Goal: Check status: Check status

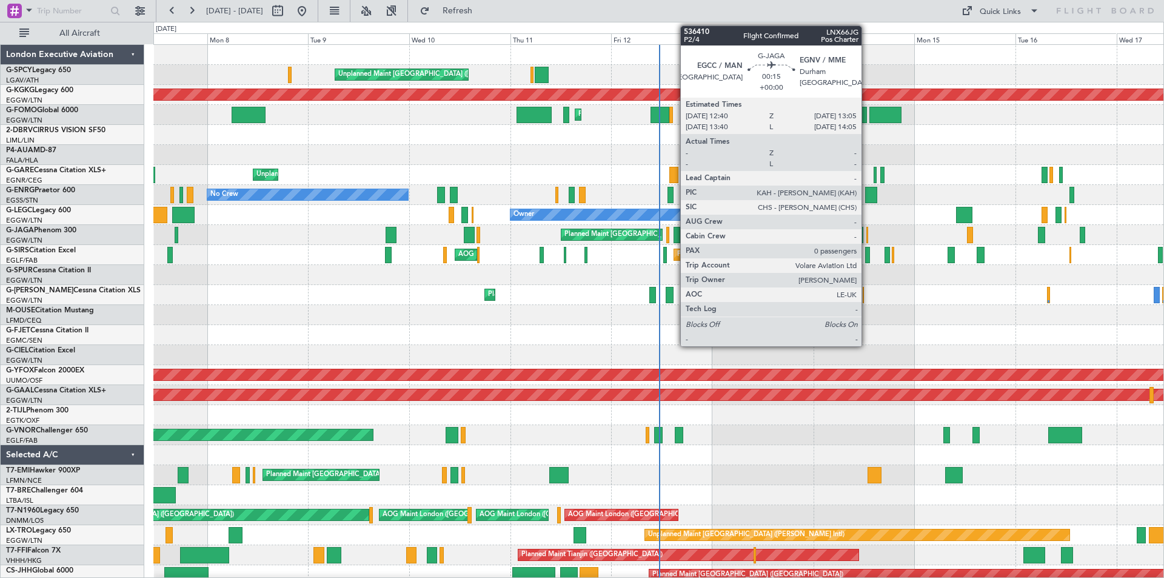
click at [867, 238] on div at bounding box center [868, 235] width 2 height 16
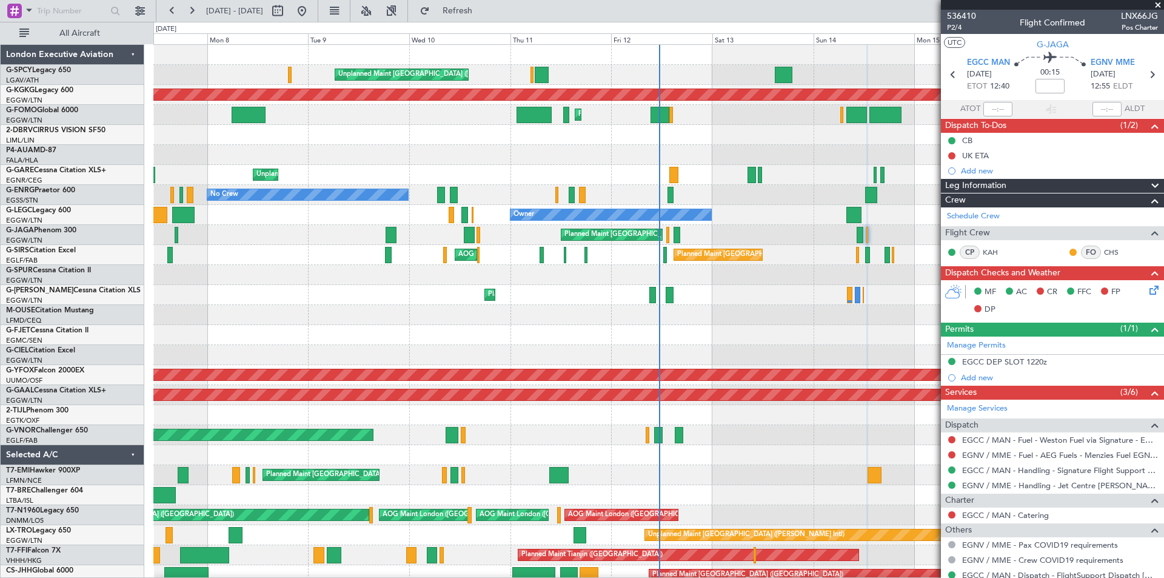
click at [1159, 5] on span at bounding box center [1158, 5] width 12 height 11
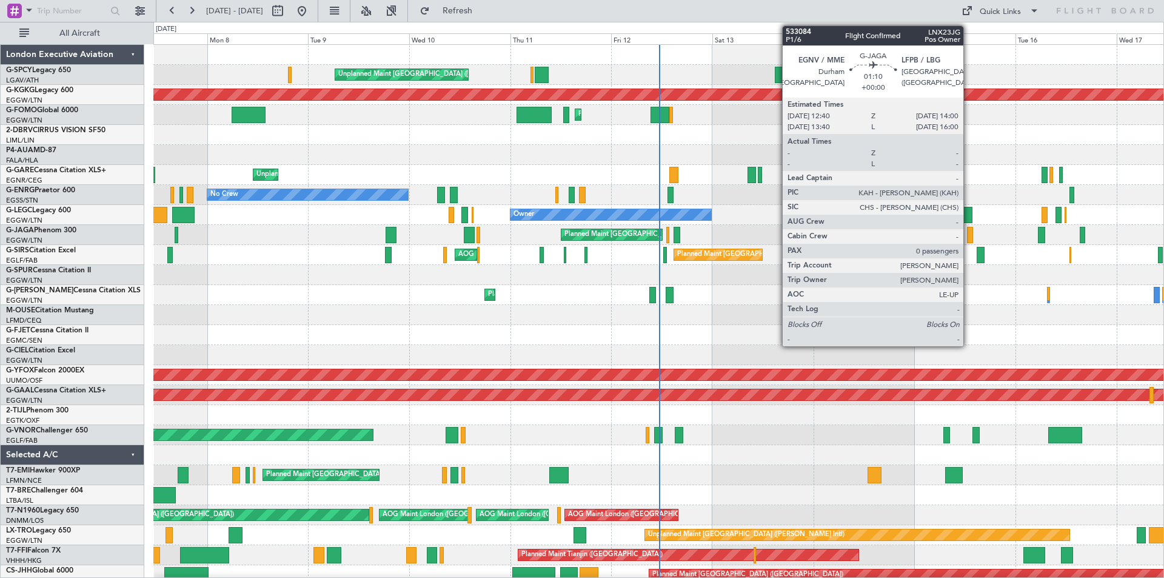
click at [969, 232] on div at bounding box center [970, 235] width 6 height 16
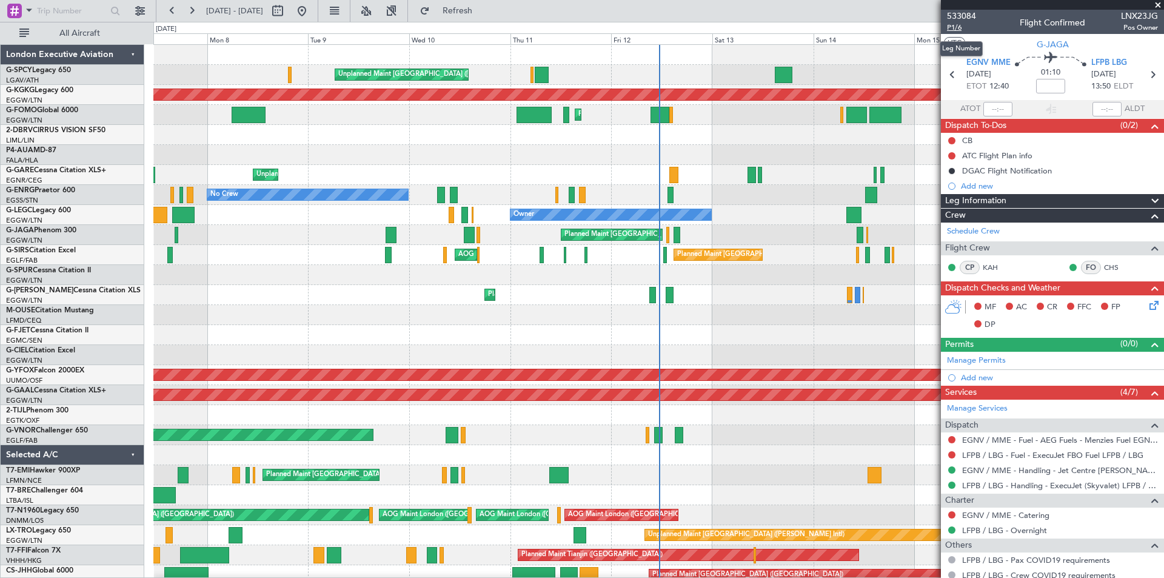
click at [960, 26] on span "P1/6" at bounding box center [961, 27] width 29 height 10
click at [1159, 6] on span at bounding box center [1158, 5] width 12 height 11
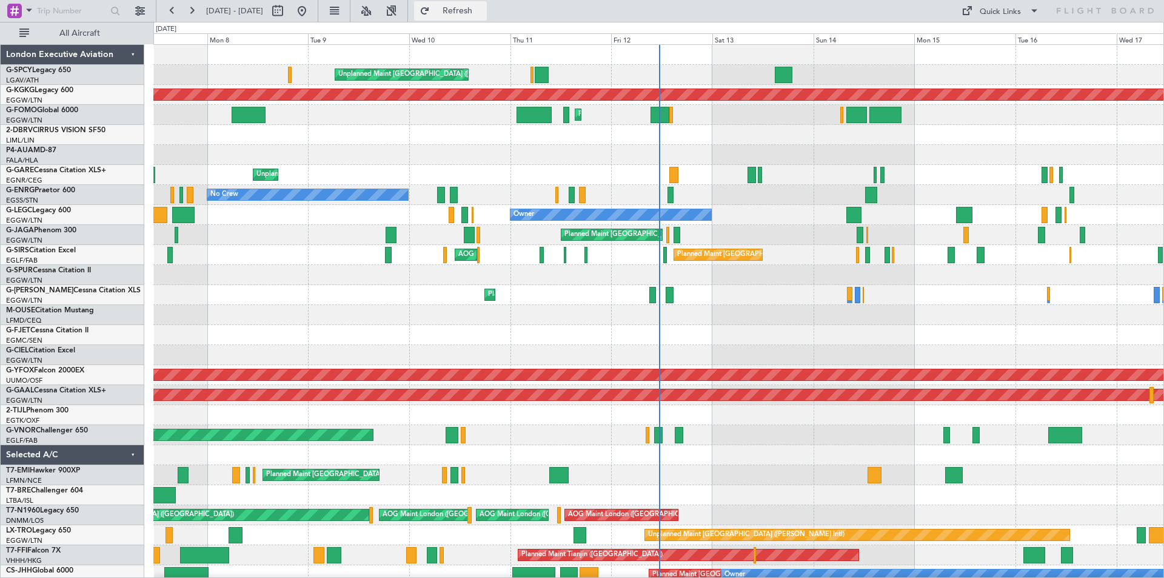
click at [483, 15] on span "Refresh" at bounding box center [457, 11] width 51 height 8
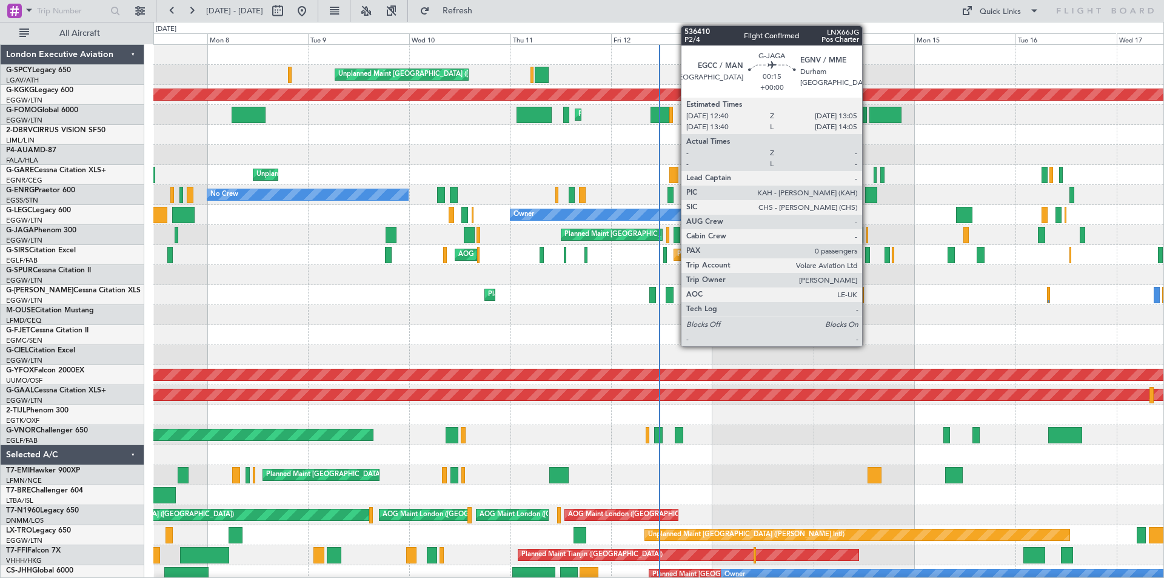
click at [868, 238] on div at bounding box center [868, 235] width 2 height 16
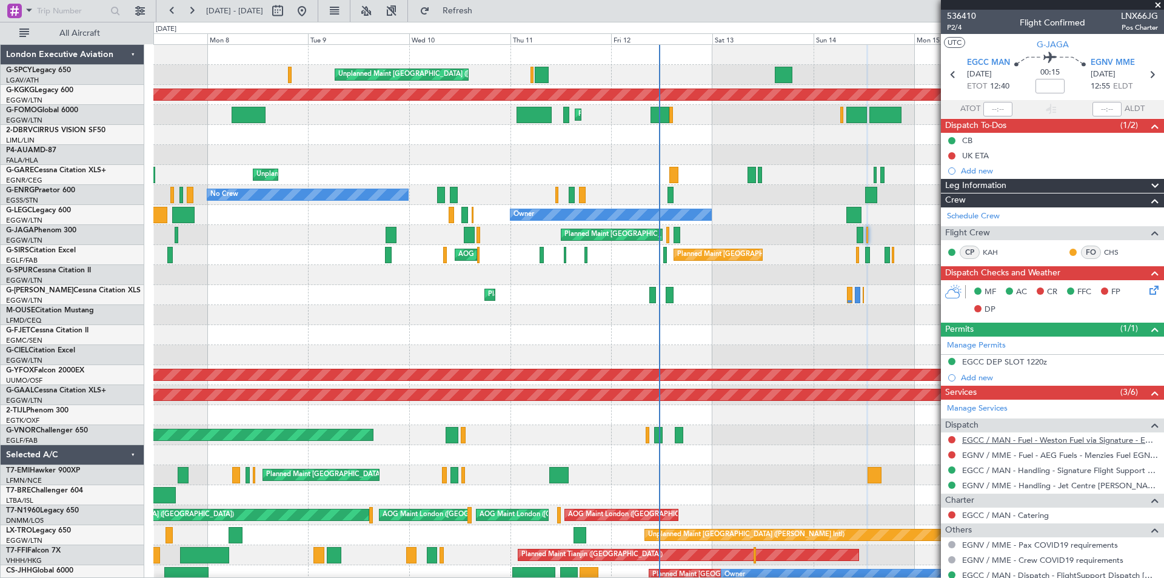
scroll to position [39, 0]
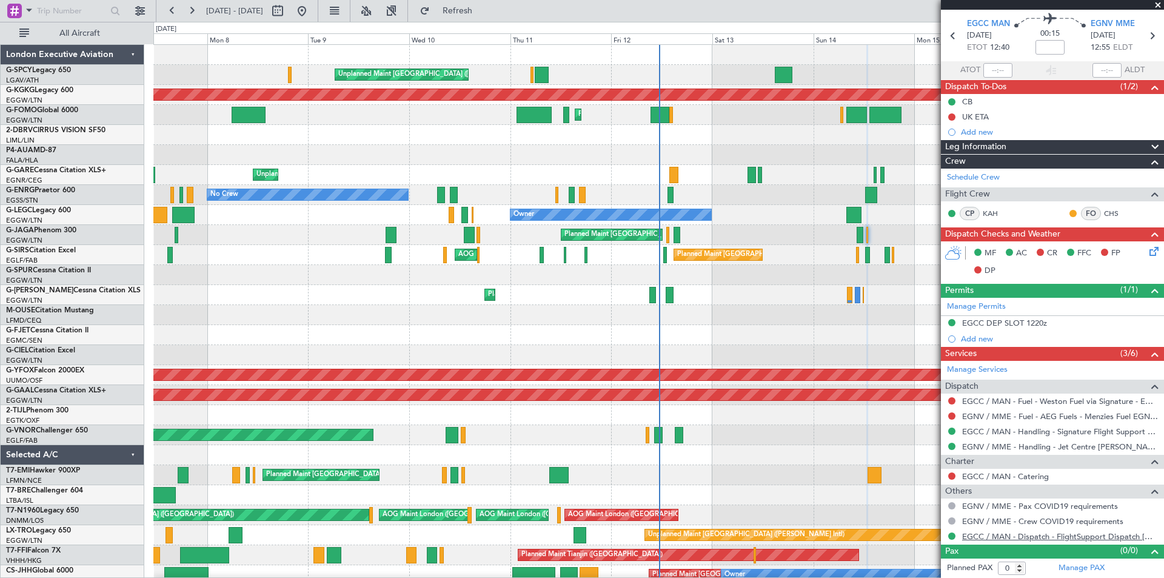
click at [974, 535] on link "EGCC / MAN - Dispatch - FlightSupport Dispatch [GEOGRAPHIC_DATA]" at bounding box center [1060, 536] width 196 height 10
click at [483, 13] on span "Refresh" at bounding box center [457, 11] width 51 height 8
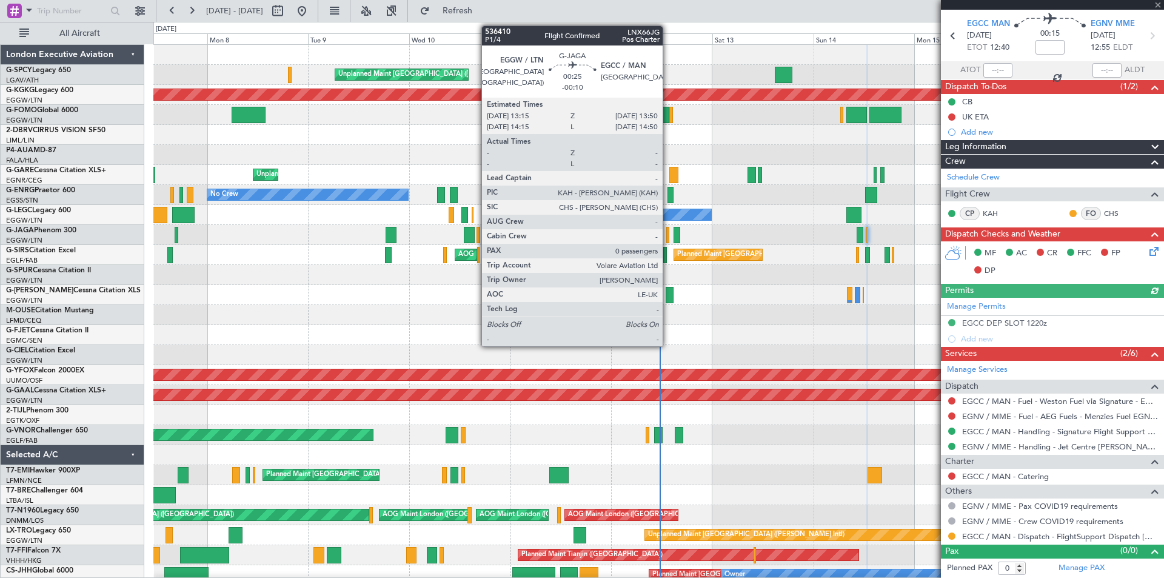
click at [668, 236] on div at bounding box center [667, 235] width 3 height 16
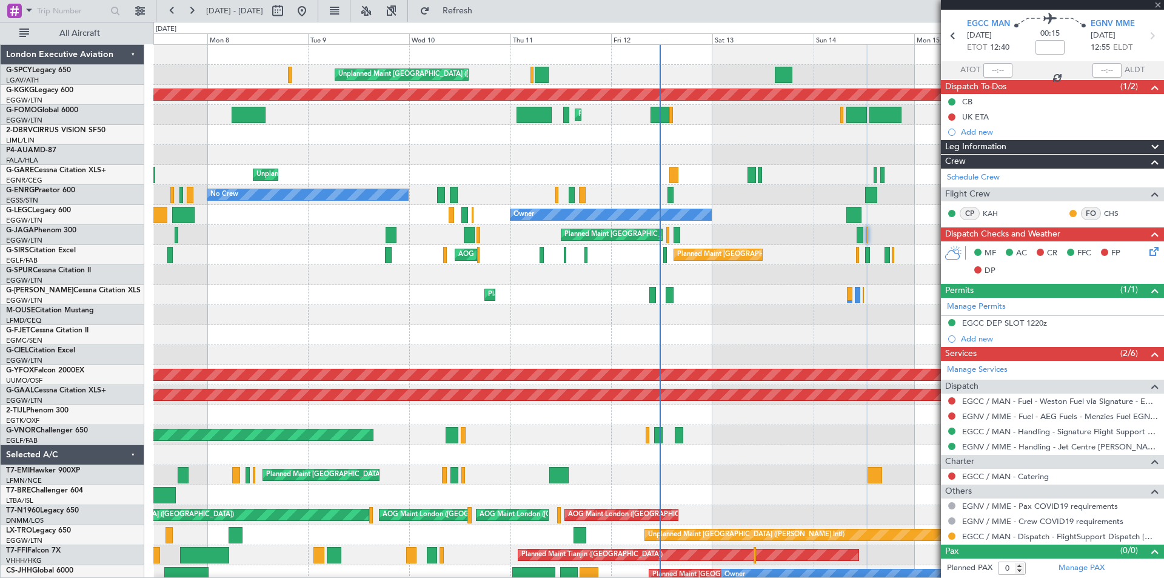
type input "-00:10"
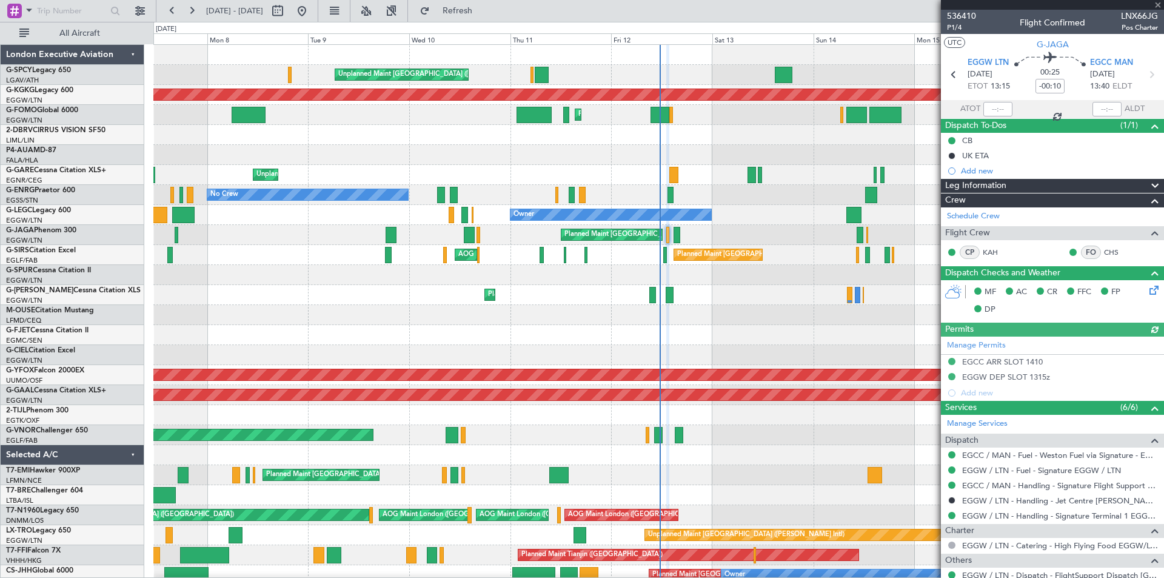
scroll to position [84, 0]
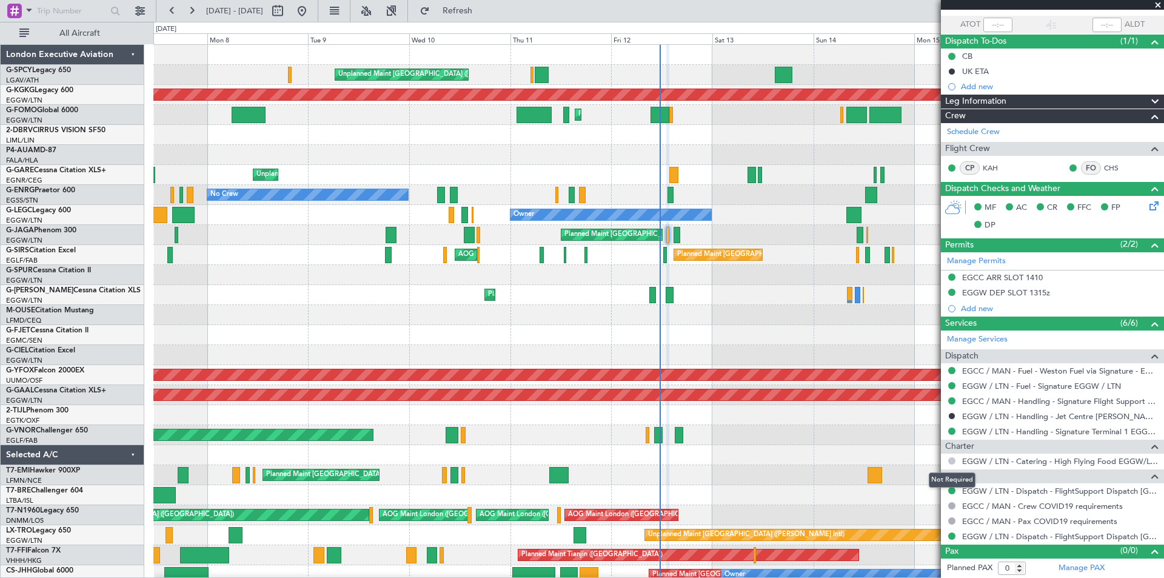
click at [954, 458] on button at bounding box center [951, 460] width 7 height 7
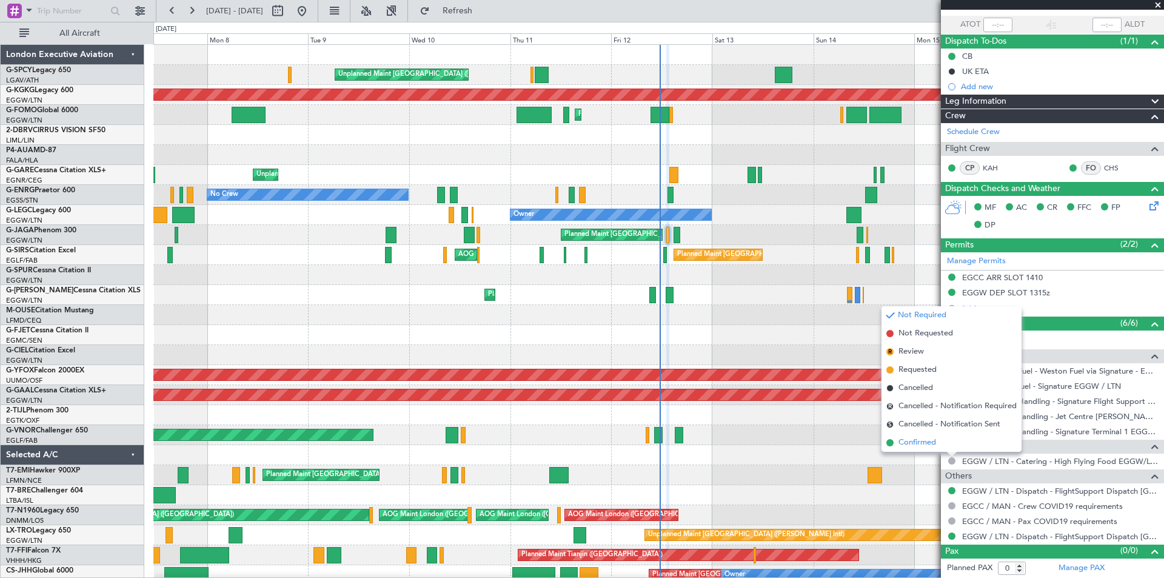
click at [893, 441] on span at bounding box center [890, 442] width 7 height 7
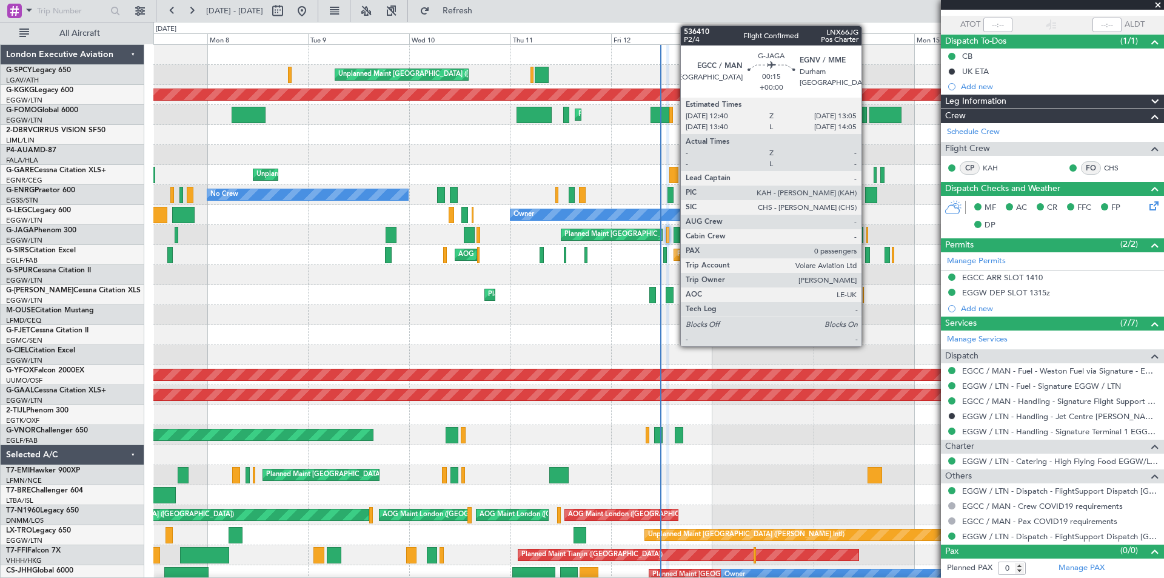
click at [867, 239] on div at bounding box center [868, 235] width 2 height 16
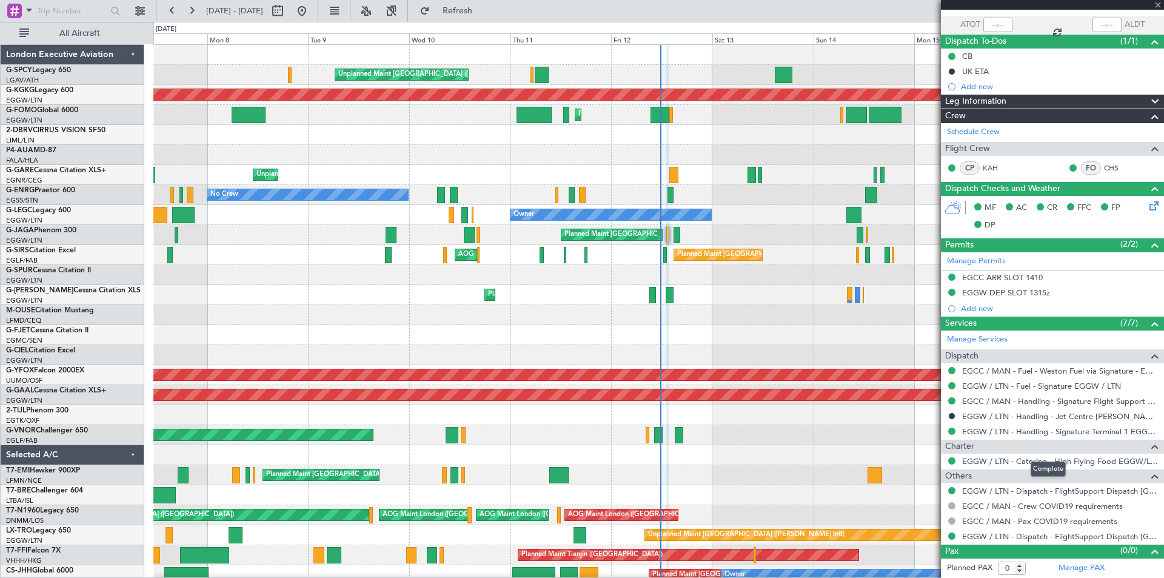
scroll to position [0, 0]
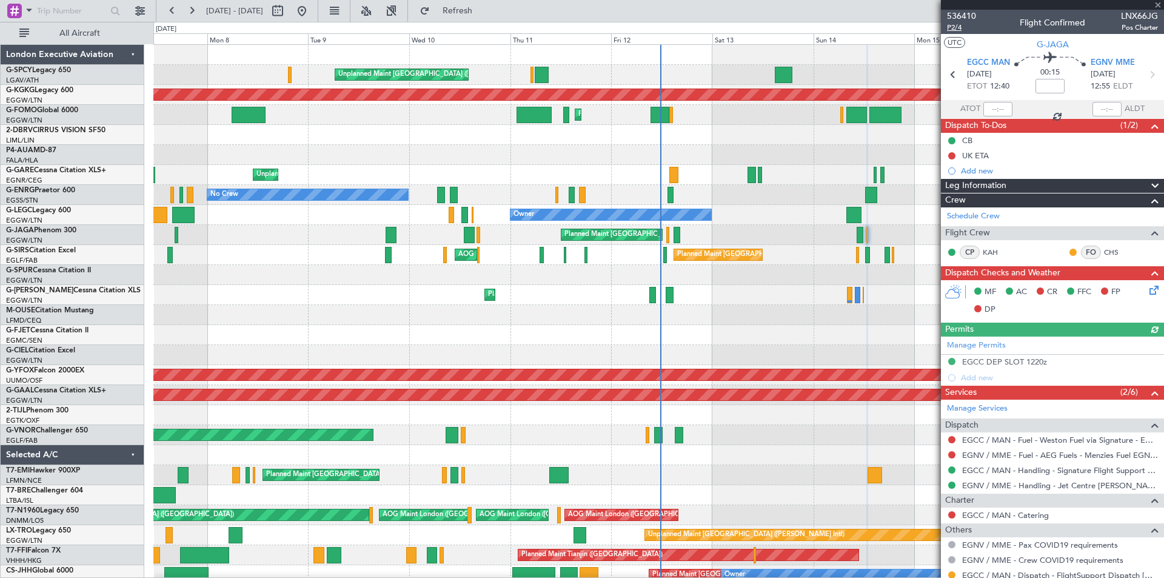
click at [962, 29] on span "P2/4" at bounding box center [961, 27] width 29 height 10
click at [483, 10] on span "Refresh" at bounding box center [457, 11] width 51 height 8
click at [483, 7] on span "Refresh" at bounding box center [457, 11] width 51 height 8
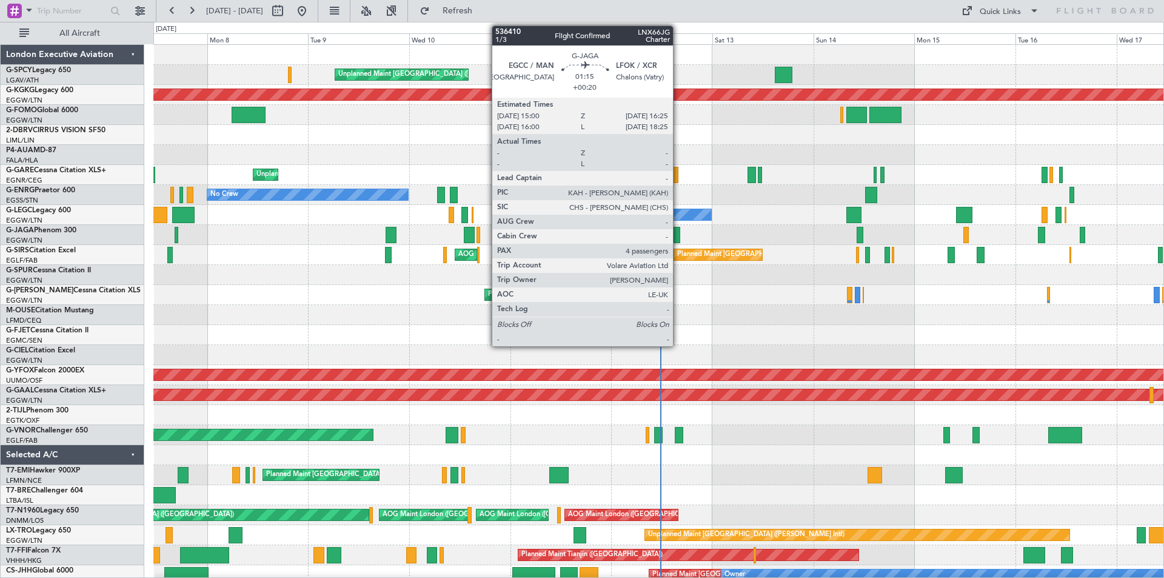
click at [679, 236] on div at bounding box center [677, 235] width 6 height 16
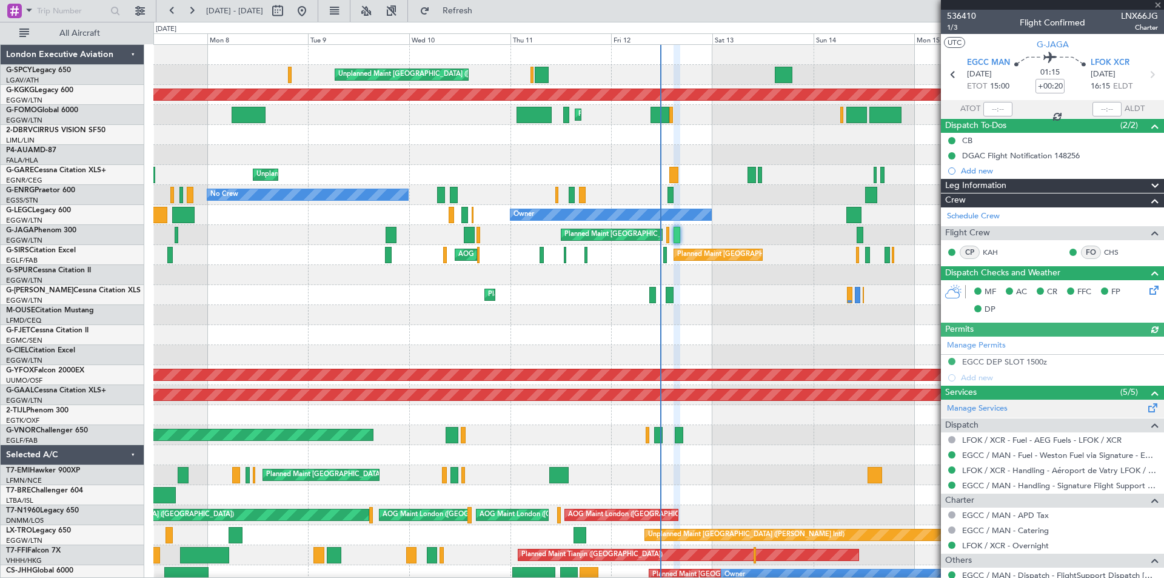
scroll to position [178, 0]
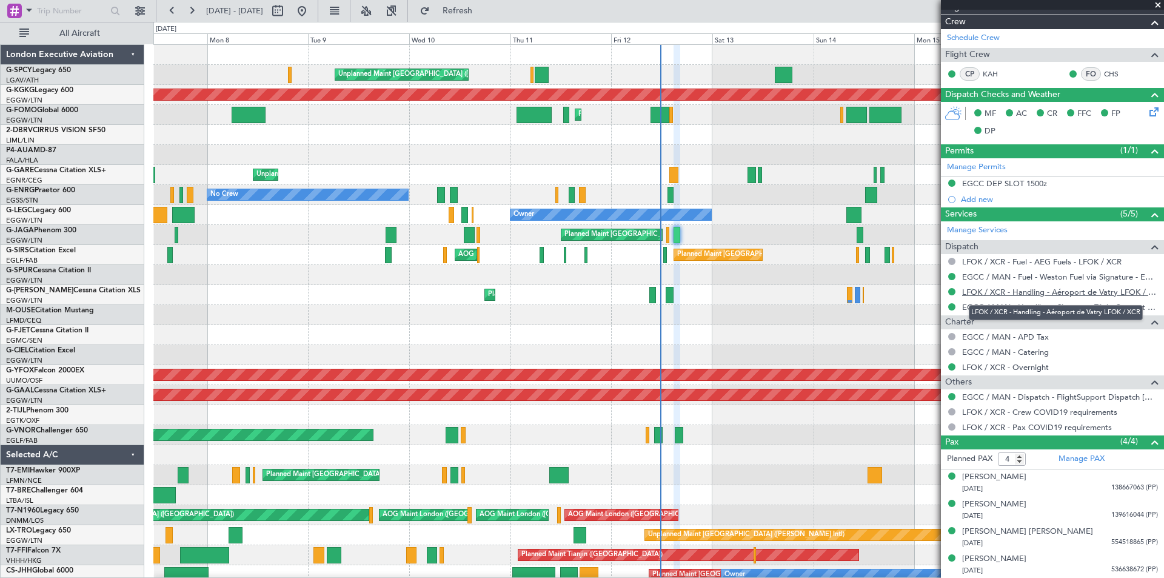
click at [1111, 292] on link "LFOK / XCR - Handling - Aéroport de Vatry LFOK / XCR" at bounding box center [1060, 292] width 196 height 10
click at [1159, 3] on span at bounding box center [1158, 5] width 12 height 11
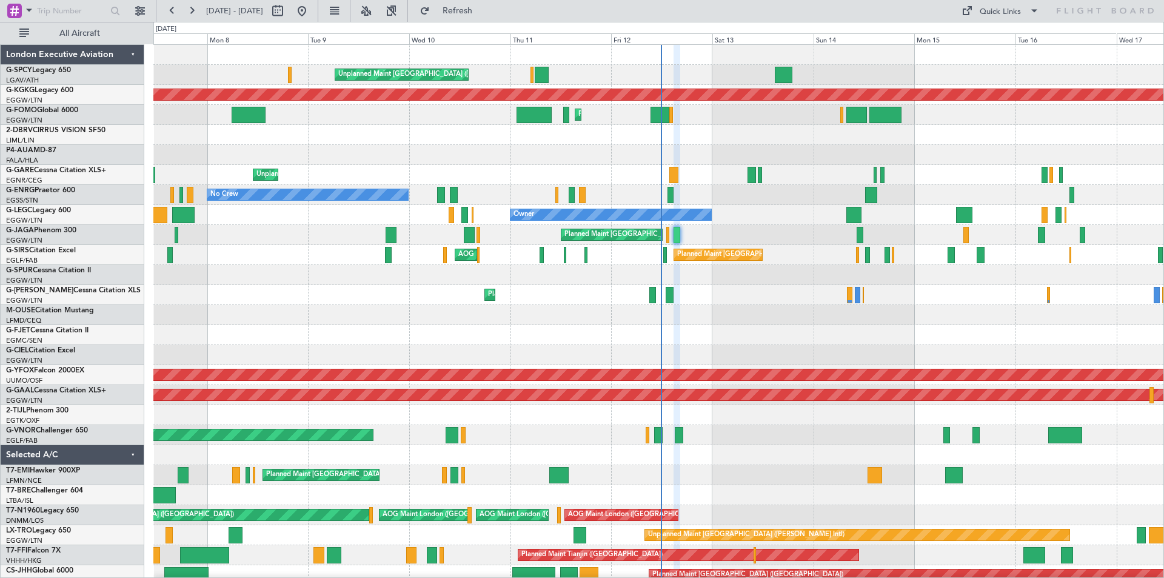
type input "0"
click at [782, 323] on div at bounding box center [658, 315] width 1010 height 20
click at [481, 8] on span "Refresh" at bounding box center [457, 11] width 51 height 8
click at [734, 247] on div "Planned Maint [GEOGRAPHIC_DATA] ([GEOGRAPHIC_DATA]) AOG Maint [PERSON_NAME]" at bounding box center [658, 255] width 1010 height 20
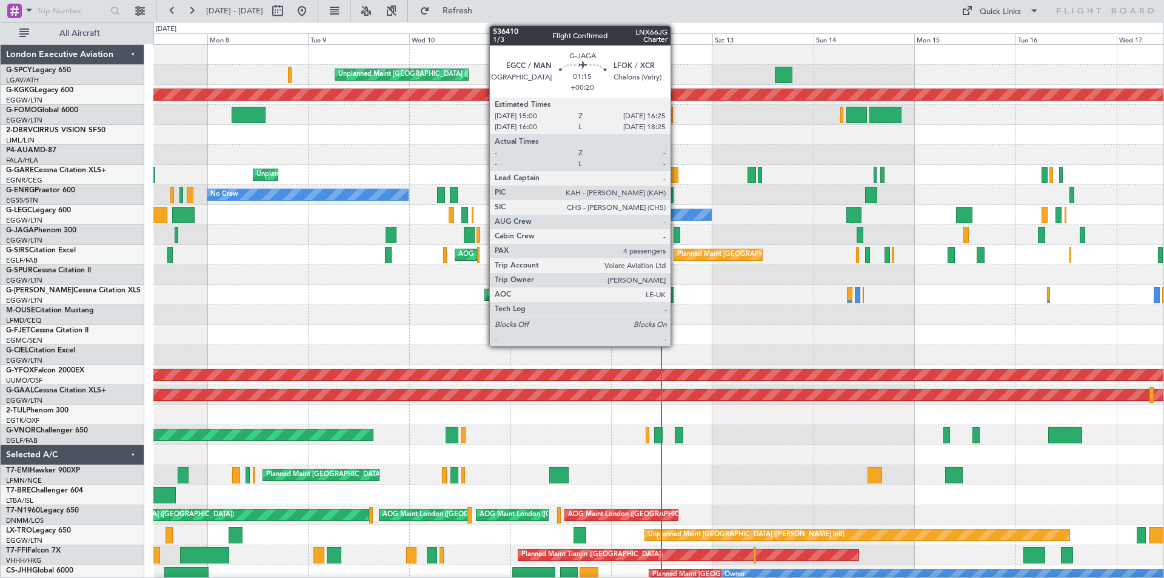
click at [676, 235] on div at bounding box center [677, 235] width 6 height 16
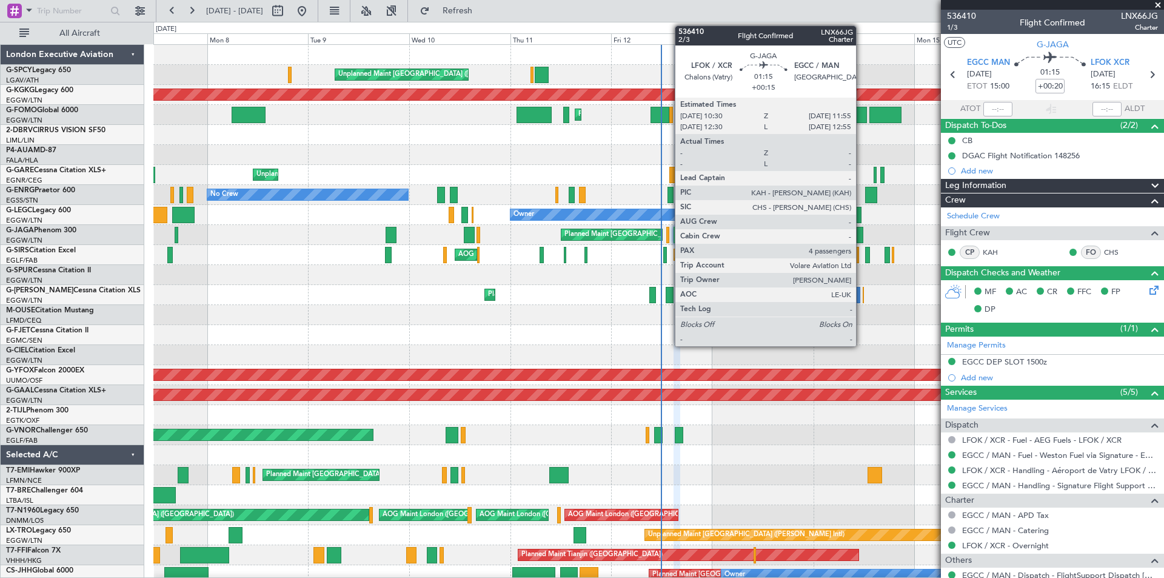
click at [862, 240] on div at bounding box center [860, 235] width 6 height 16
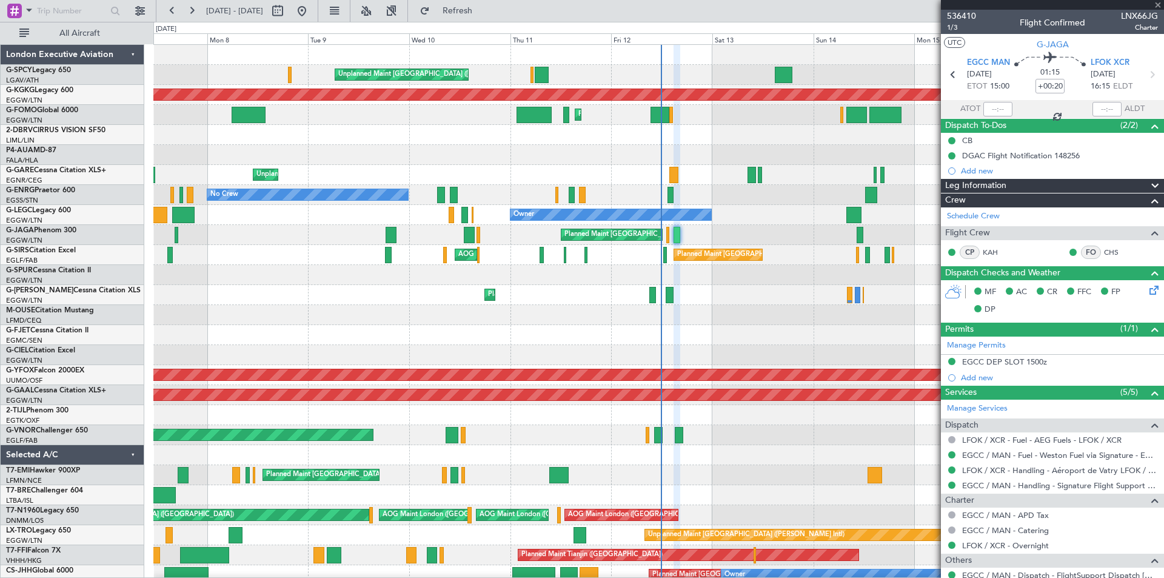
type input "+00:15"
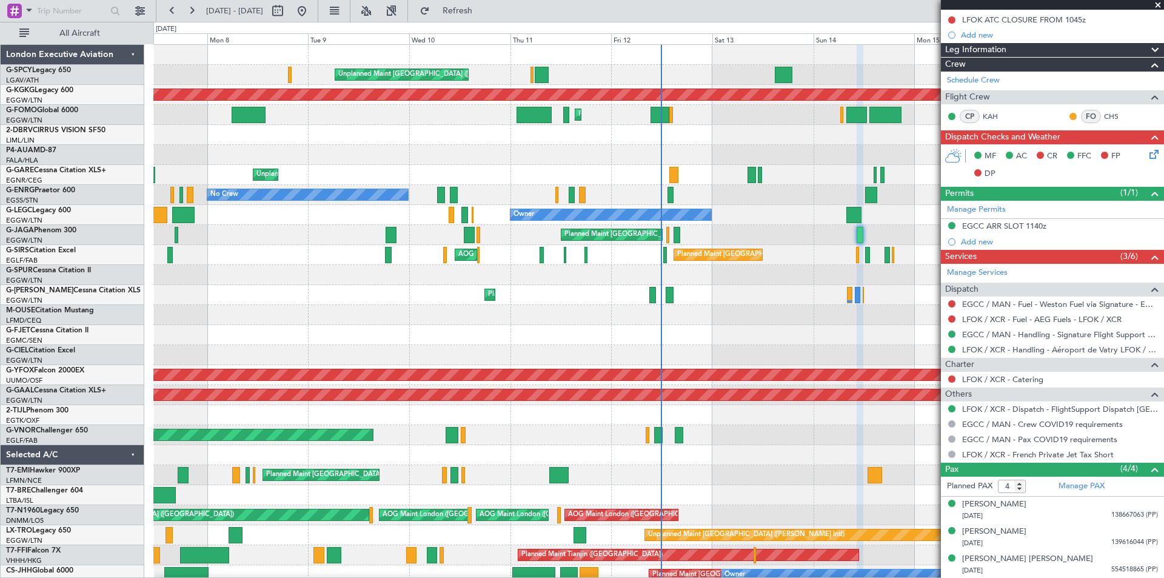
scroll to position [167, 0]
click at [1029, 410] on link "LFOK / XCR - Dispatch - FlightSupport Dispatch [GEOGRAPHIC_DATA]" at bounding box center [1060, 408] width 196 height 10
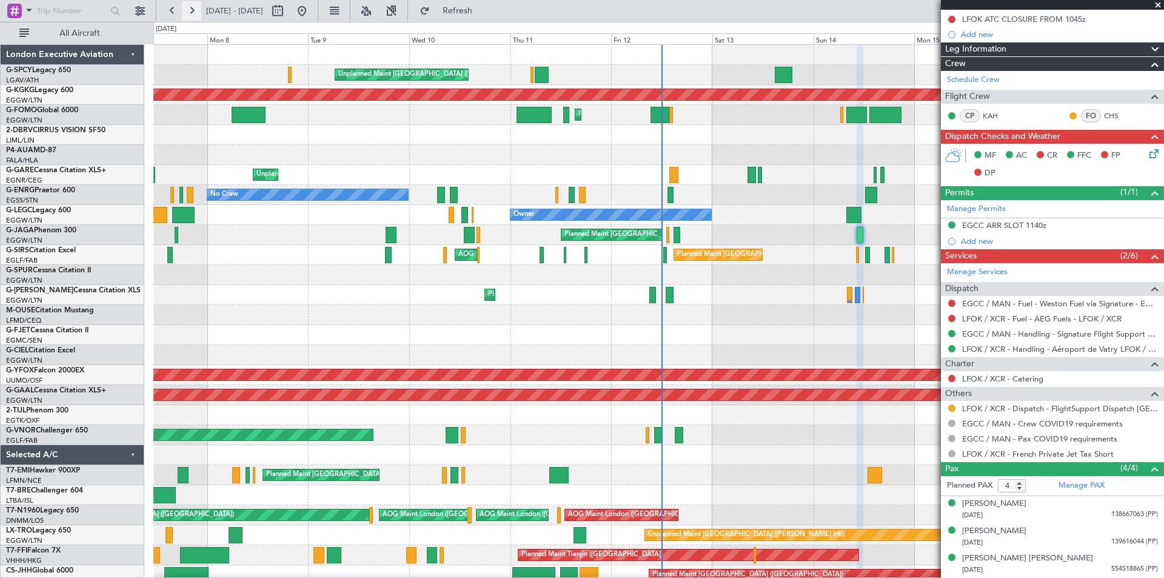
click at [193, 15] on button at bounding box center [191, 10] width 19 height 19
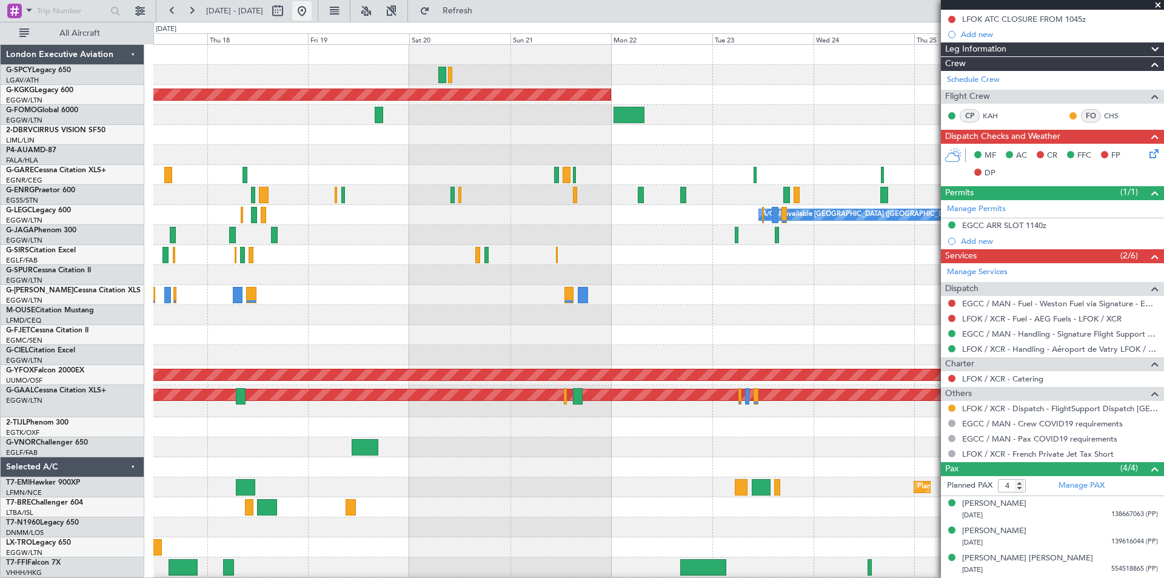
click at [312, 14] on button at bounding box center [301, 10] width 19 height 19
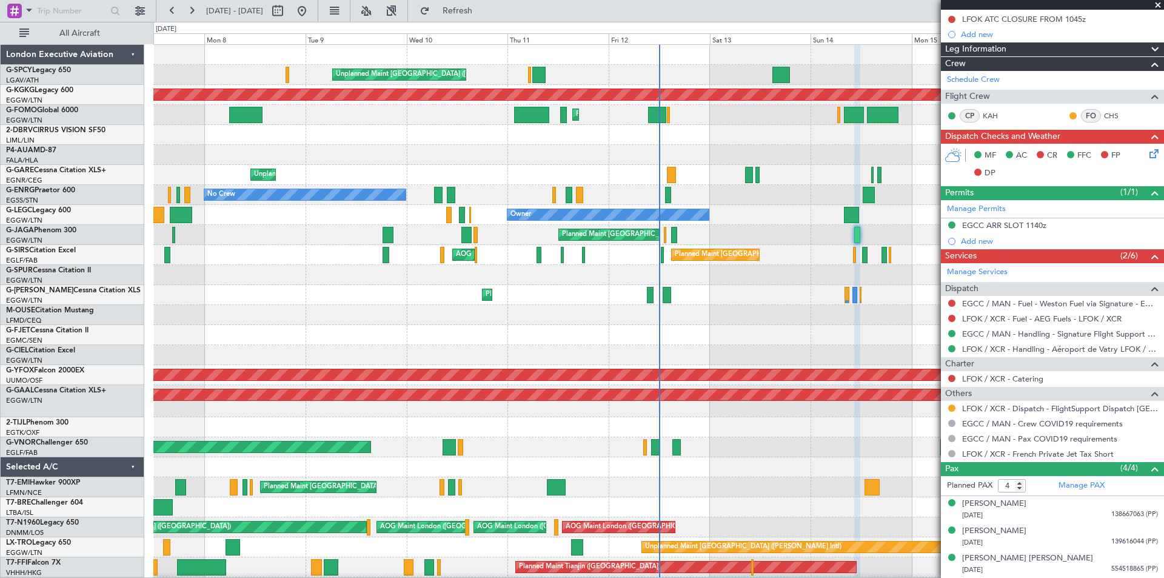
click at [1158, 5] on span at bounding box center [1158, 5] width 12 height 11
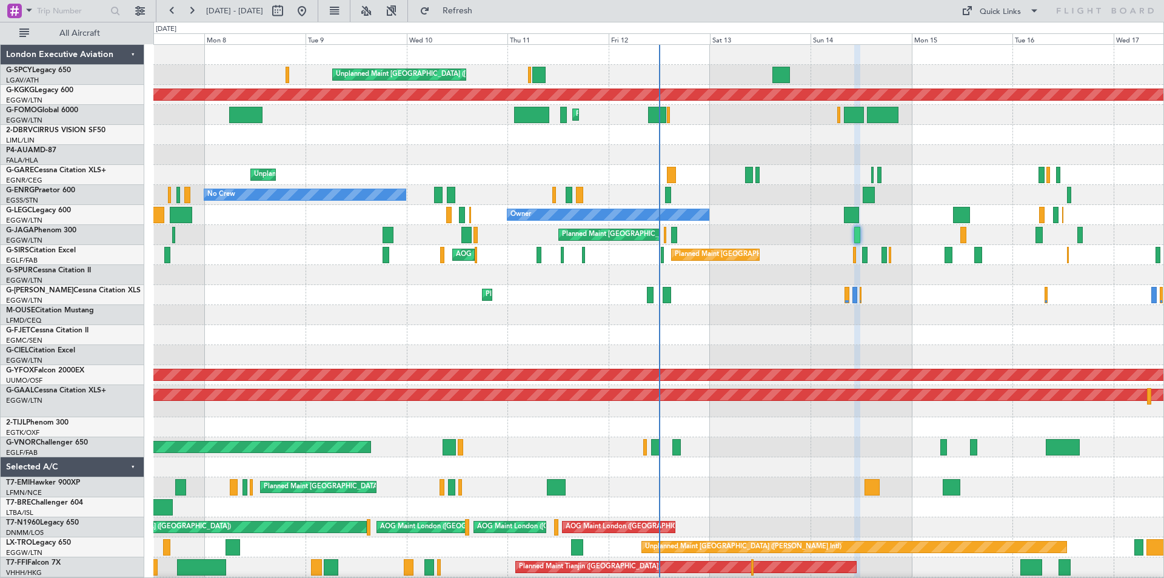
type input "0"
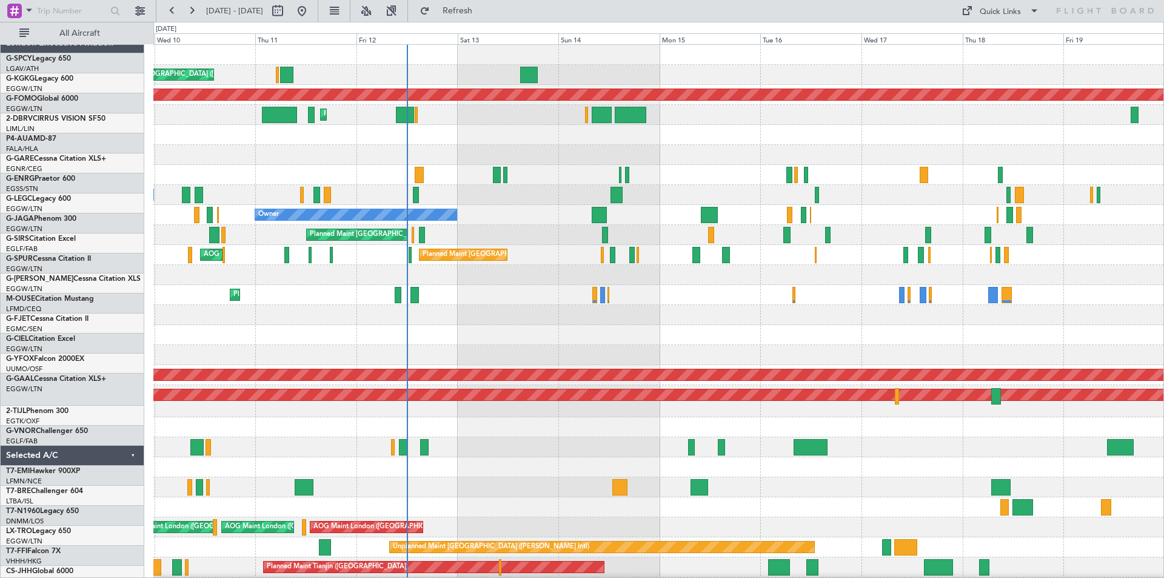
scroll to position [0, 0]
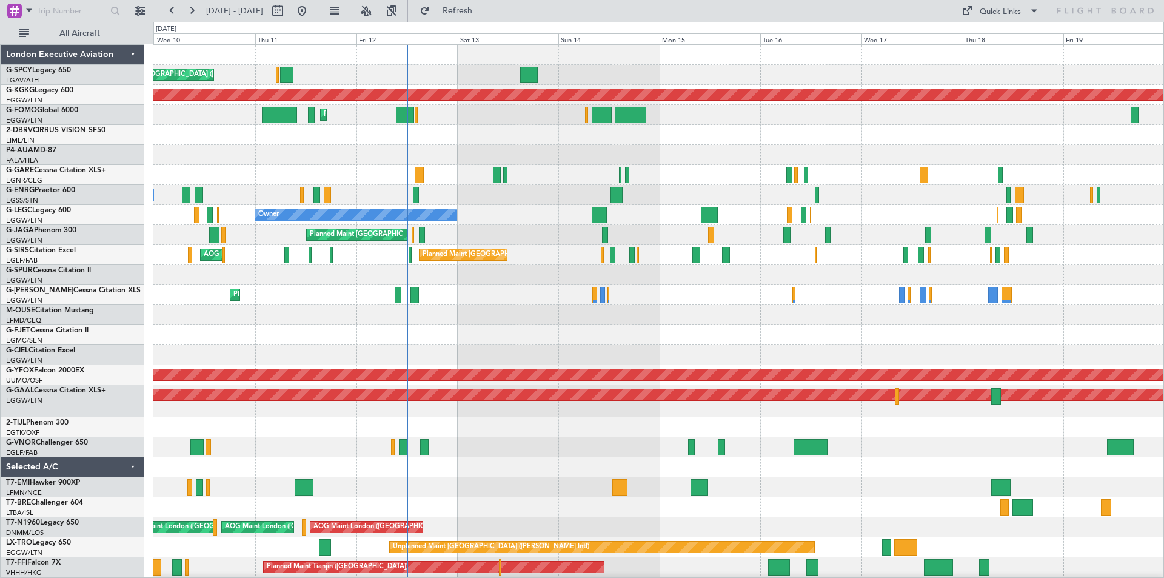
click at [666, 312] on div "Unplanned Maint [GEOGRAPHIC_DATA] ([PERSON_NAME] Intl) AOG Maint [GEOGRAPHIC_DA…" at bounding box center [658, 361] width 1010 height 632
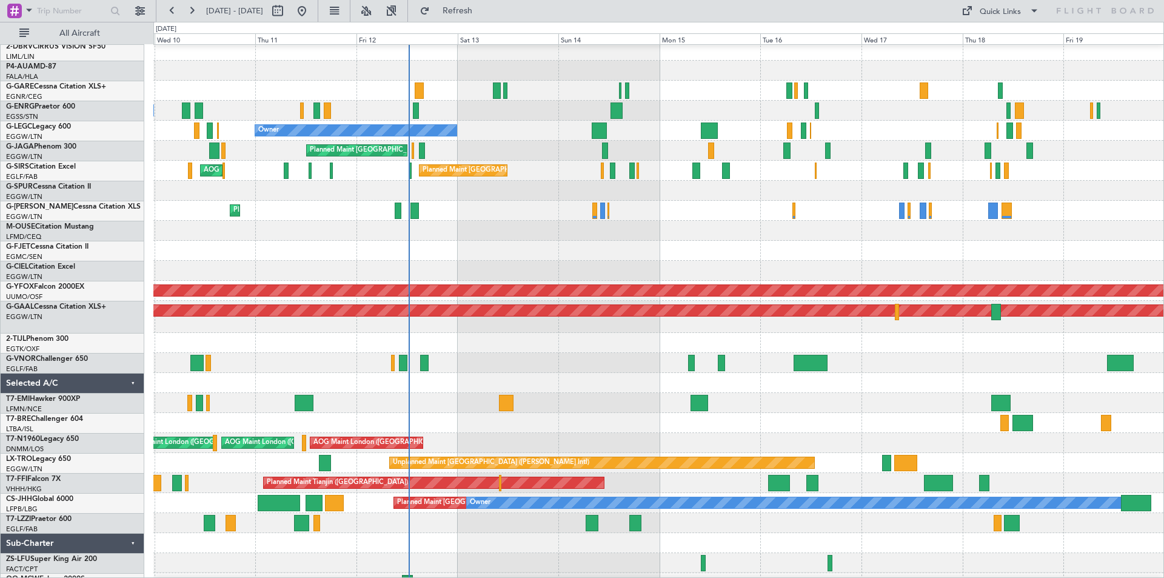
scroll to position [85, 0]
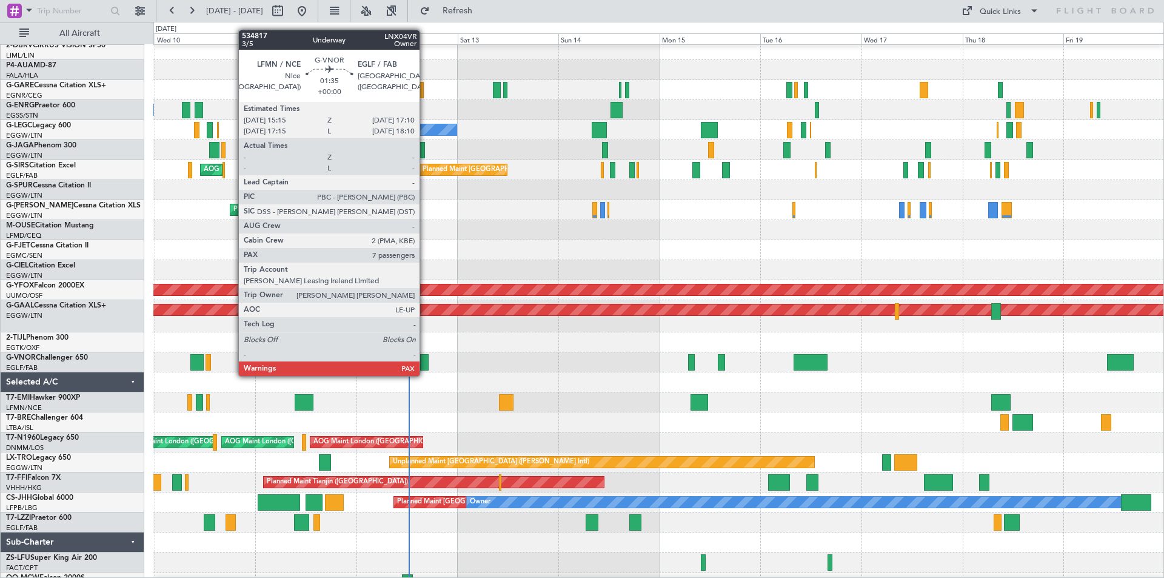
click at [425, 364] on div at bounding box center [424, 362] width 8 height 16
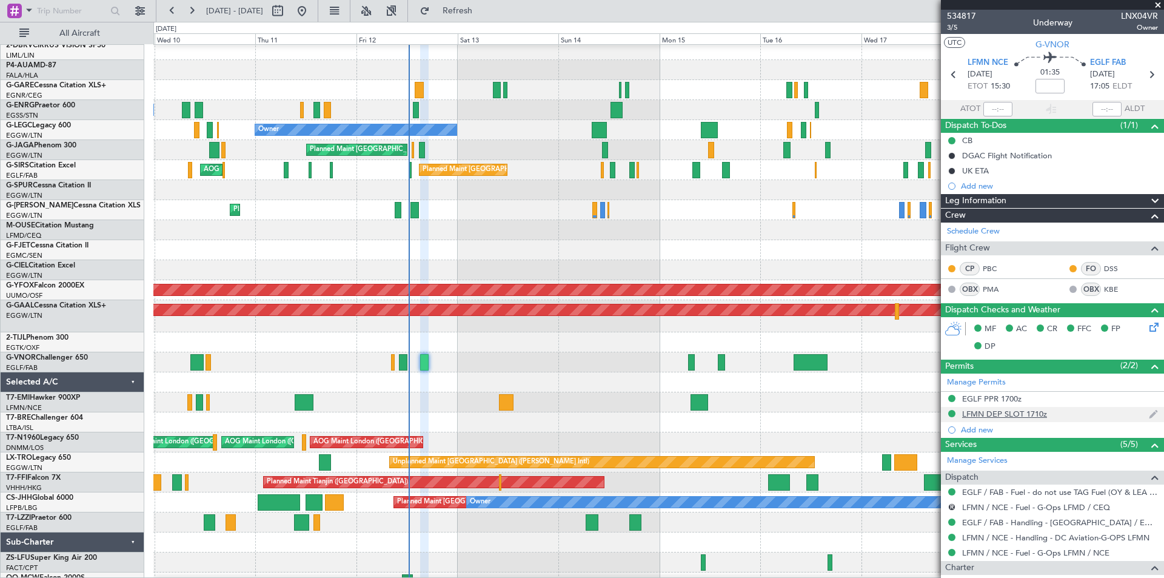
scroll to position [312, 0]
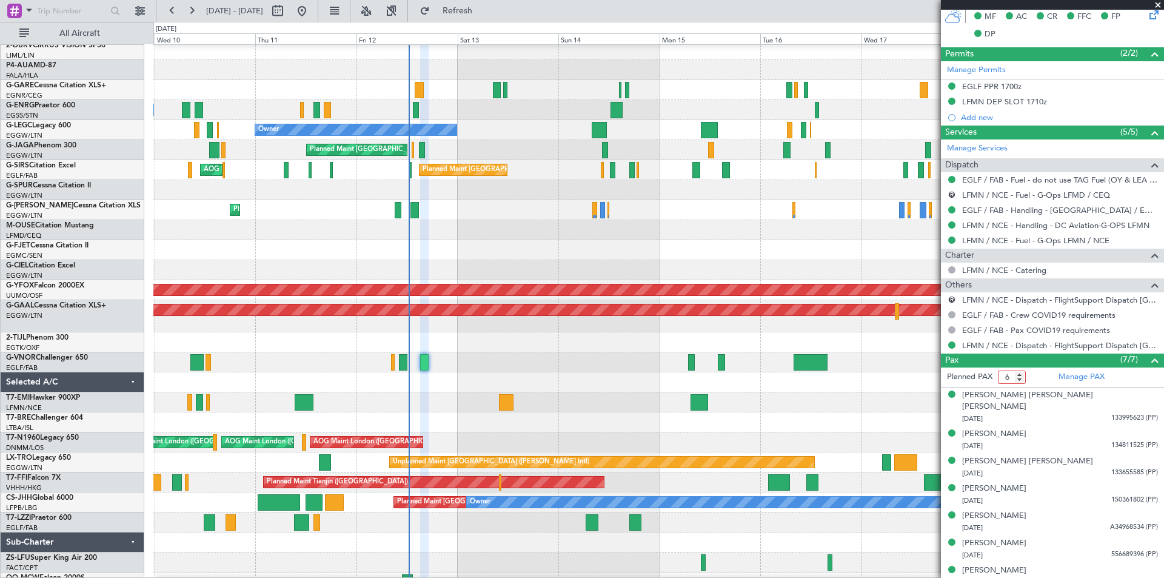
click at [1023, 380] on input "6" at bounding box center [1012, 376] width 28 height 13
type input "5"
click at [1023, 380] on input "5" at bounding box center [1012, 376] width 28 height 13
click at [1076, 378] on link "Manage PAX" at bounding box center [1082, 377] width 46 height 12
click at [487, 4] on button "Refresh" at bounding box center [450, 10] width 73 height 19
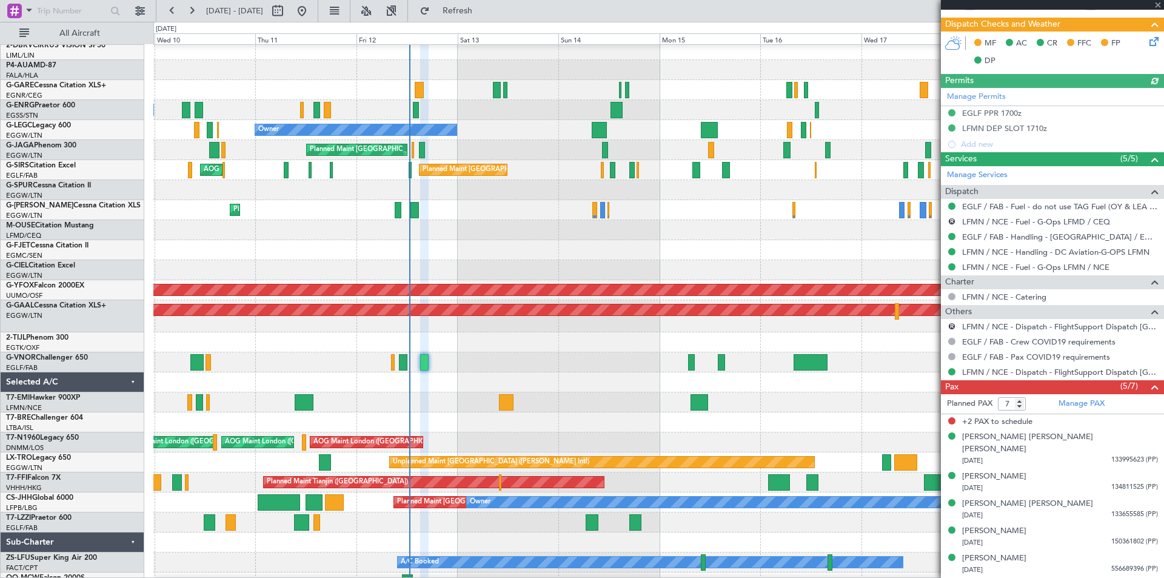
scroll to position [273, 0]
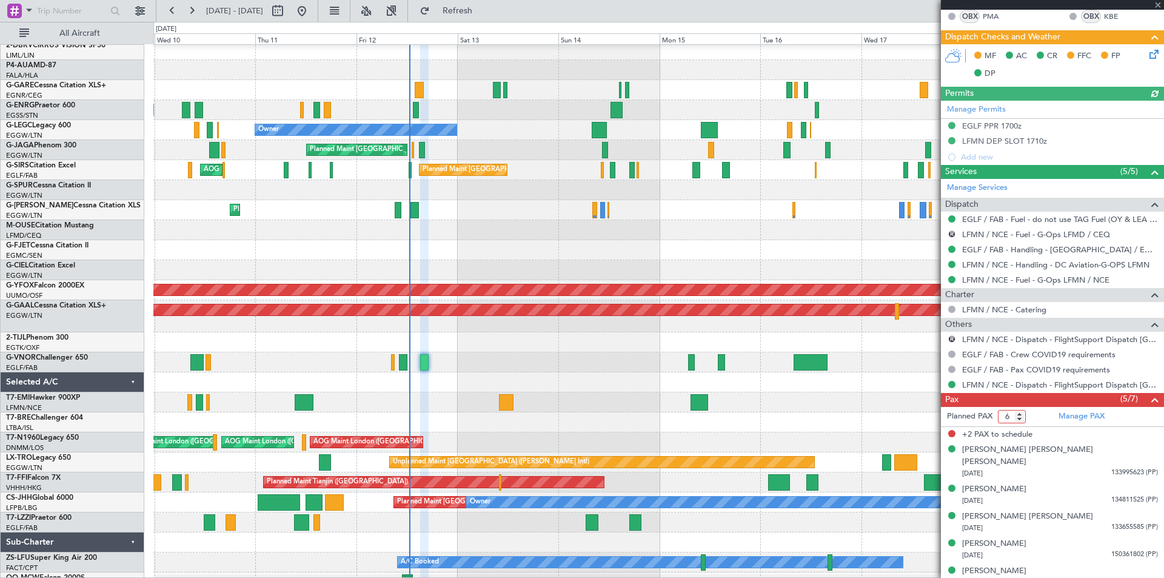
click at [1022, 420] on input "6" at bounding box center [1012, 416] width 28 height 13
type input "5"
click at [1022, 420] on input "5" at bounding box center [1012, 416] width 28 height 13
click at [483, 9] on span "Refresh" at bounding box center [457, 11] width 51 height 8
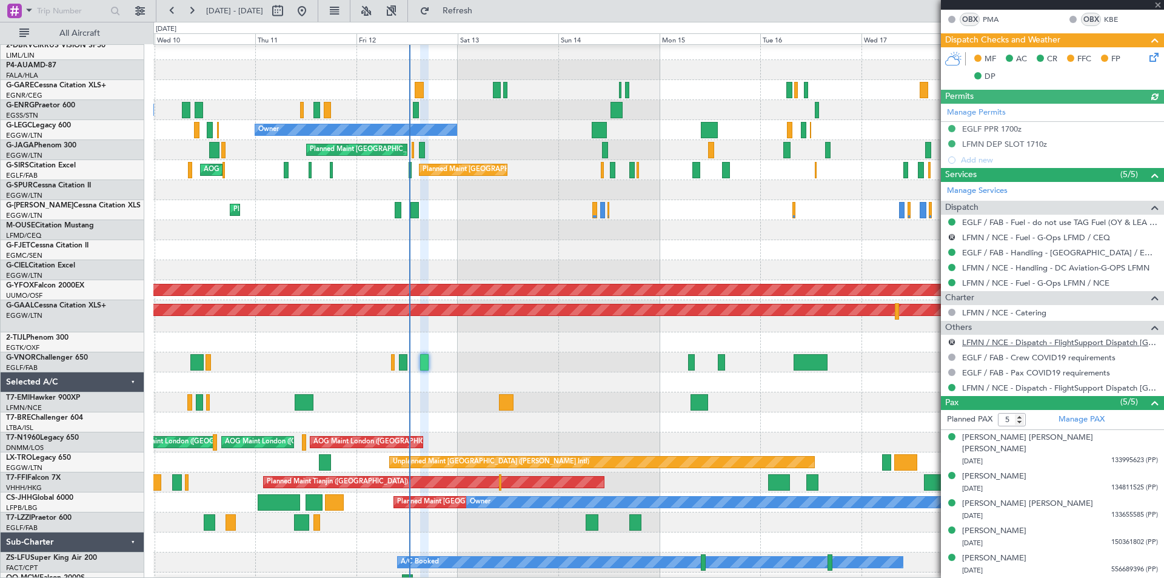
scroll to position [258, 0]
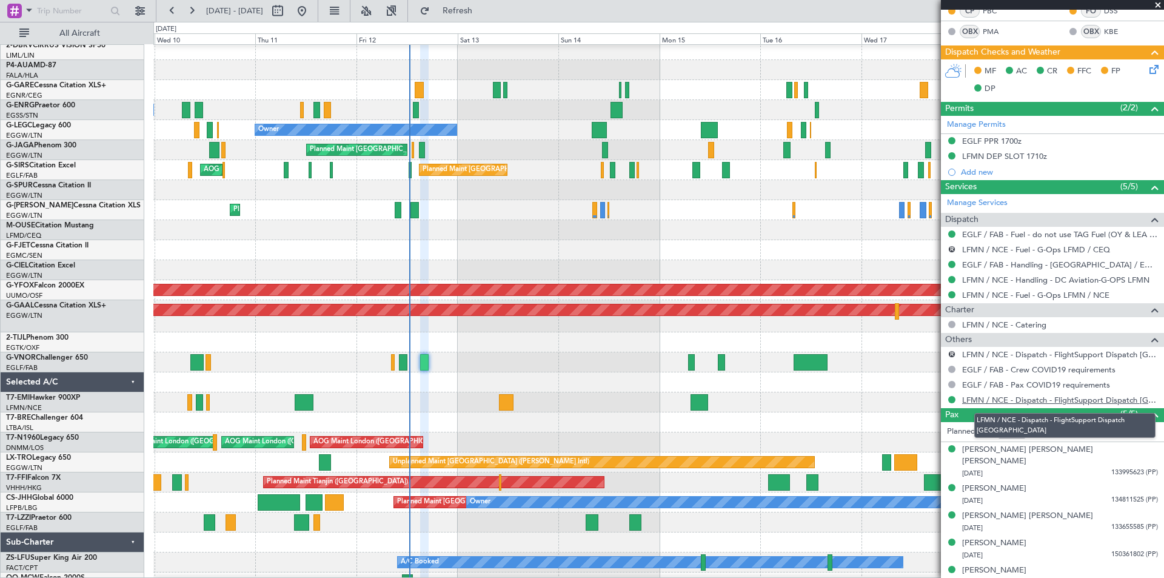
click at [1026, 400] on link "LFMN / NCE - Dispatch - FlightSupport Dispatch [GEOGRAPHIC_DATA]" at bounding box center [1060, 400] width 196 height 10
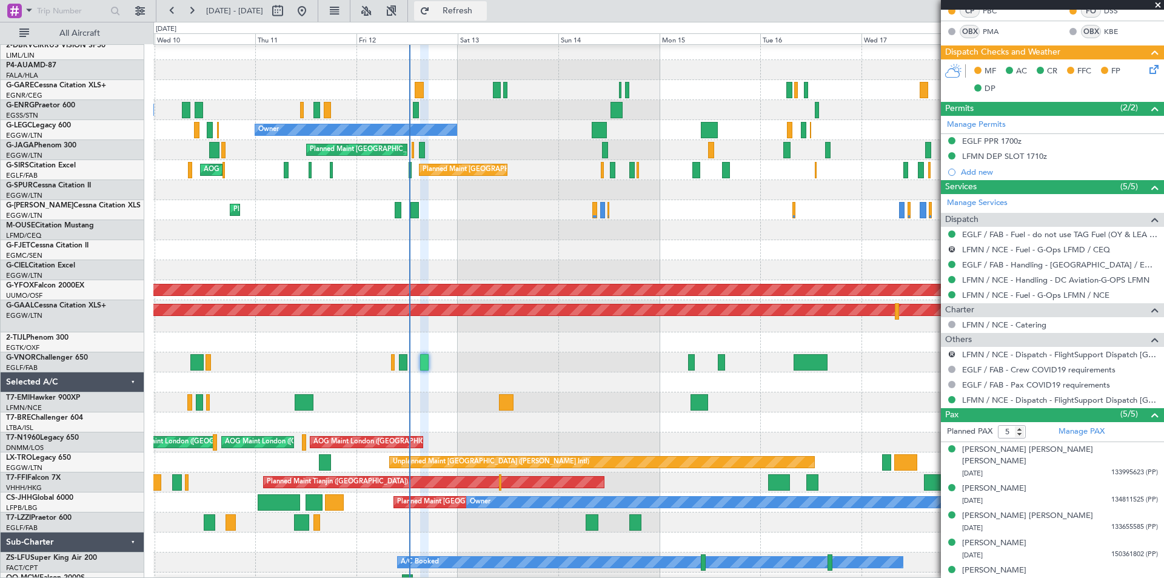
click at [483, 7] on span "Refresh" at bounding box center [457, 11] width 51 height 8
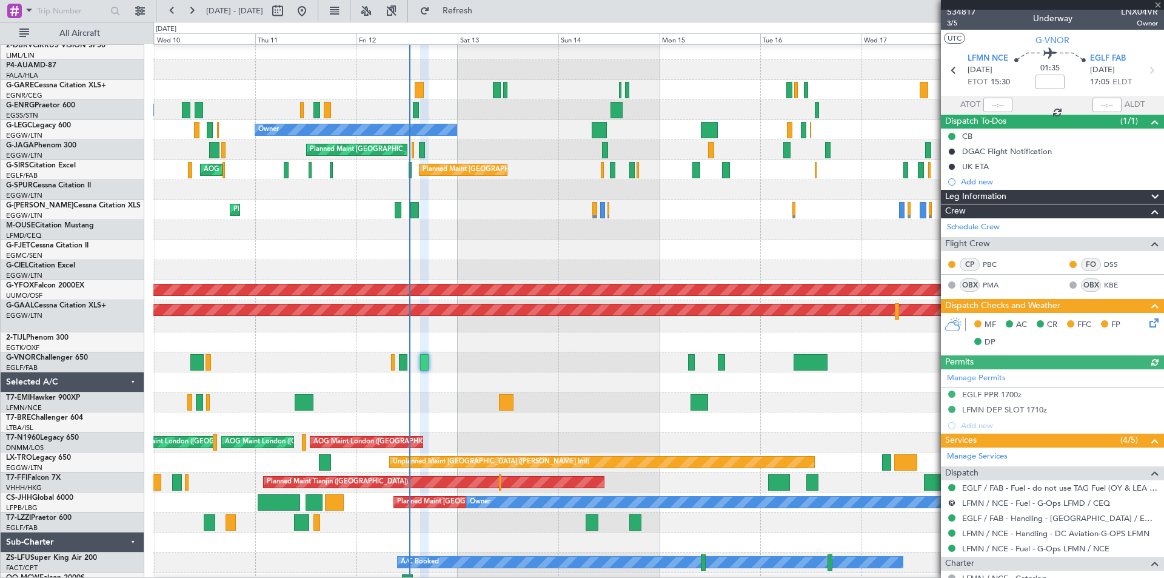
scroll to position [0, 0]
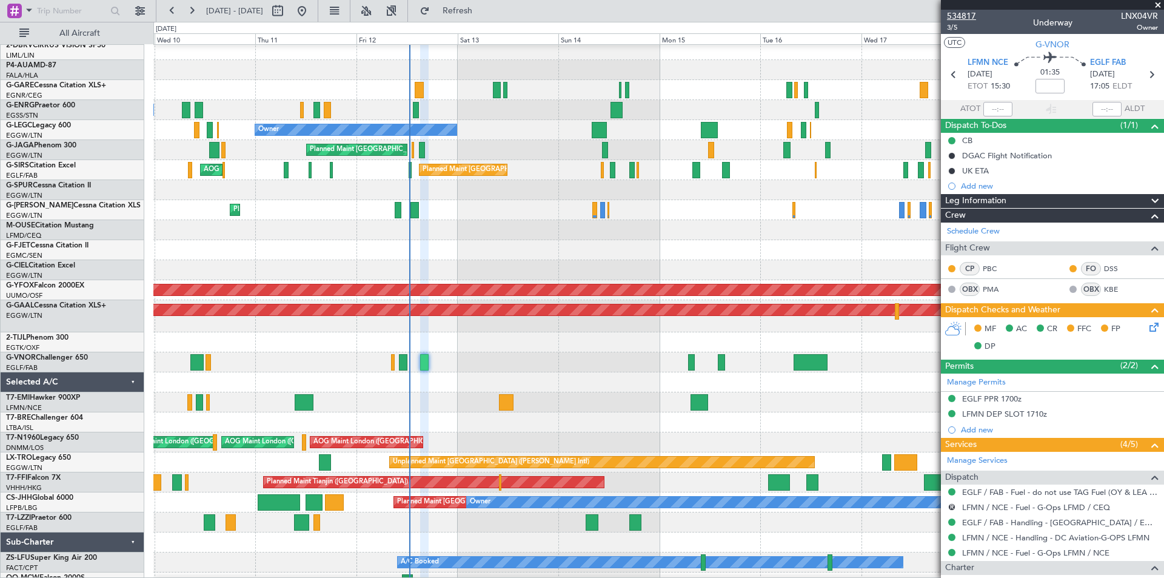
click at [968, 18] on span "534817" at bounding box center [961, 16] width 29 height 13
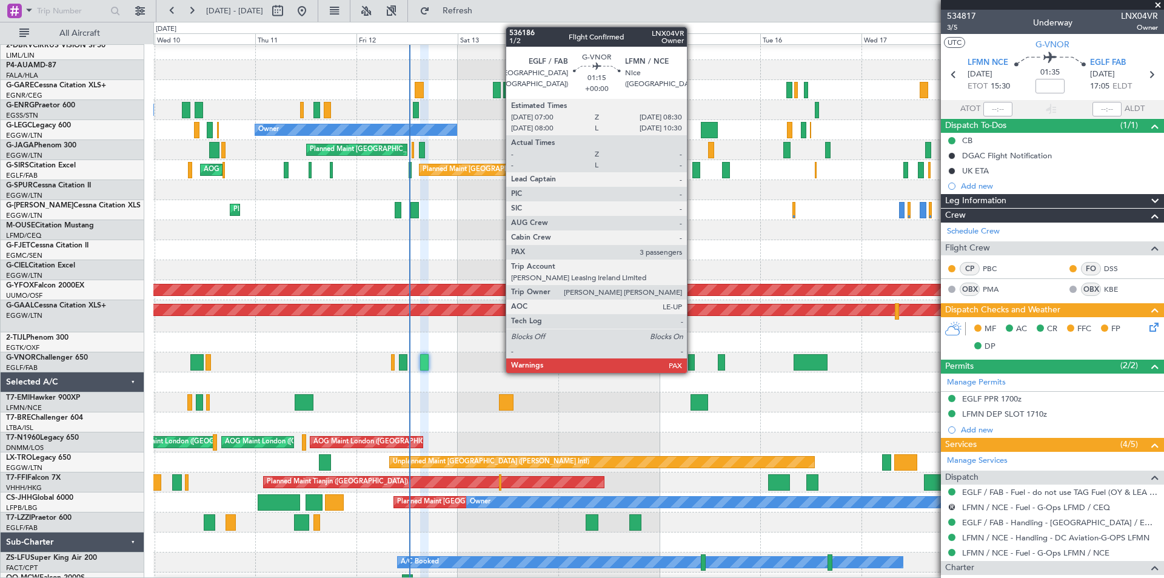
click at [692, 361] on div at bounding box center [691, 362] width 7 height 16
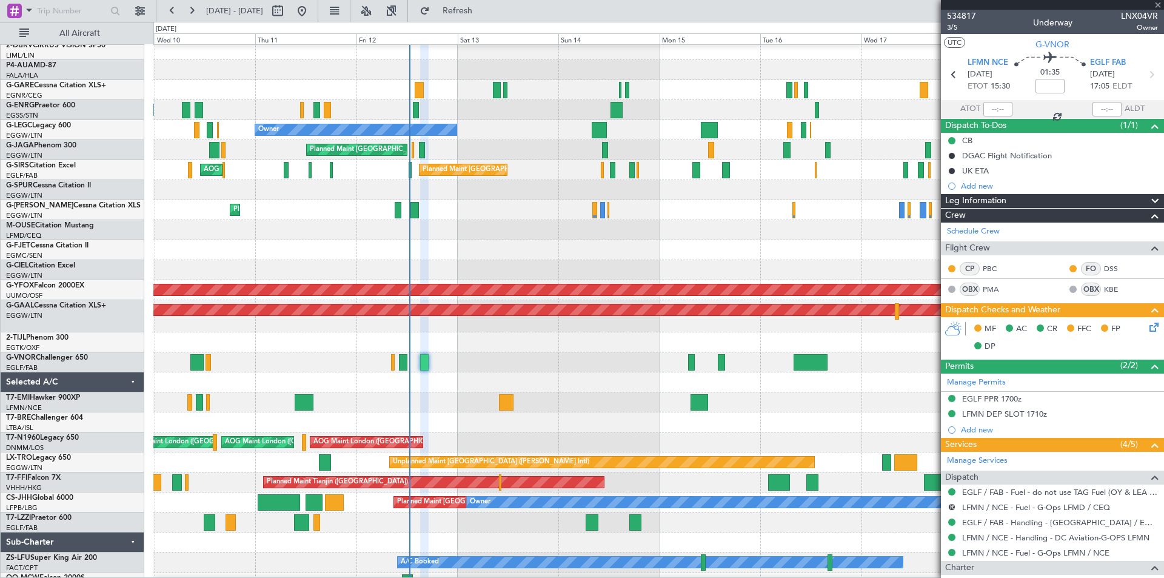
type input "3"
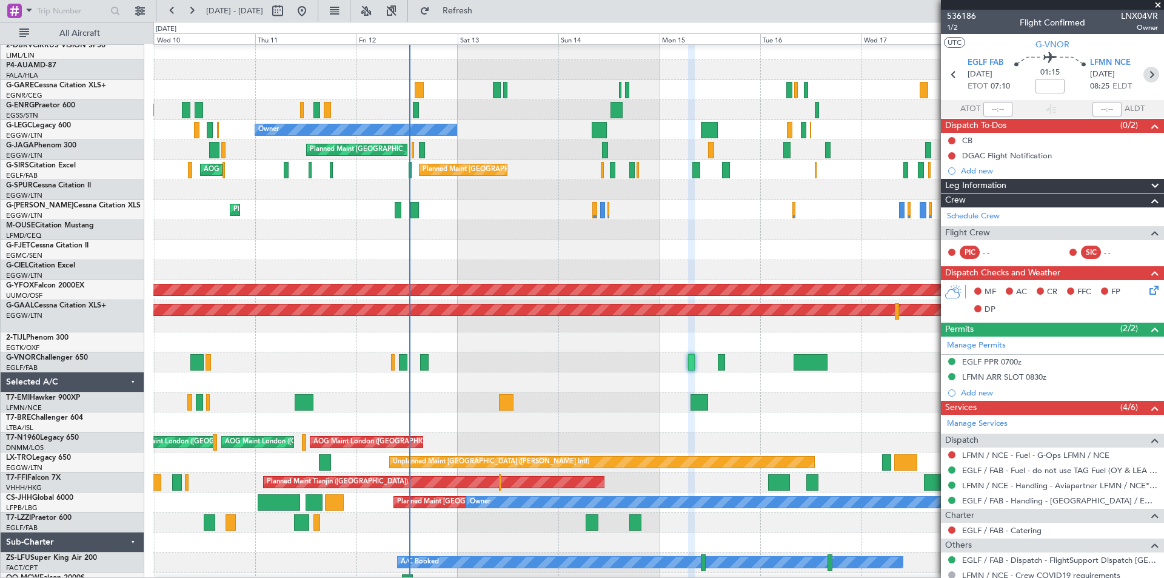
click at [1148, 77] on icon at bounding box center [1152, 75] width 16 height 16
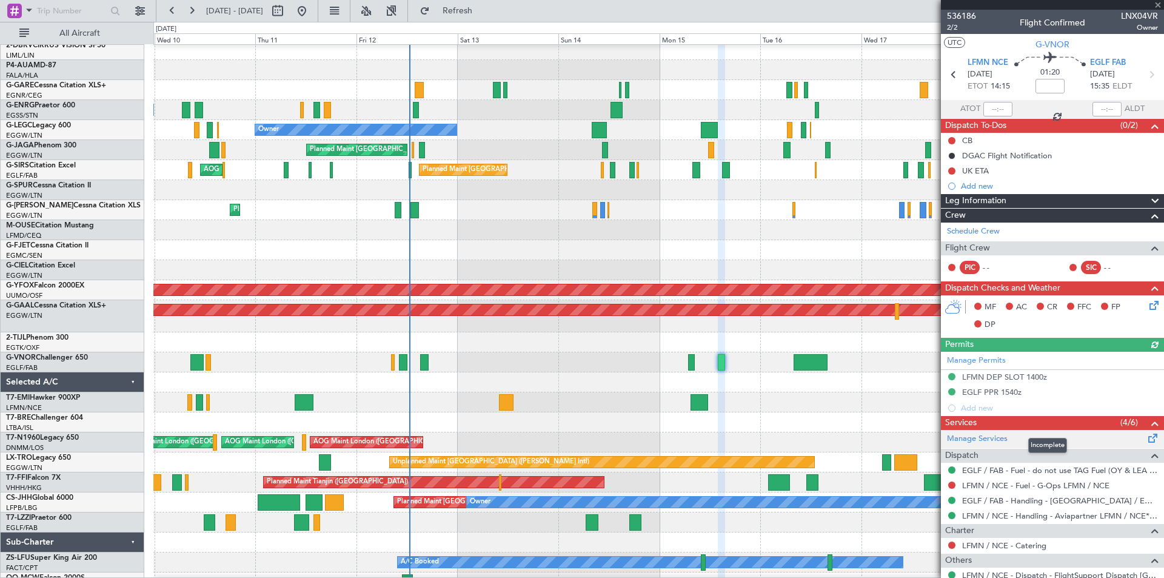
scroll to position [151, 0]
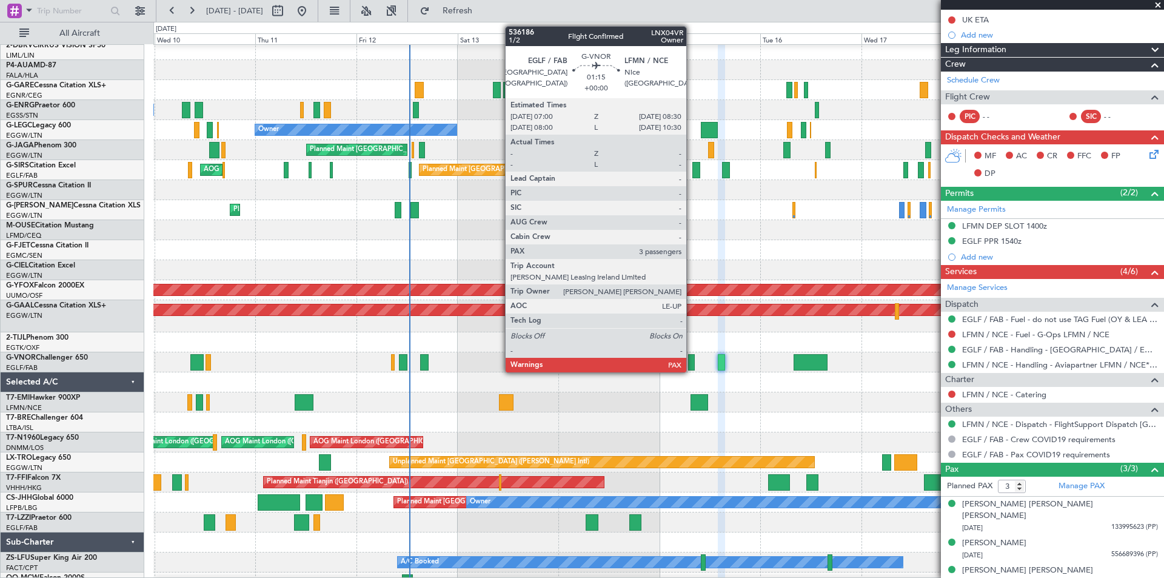
click at [692, 360] on div at bounding box center [691, 362] width 7 height 16
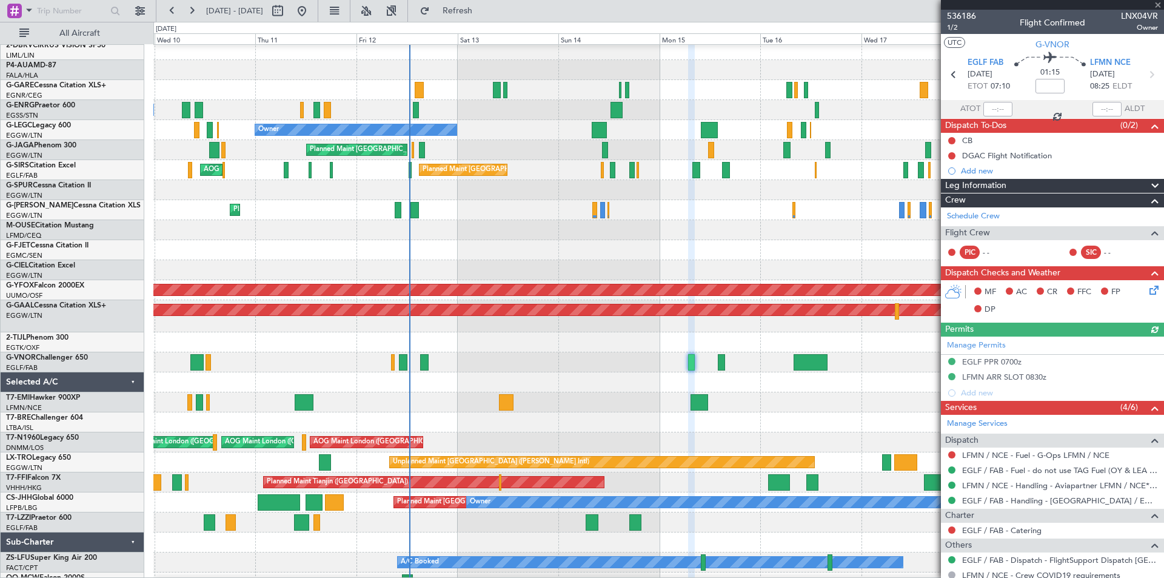
scroll to position [136, 0]
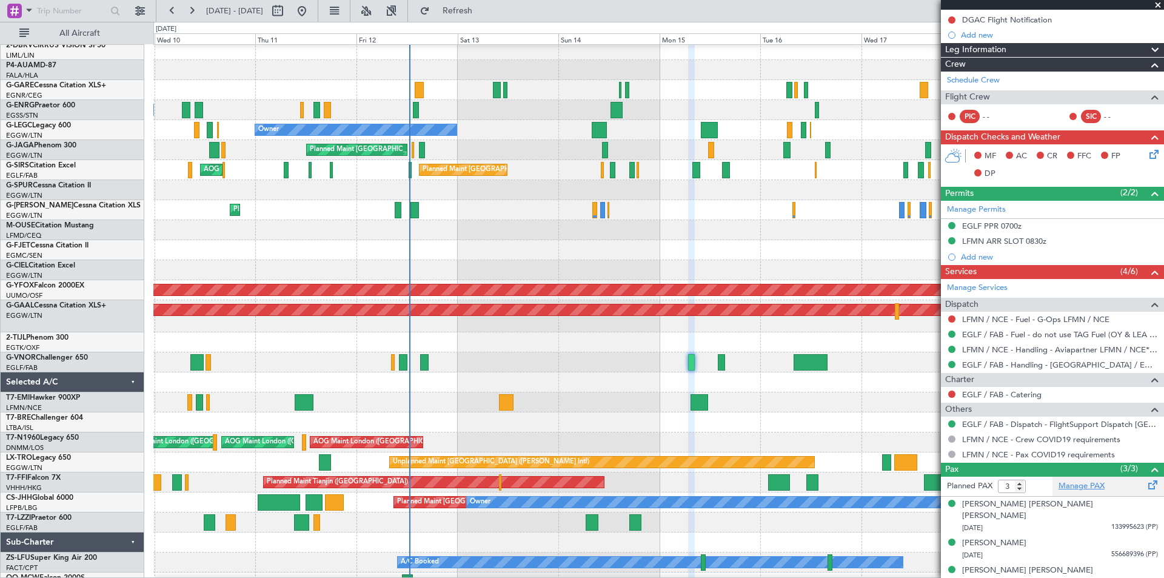
click at [1075, 483] on link "Manage PAX" at bounding box center [1082, 486] width 46 height 12
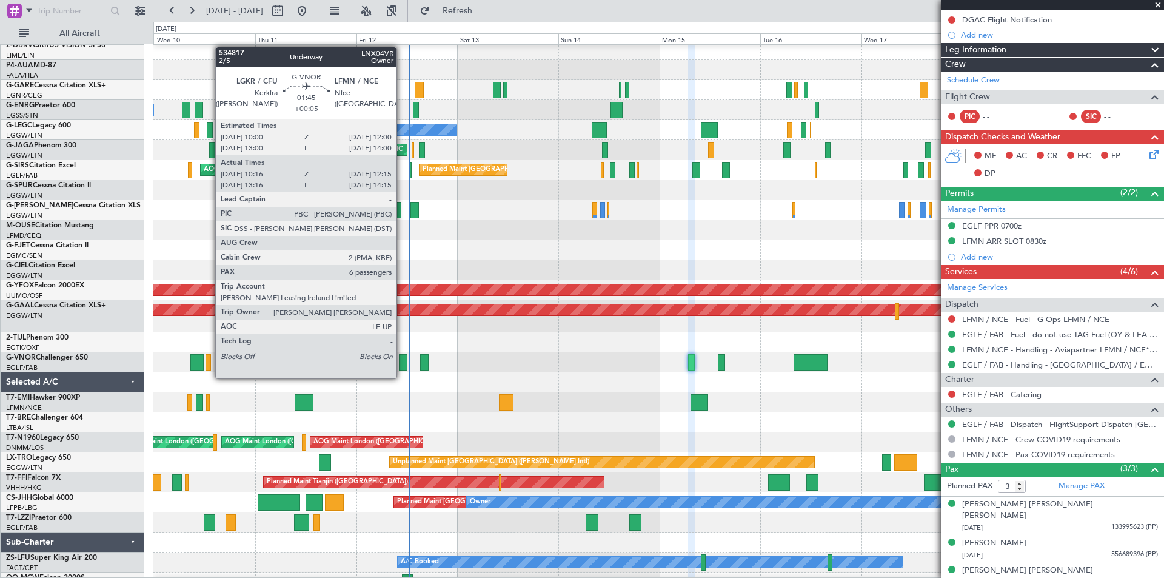
click at [402, 366] on div at bounding box center [403, 362] width 8 height 16
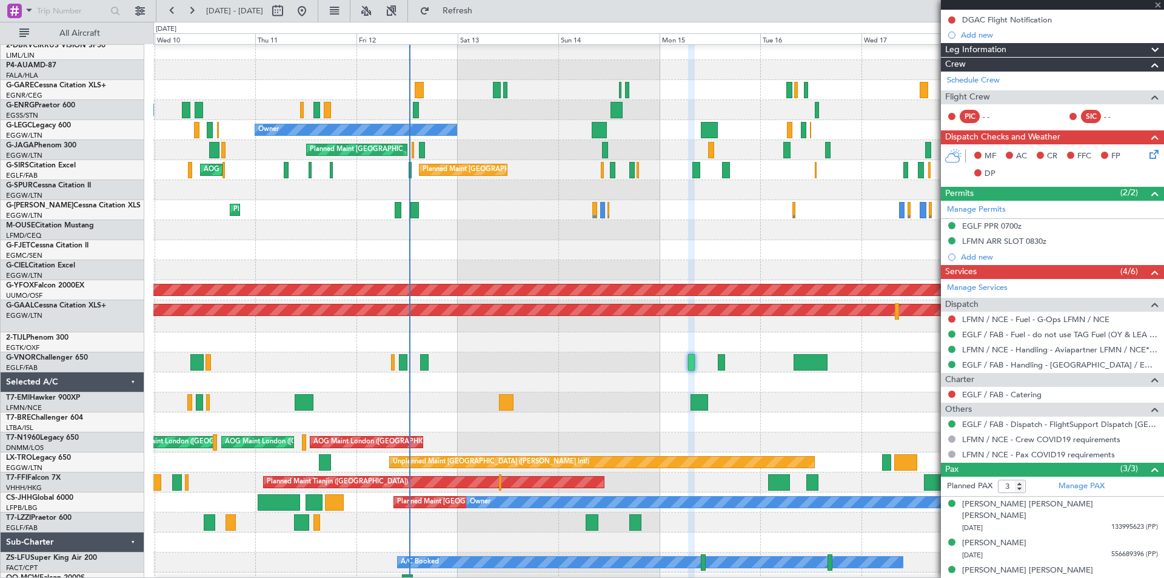
type input "+00:05"
type input "10:26"
type input "12:10"
type input "6"
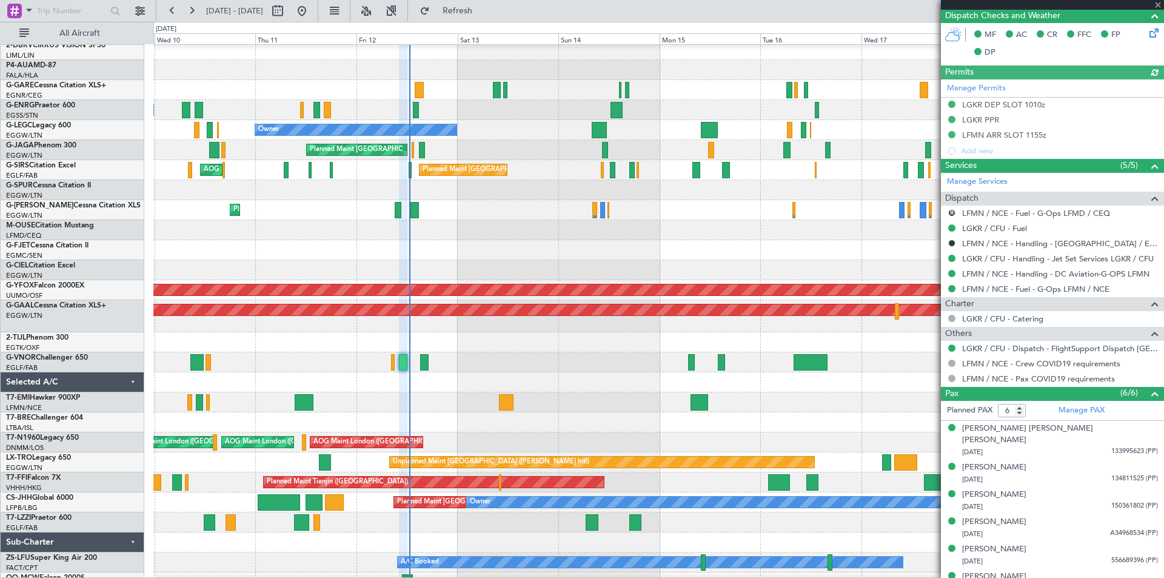
scroll to position [346, 0]
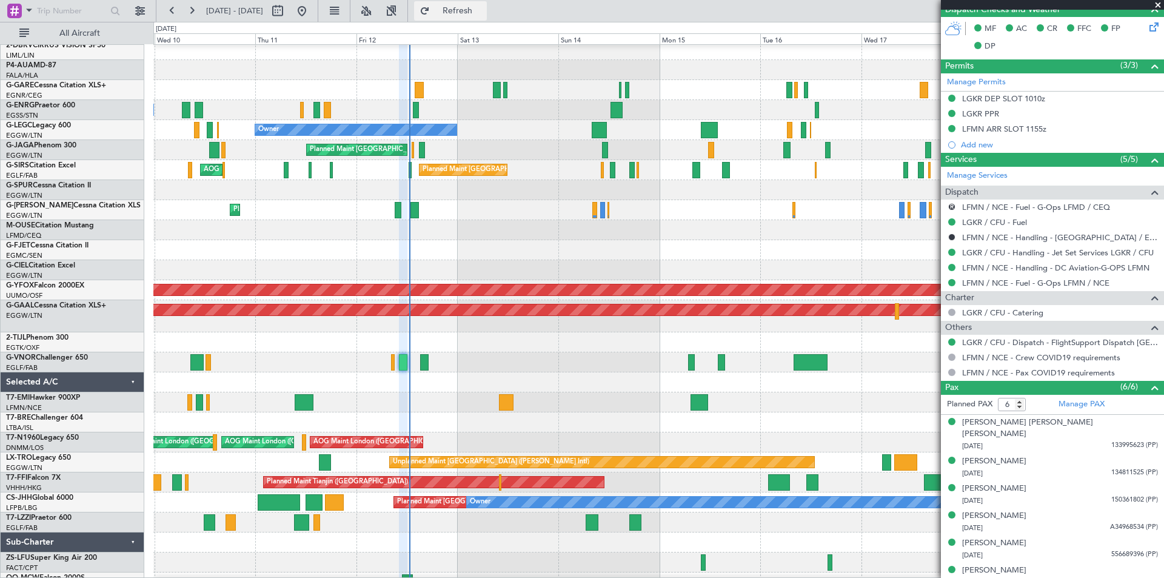
click at [483, 11] on span "Refresh" at bounding box center [457, 11] width 51 height 8
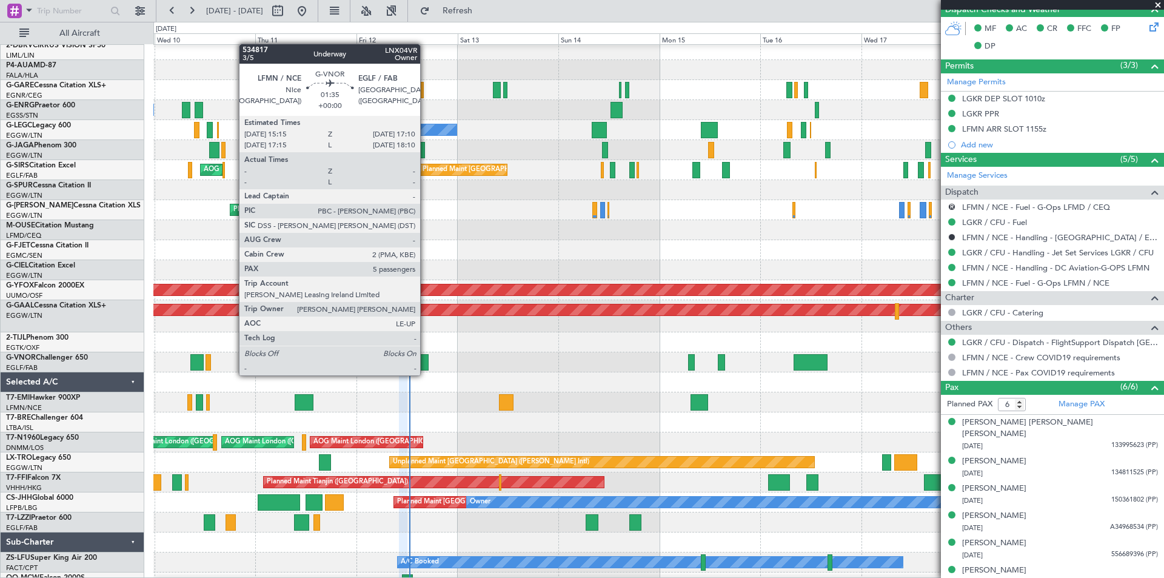
click at [426, 363] on div at bounding box center [424, 362] width 8 height 16
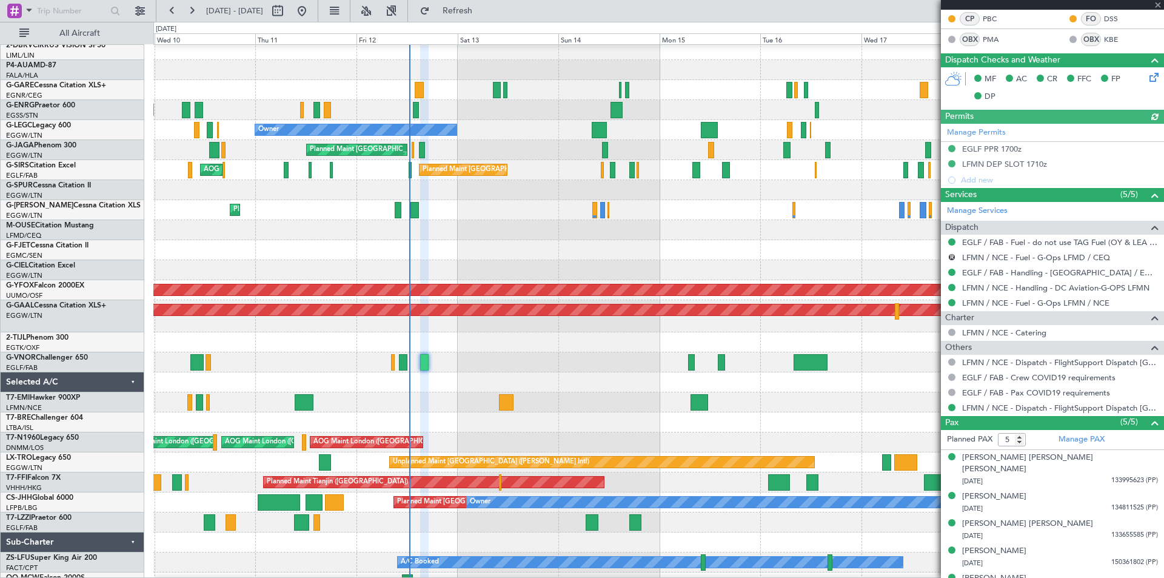
scroll to position [258, 0]
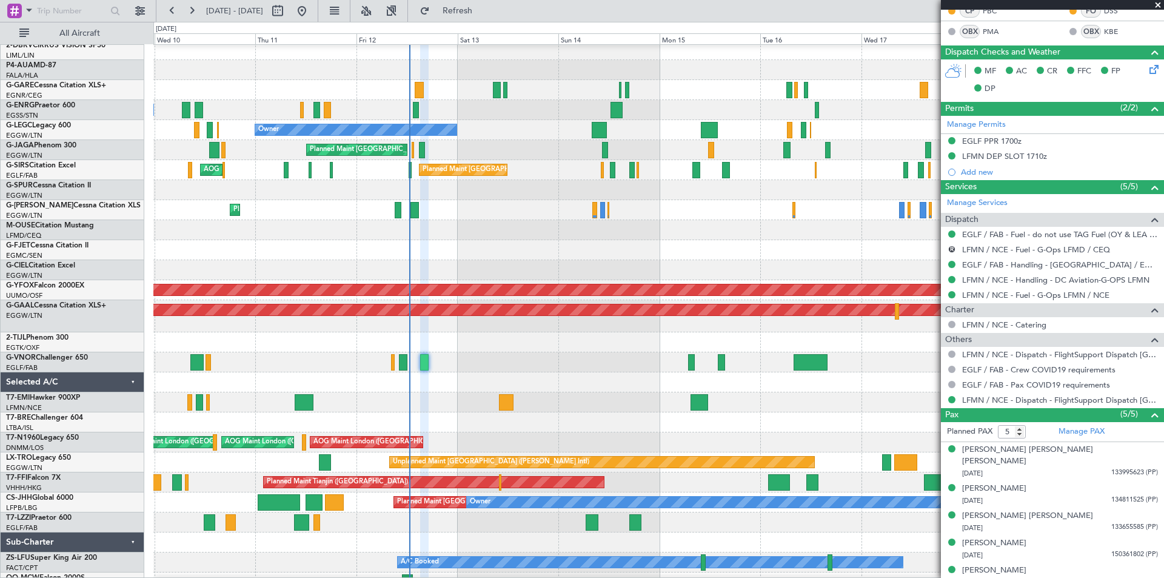
click at [1160, 0] on span at bounding box center [1158, 5] width 12 height 11
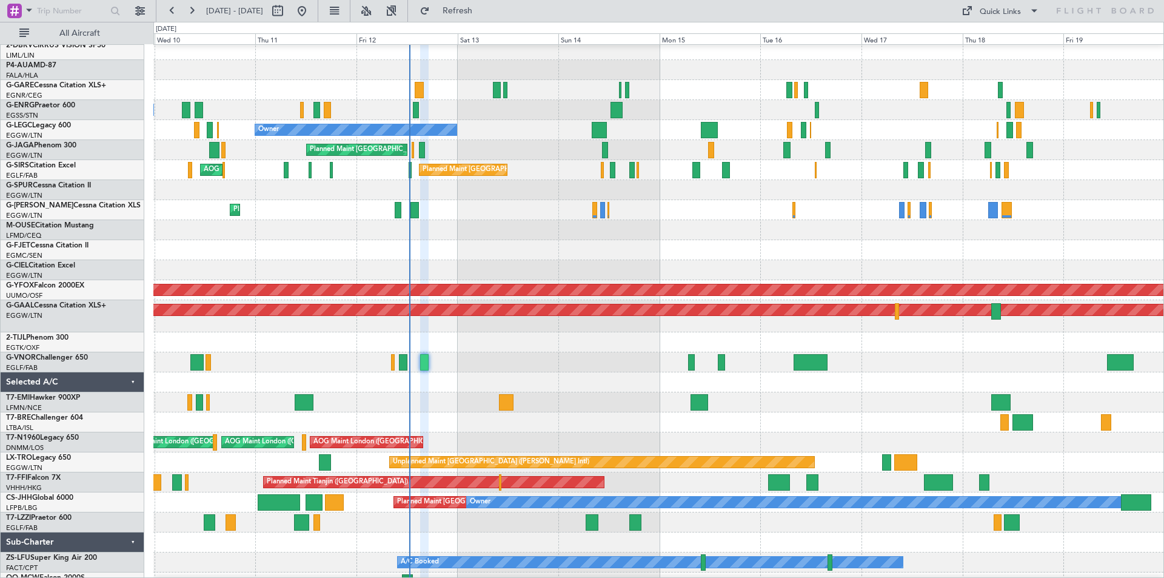
type input "0"
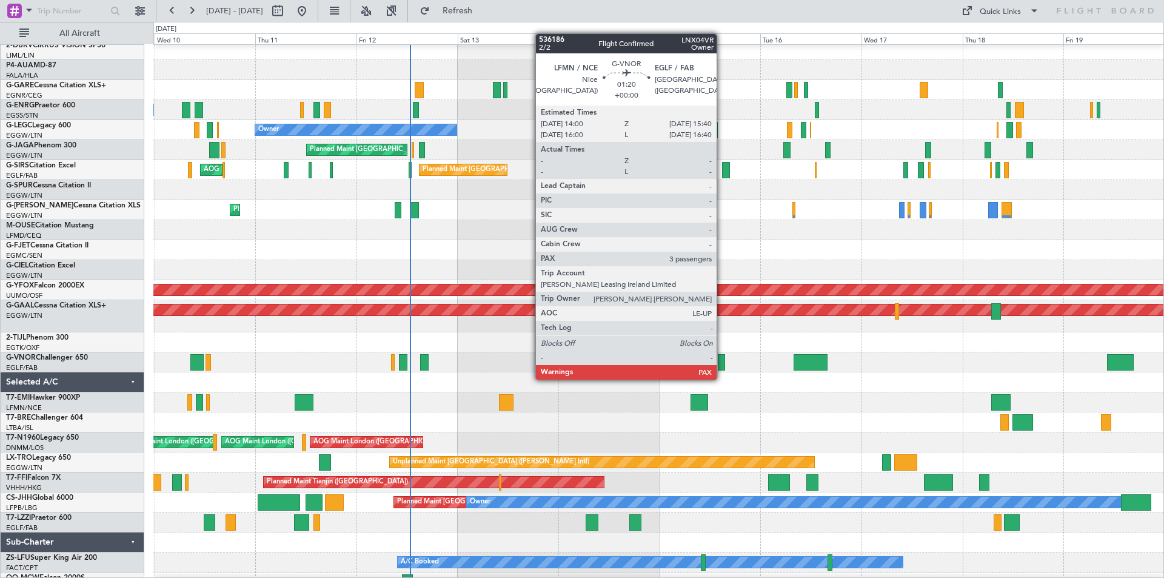
click at [722, 367] on div at bounding box center [721, 362] width 7 height 16
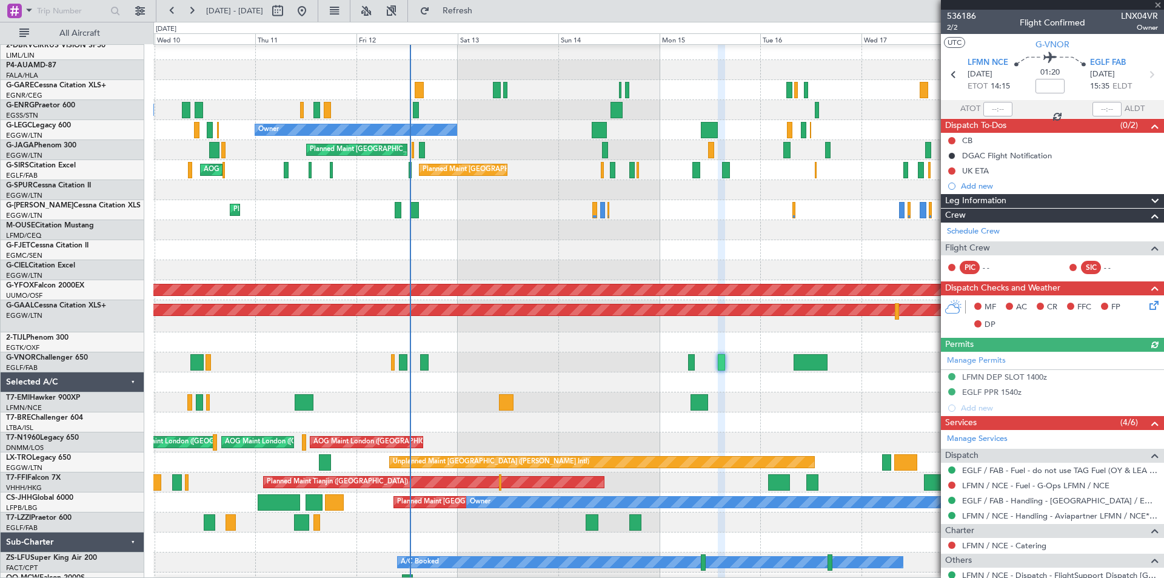
scroll to position [151, 0]
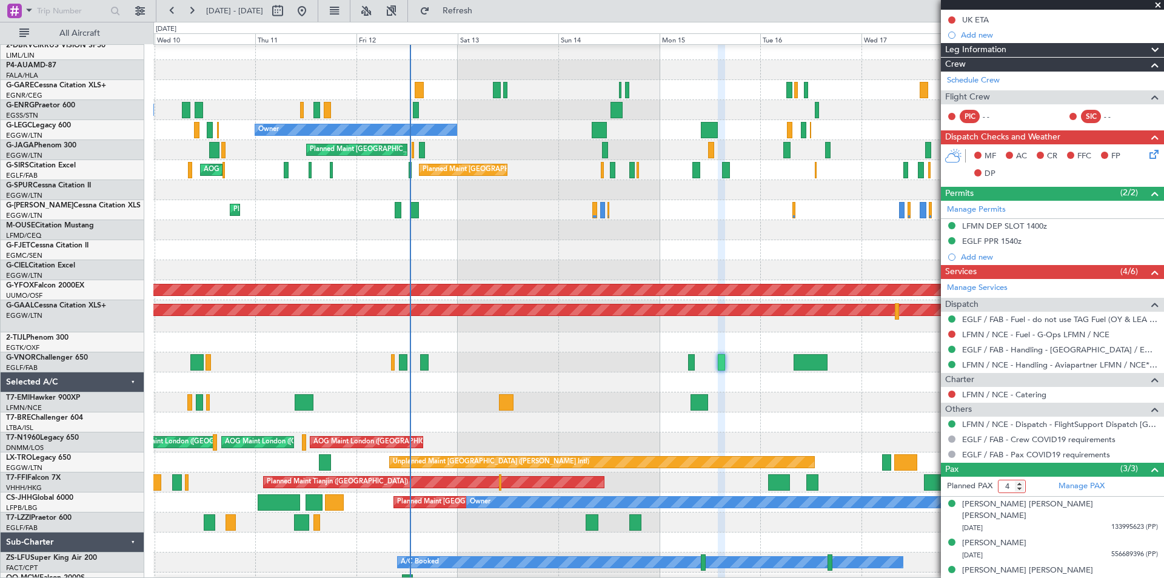
click at [1022, 481] on input "4" at bounding box center [1012, 486] width 28 height 13
type input "5"
click at [1022, 481] on input "5" at bounding box center [1012, 486] width 28 height 13
click at [1062, 483] on link "Manage PAX" at bounding box center [1082, 486] width 46 height 12
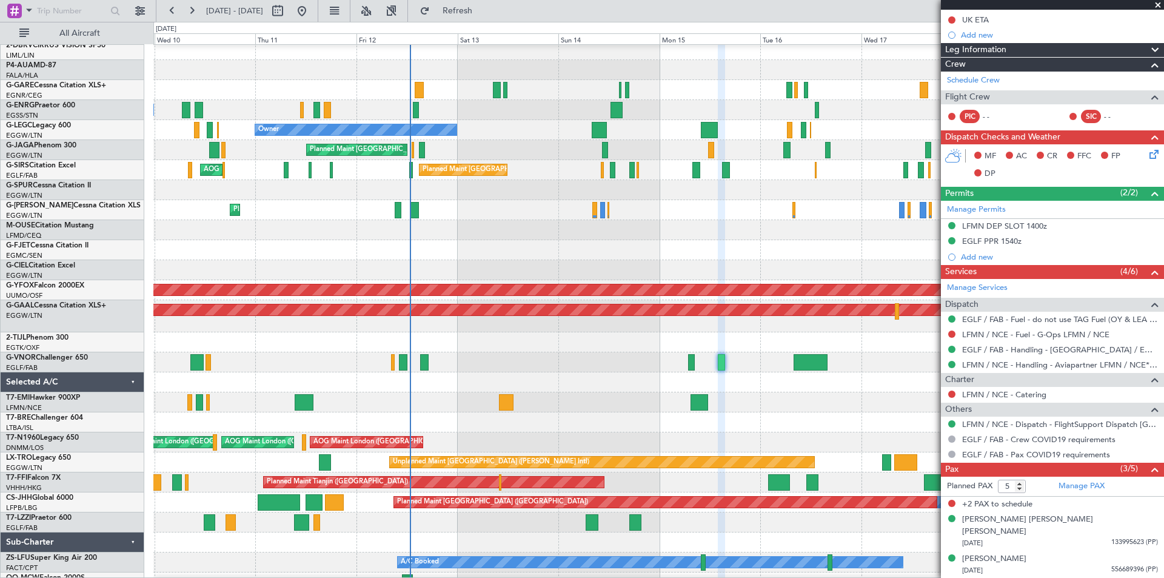
click at [1161, 4] on span at bounding box center [1158, 5] width 12 height 11
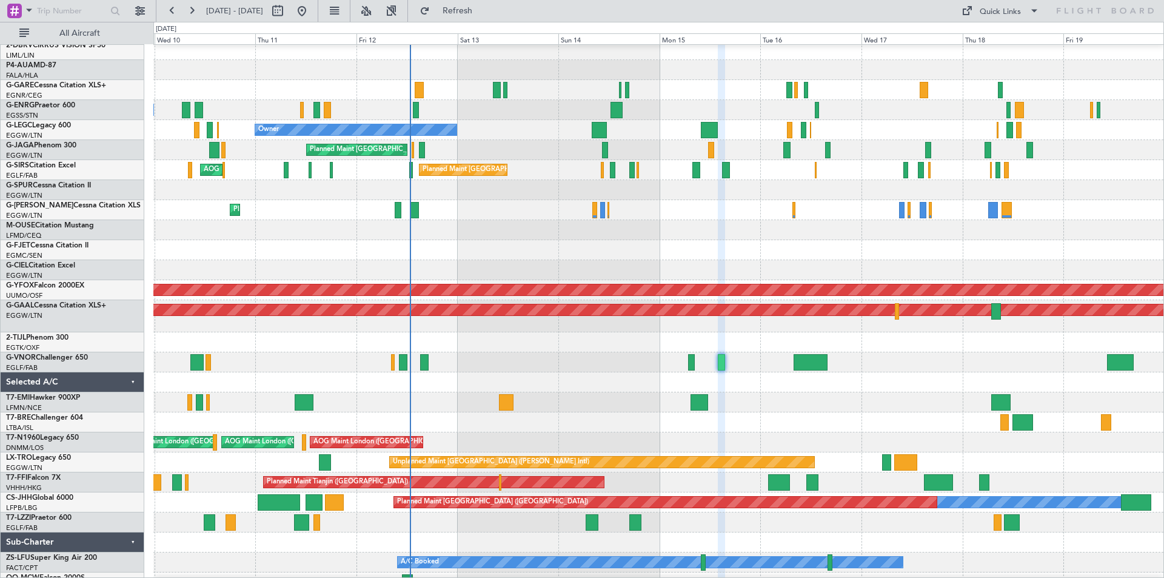
type input "0"
click at [58, 127] on link "G-LEGC Legacy 600" at bounding box center [38, 125] width 65 height 7
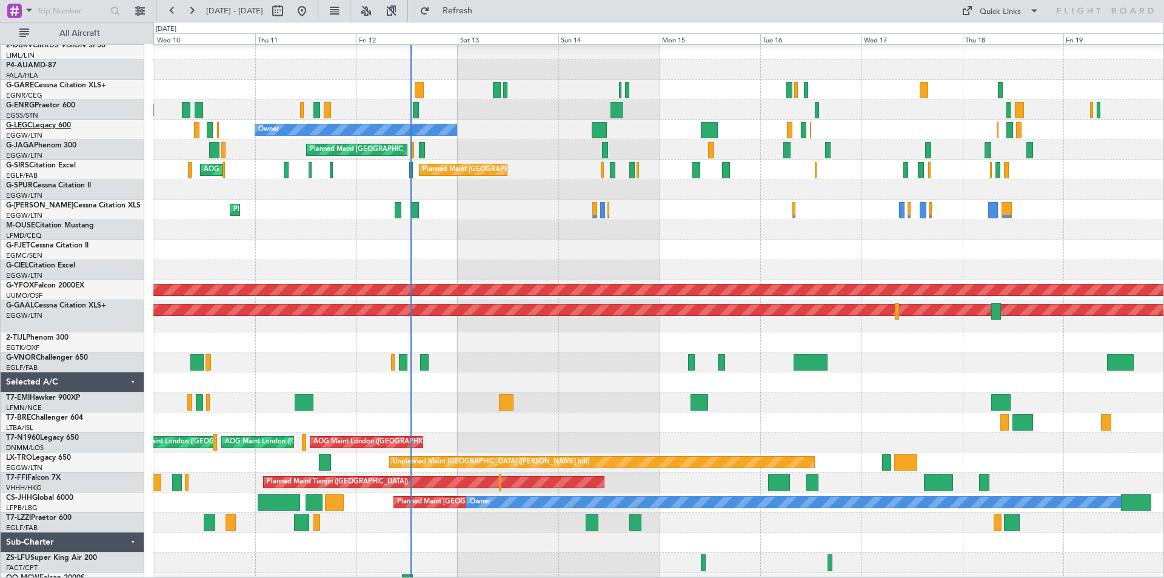
click at [67, 122] on link "G-LEGC Legacy 600" at bounding box center [38, 125] width 65 height 7
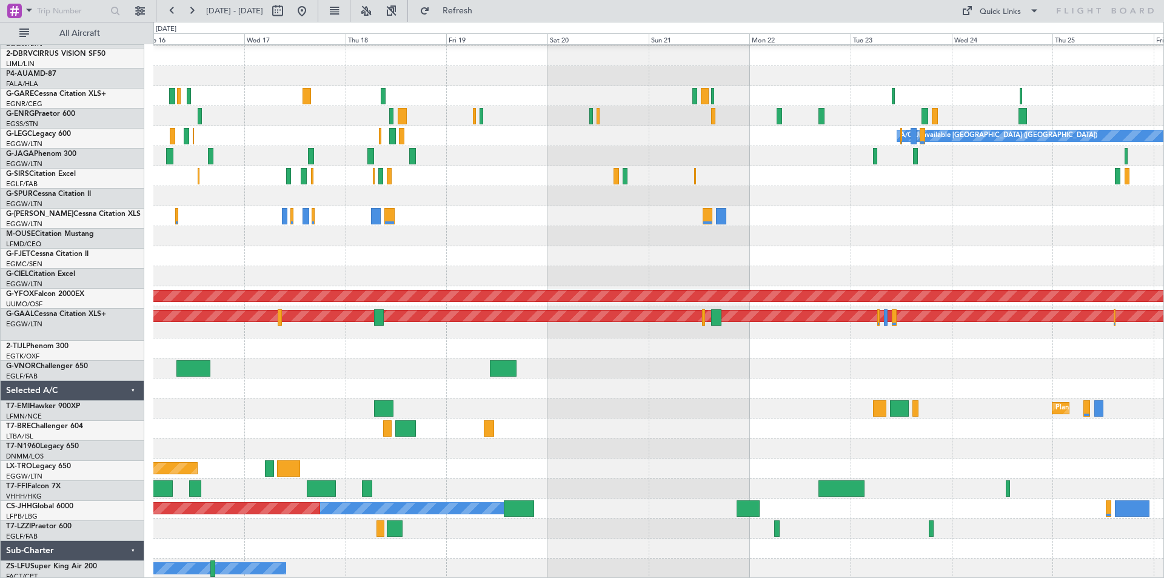
scroll to position [79, 0]
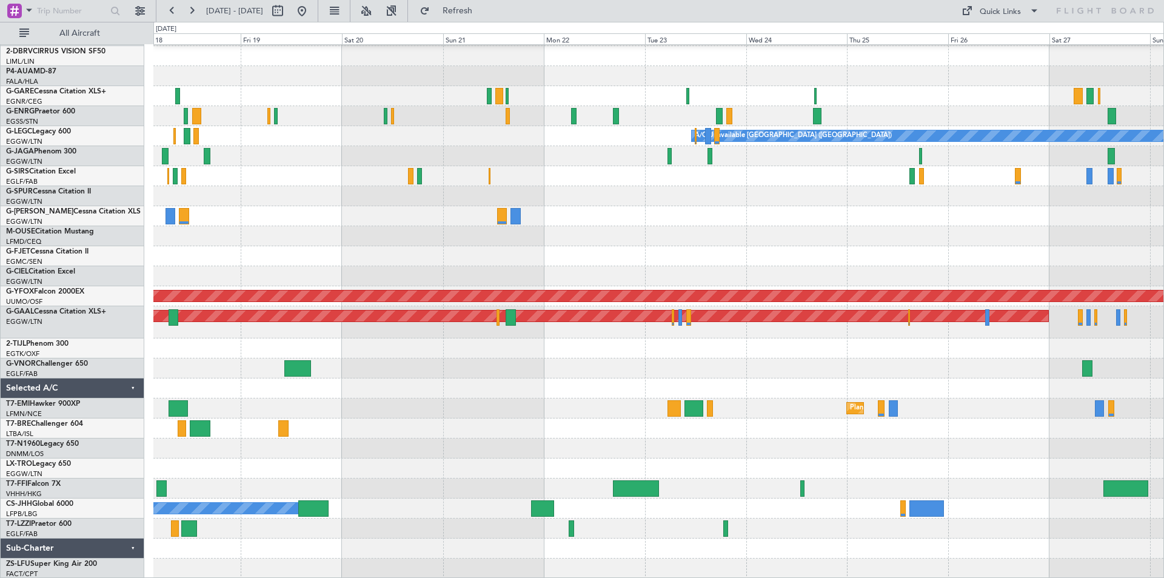
click at [315, 367] on div "A/C Unavailable [GEOGRAPHIC_DATA] ([GEOGRAPHIC_DATA]) AOG Maint Ostafyevo Plann…" at bounding box center [658, 272] width 1010 height 612
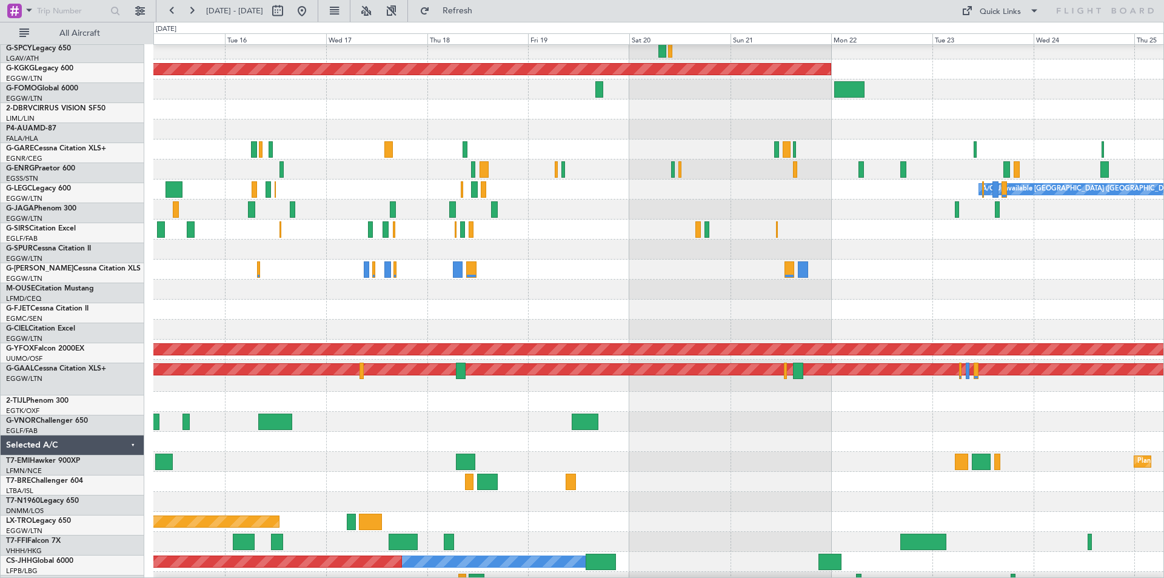
scroll to position [25, 0]
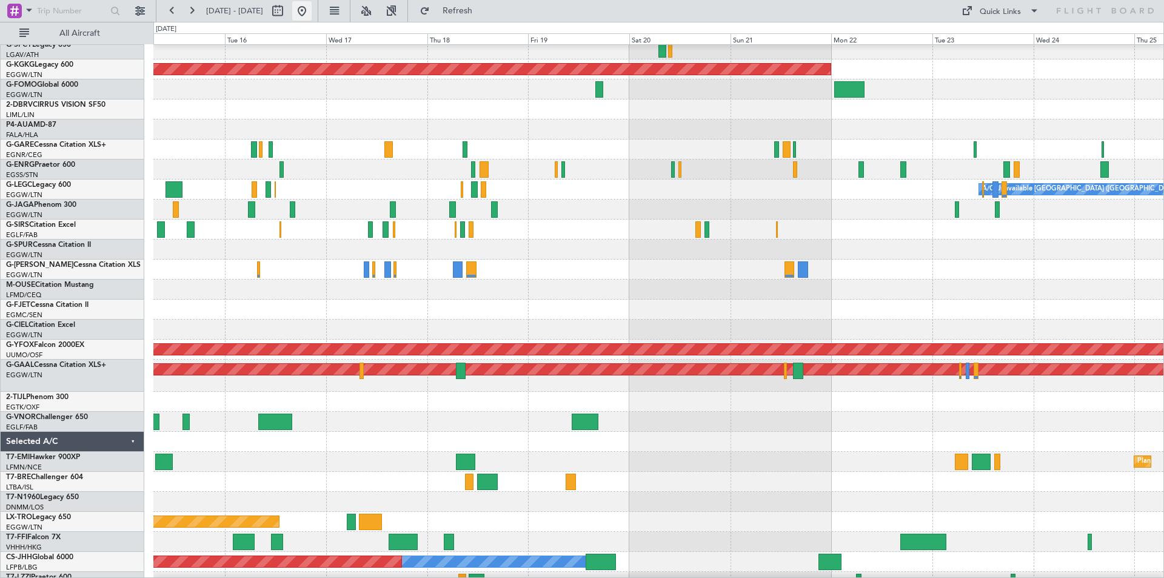
click at [312, 12] on button at bounding box center [301, 10] width 19 height 19
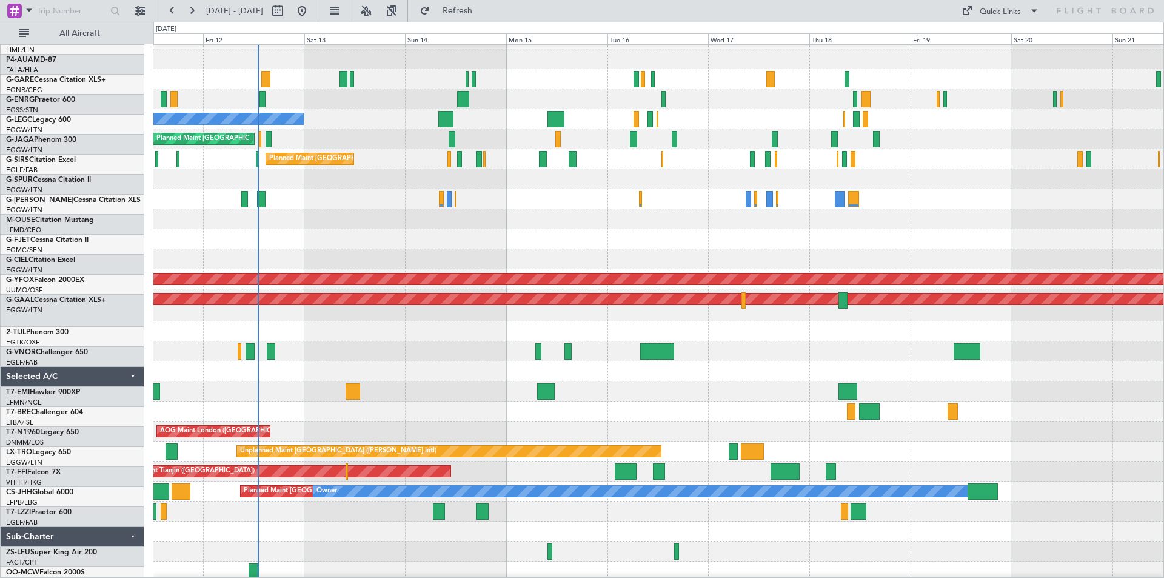
scroll to position [98, 0]
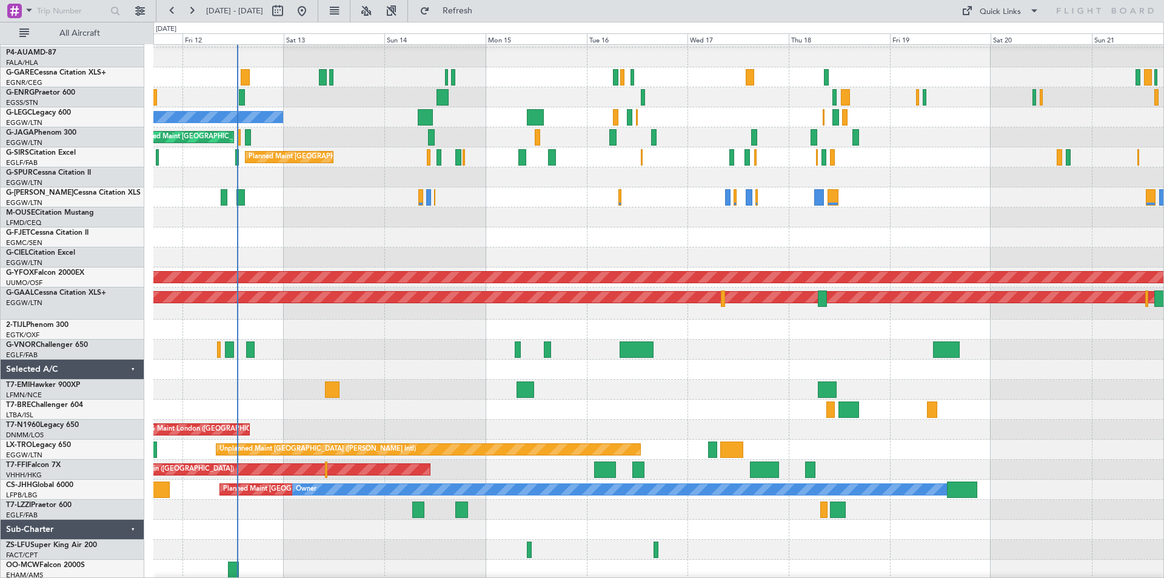
click at [366, 354] on div "Planned Maint [GEOGRAPHIC_DATA] ([GEOGRAPHIC_DATA])" at bounding box center [658, 350] width 1010 height 20
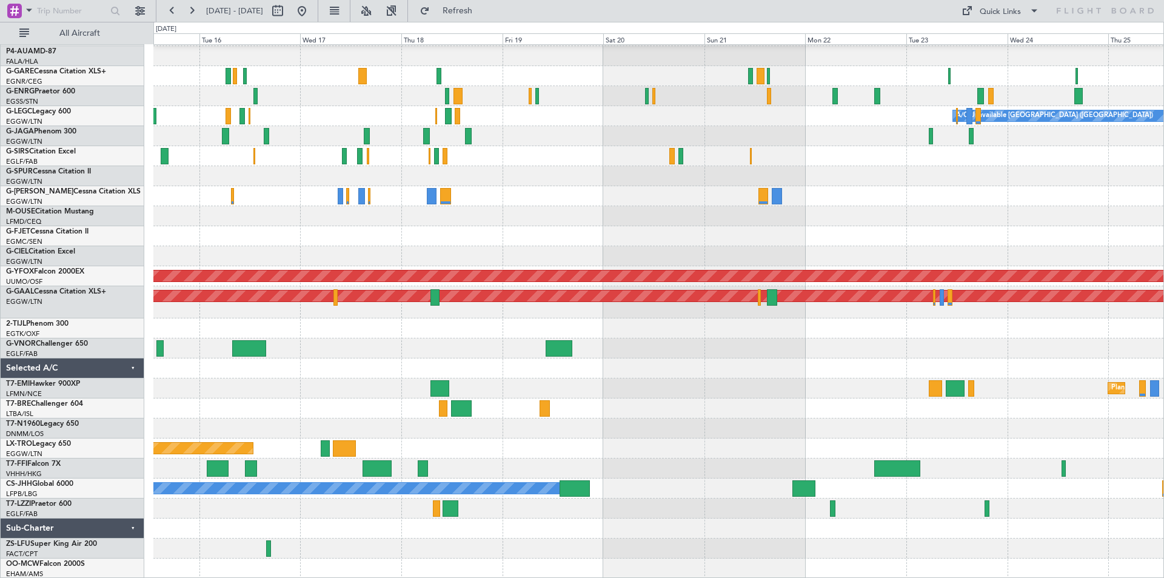
click at [293, 374] on div "A/C Unavailable [GEOGRAPHIC_DATA] ([GEOGRAPHIC_DATA]) Planned Maint [GEOGRAPHIC…" at bounding box center [658, 262] width 1010 height 632
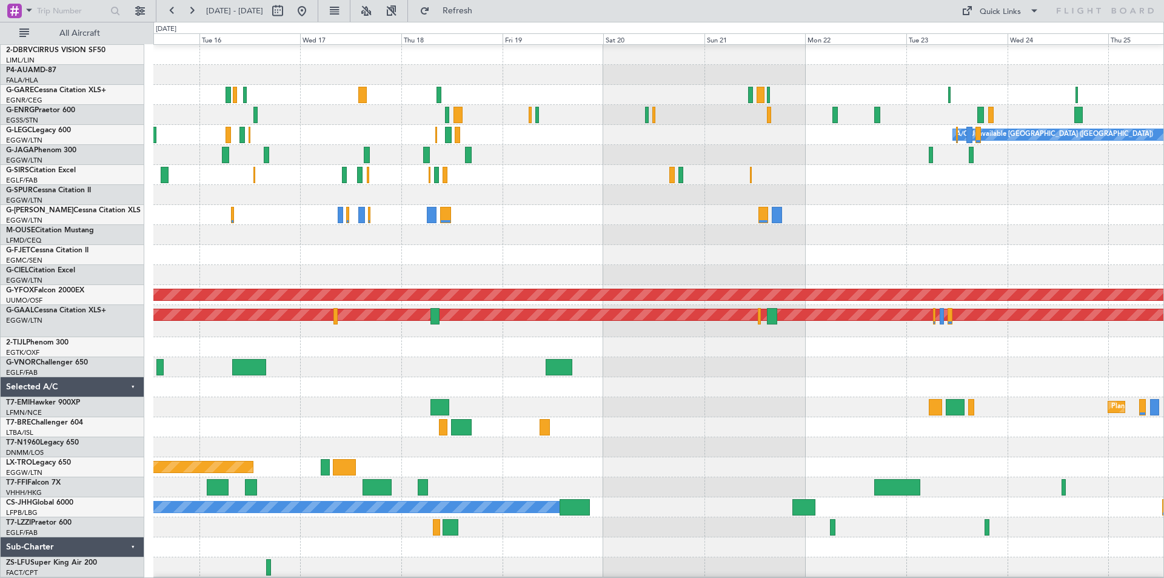
scroll to position [79, 0]
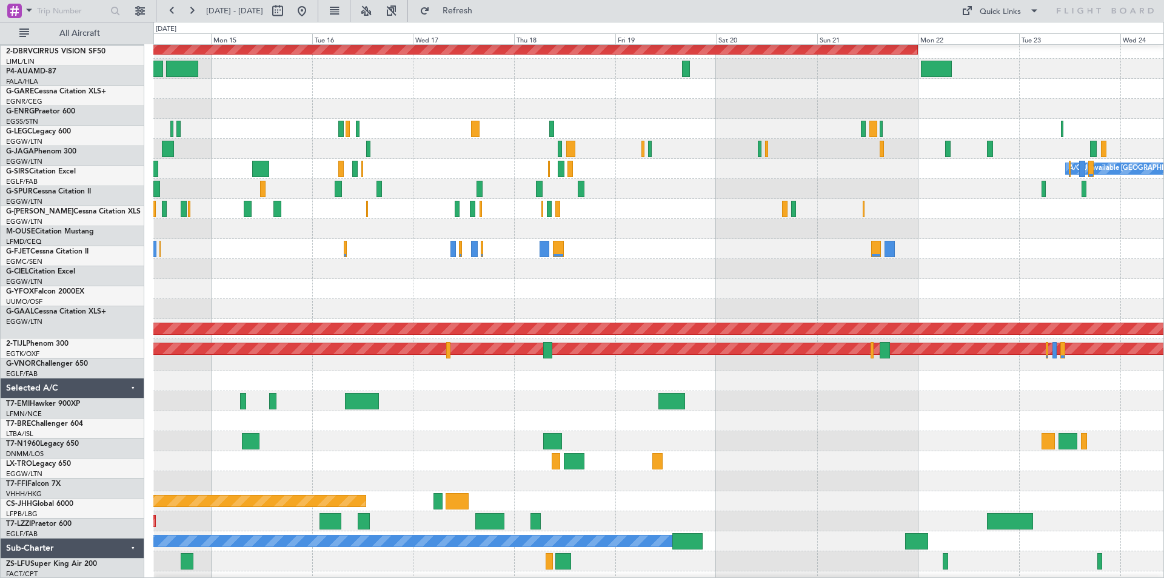
click at [360, 414] on div at bounding box center [658, 421] width 1010 height 20
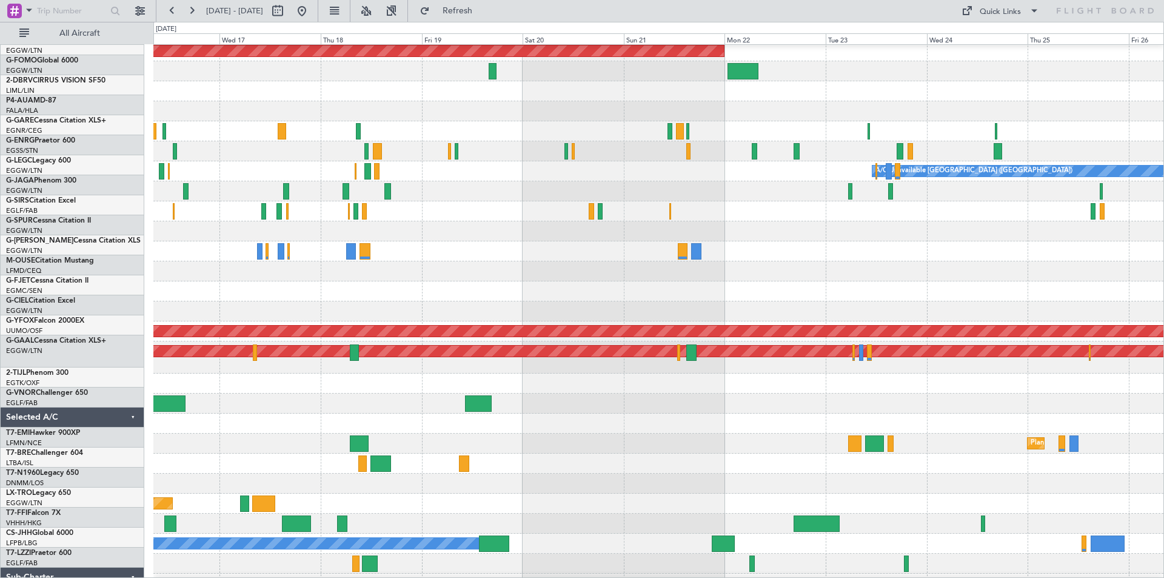
scroll to position [45, 0]
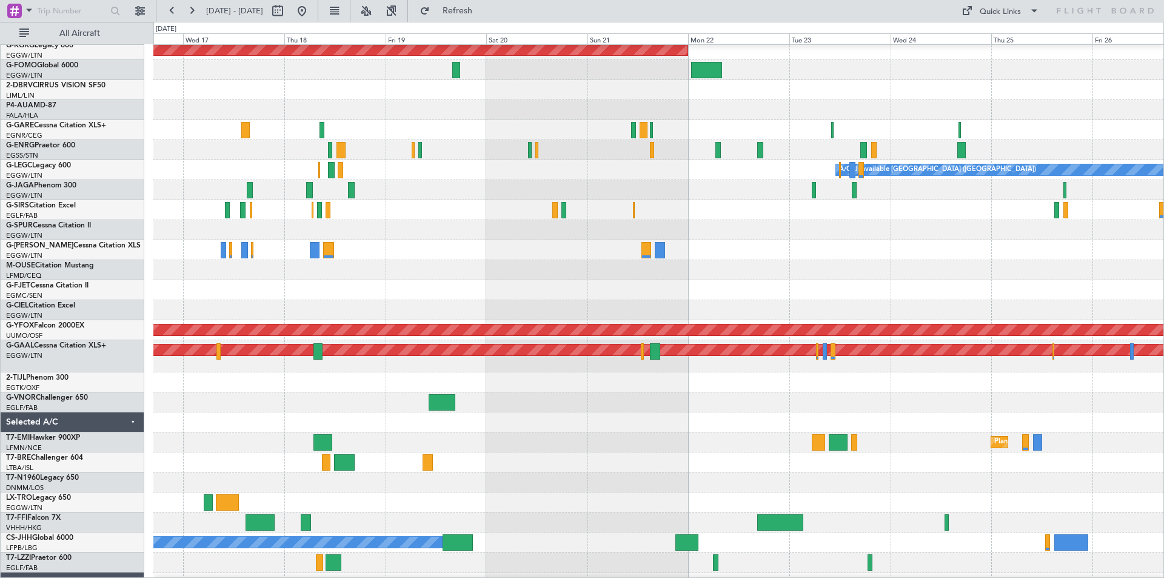
click at [172, 431] on div at bounding box center [658, 422] width 1010 height 20
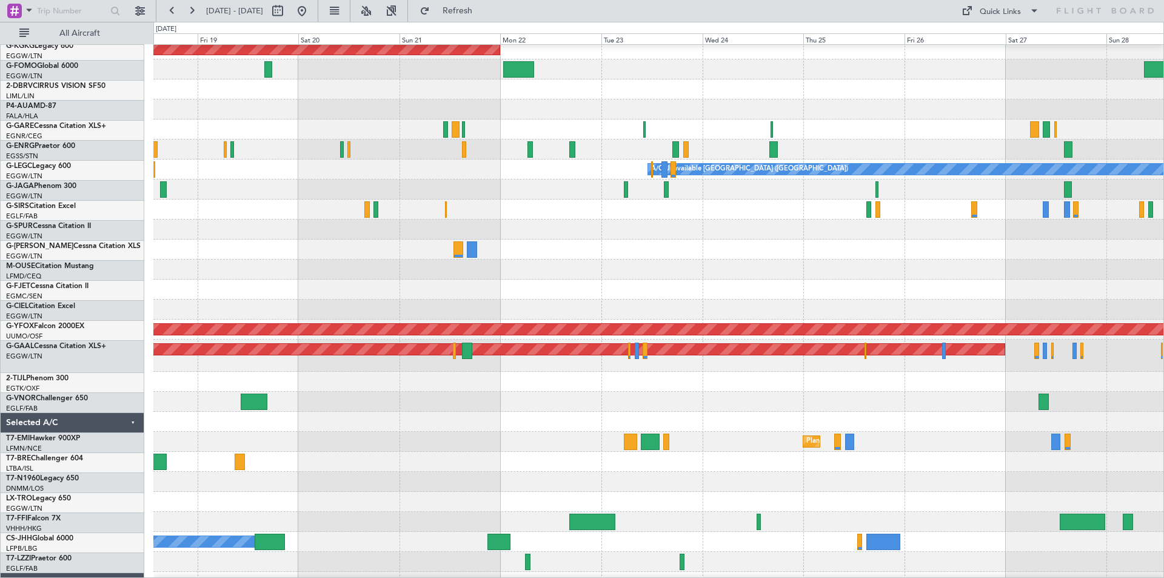
click at [325, 432] on div at bounding box center [658, 422] width 1010 height 20
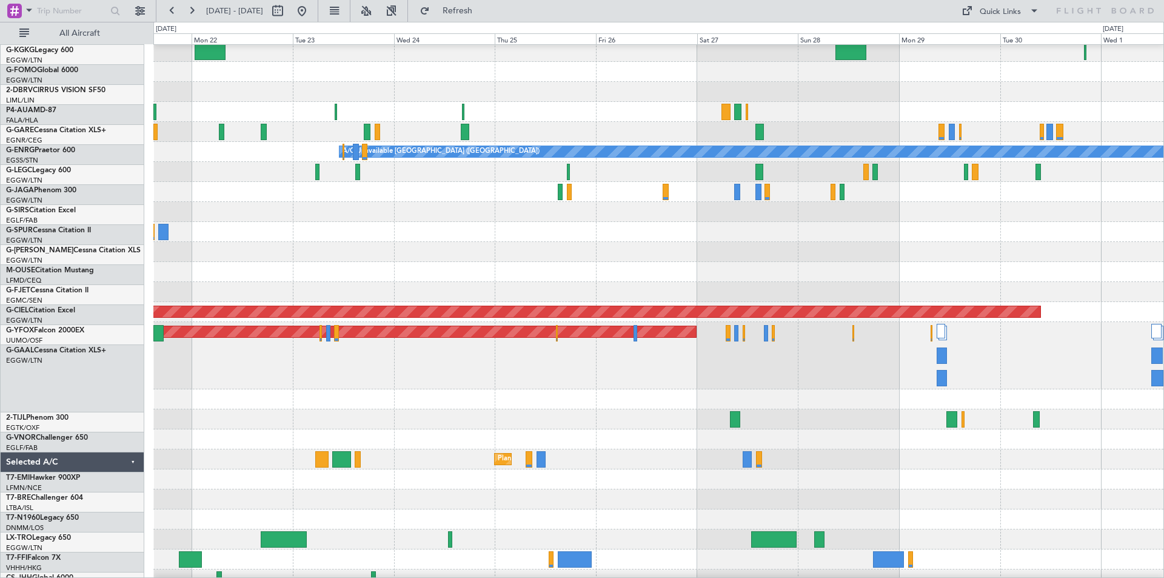
scroll to position [63, 0]
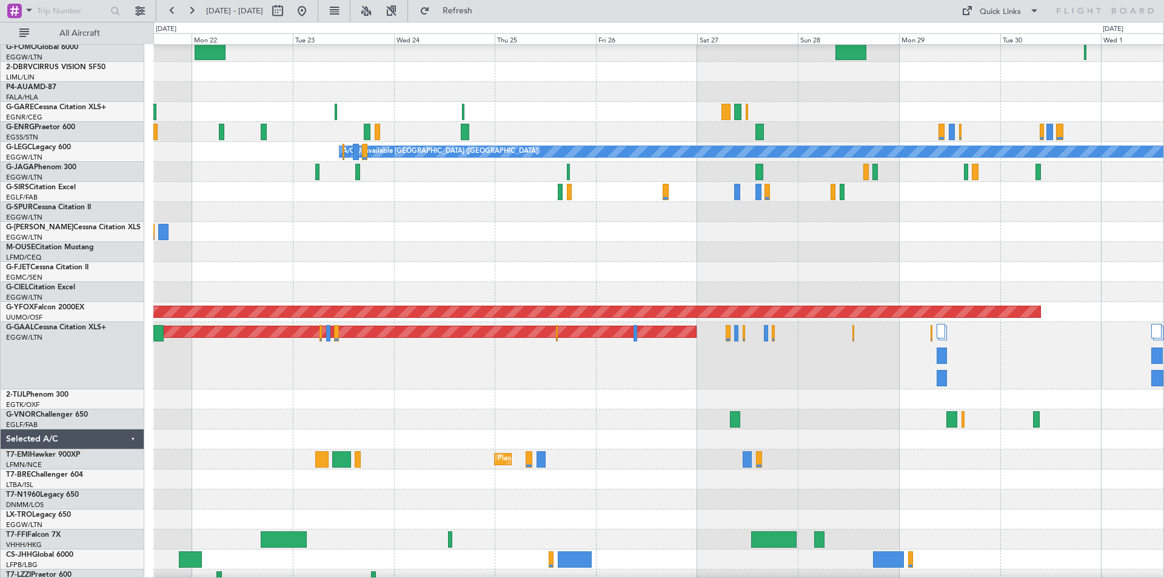
click at [768, 416] on div at bounding box center [658, 419] width 1010 height 20
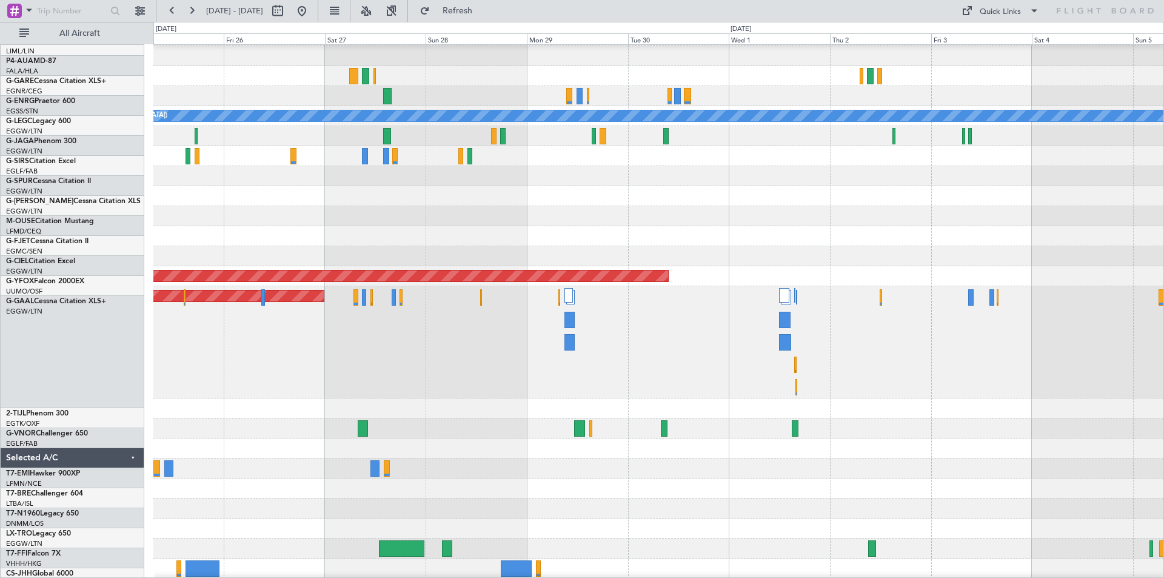
scroll to position [99, 0]
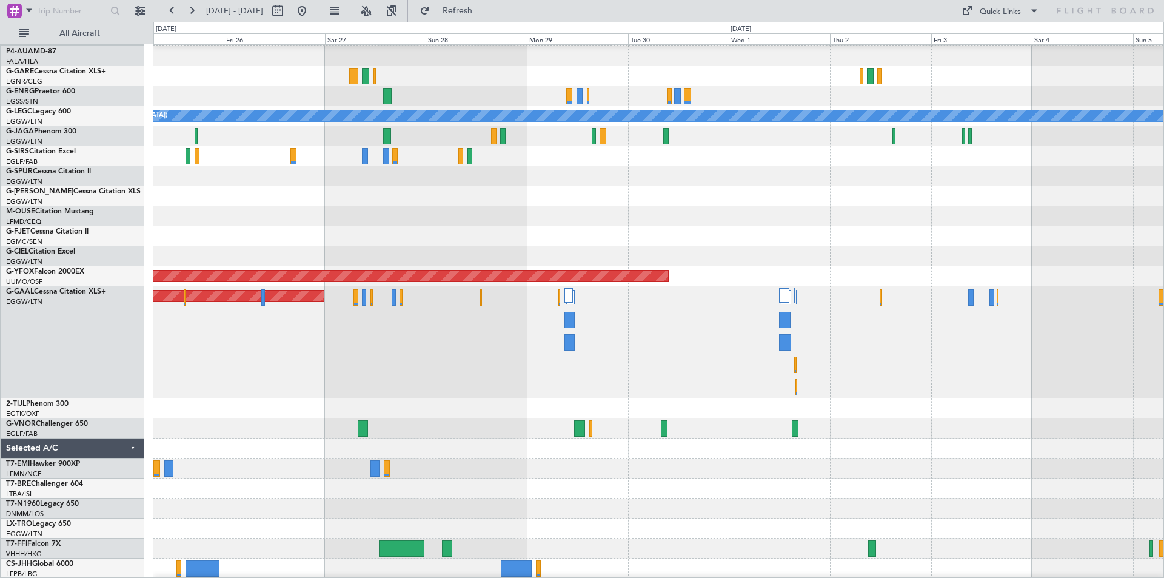
click at [714, 443] on div at bounding box center [658, 448] width 1010 height 20
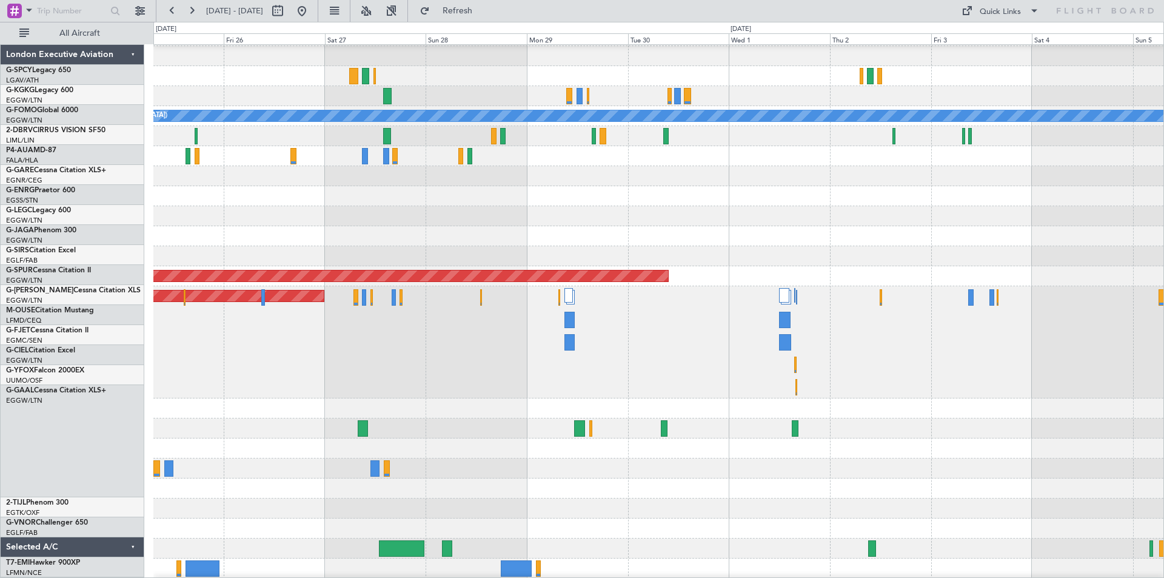
scroll to position [99, 0]
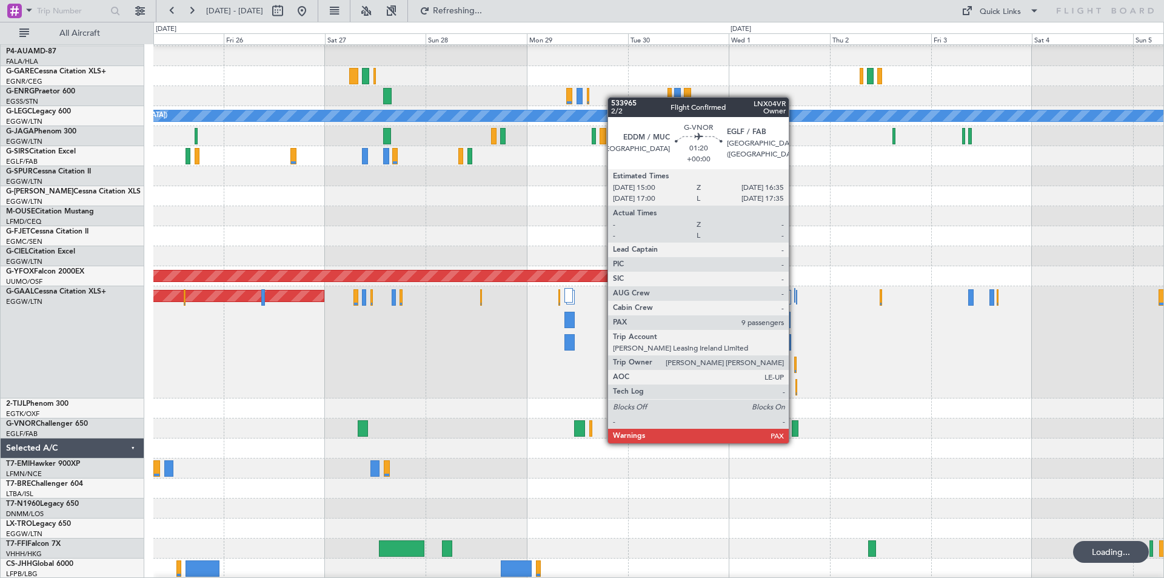
click at [794, 431] on div at bounding box center [795, 428] width 7 height 16
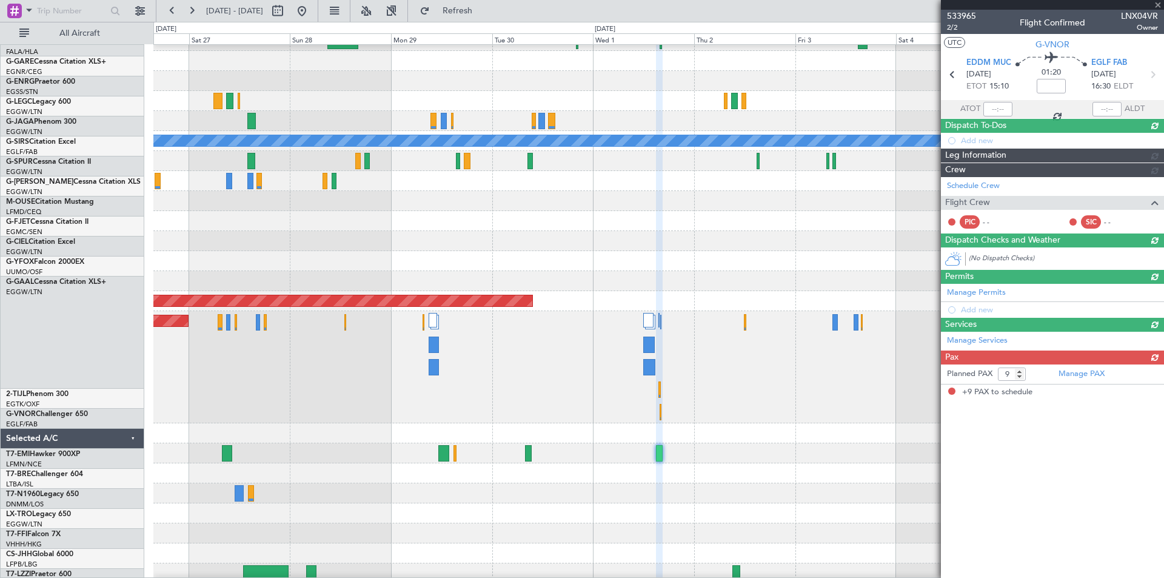
scroll to position [74, 0]
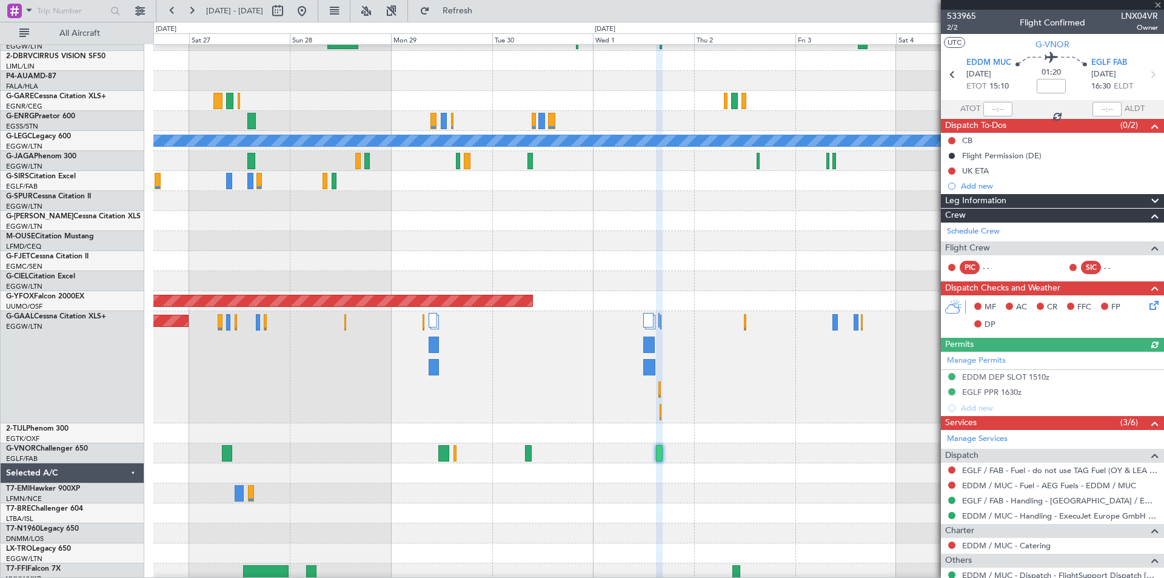
click at [1158, 4] on div at bounding box center [1052, 5] width 223 height 10
click at [1161, 4] on span at bounding box center [1158, 5] width 12 height 11
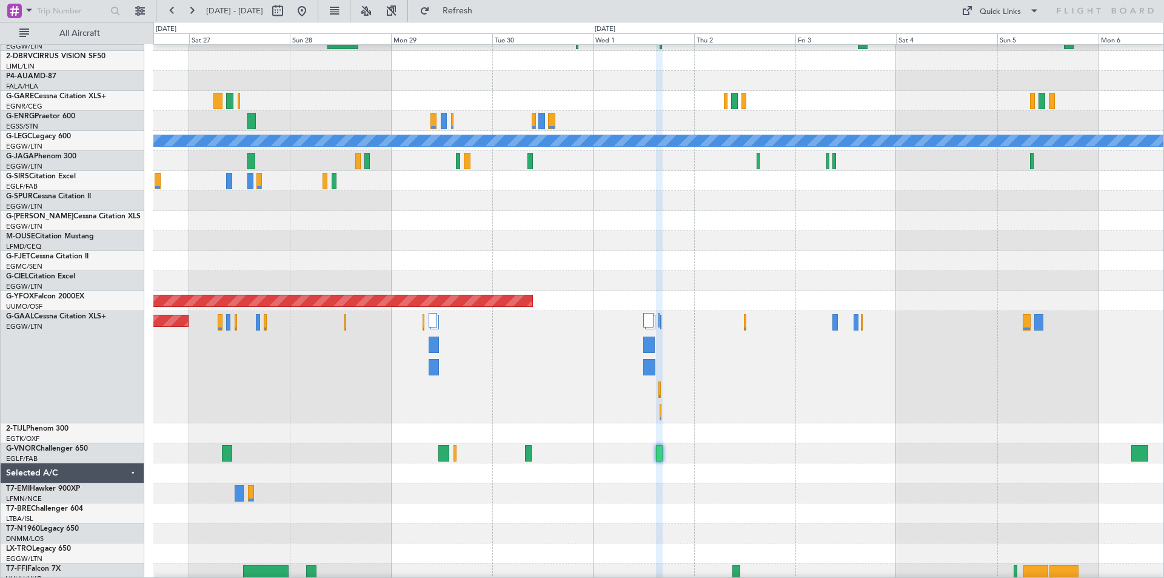
type input "0"
click at [312, 13] on button at bounding box center [301, 10] width 19 height 19
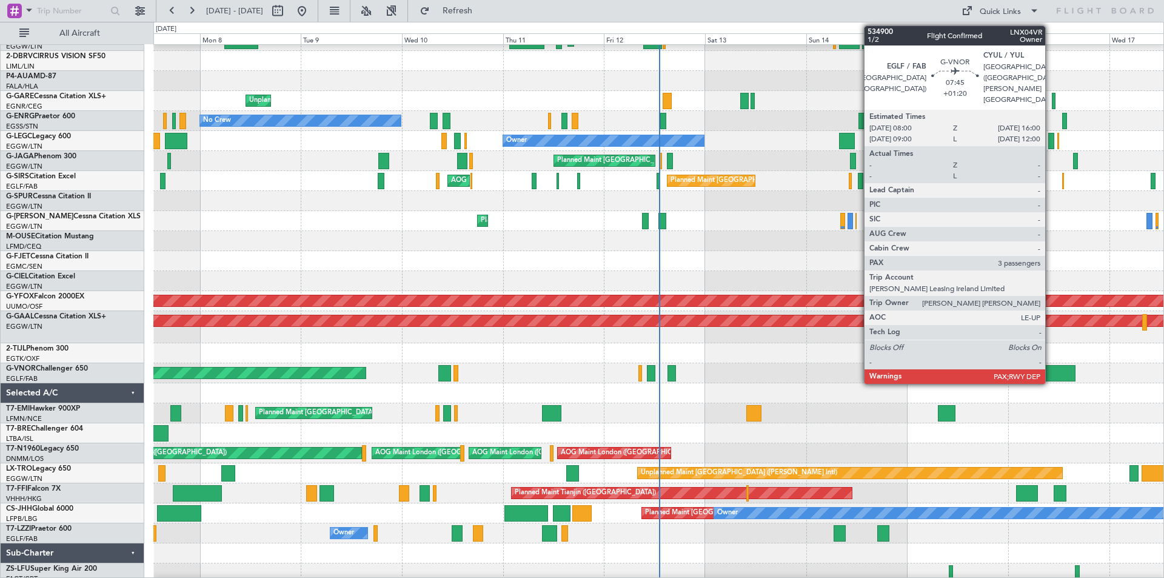
click at [1051, 377] on div at bounding box center [1059, 373] width 34 height 16
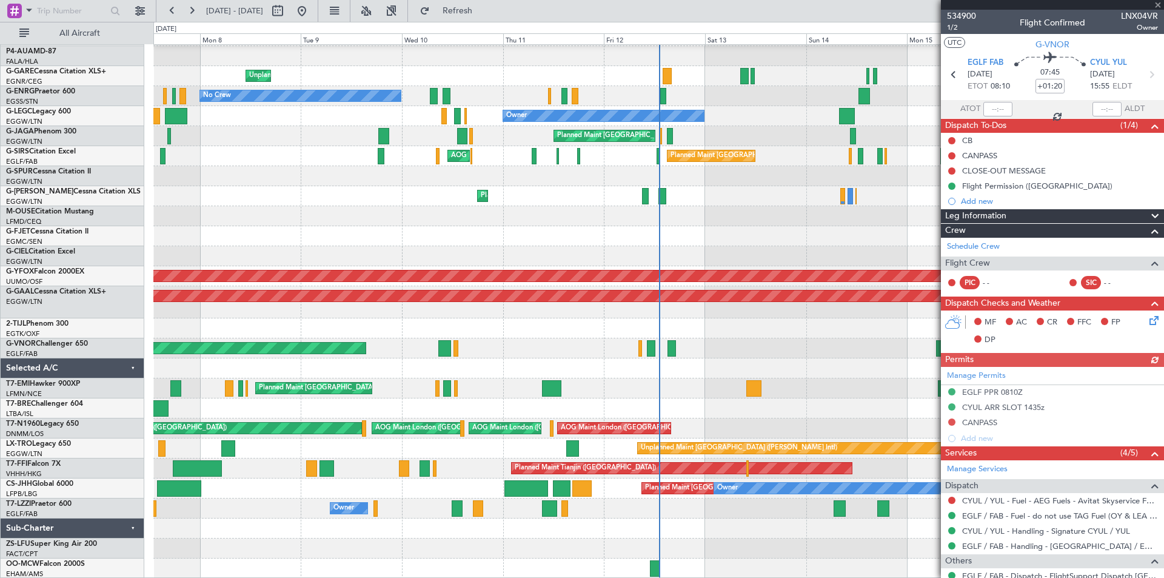
scroll to position [152, 0]
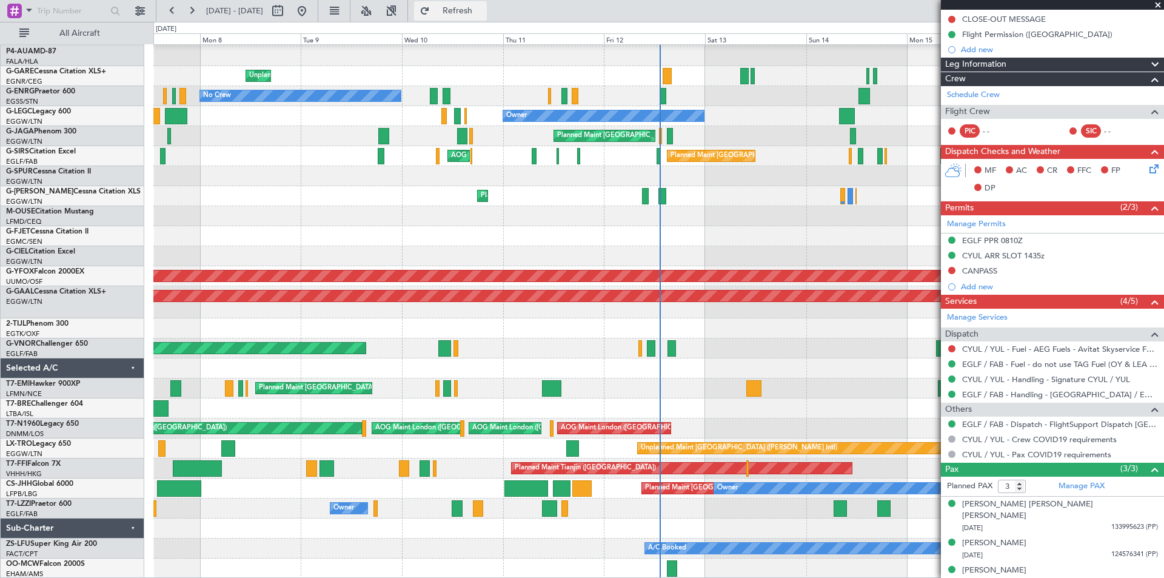
click at [483, 7] on span "Refresh" at bounding box center [457, 11] width 51 height 8
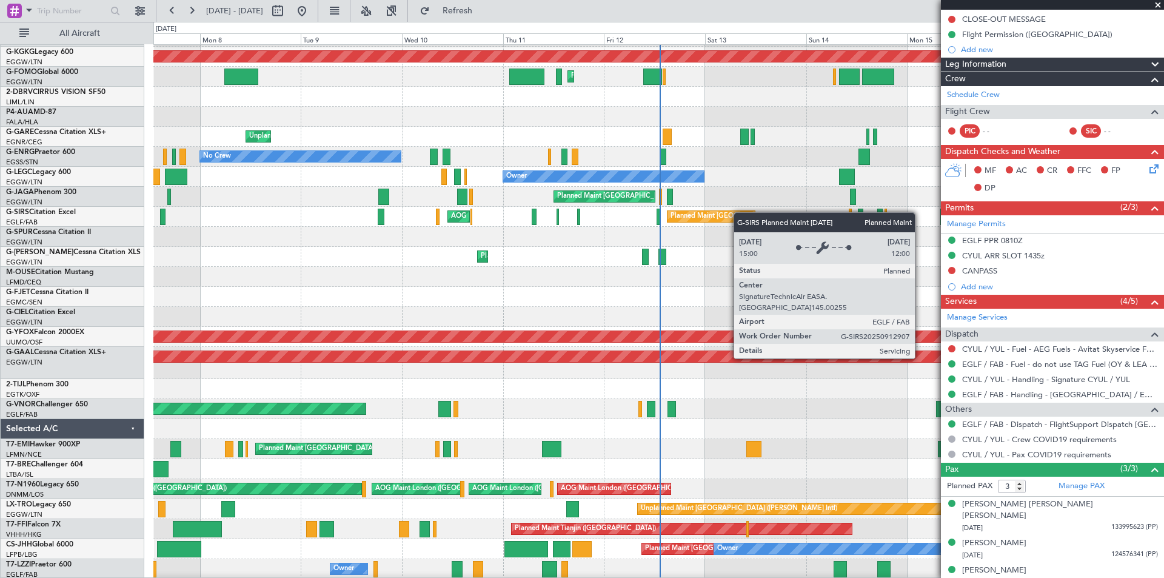
scroll to position [38, 0]
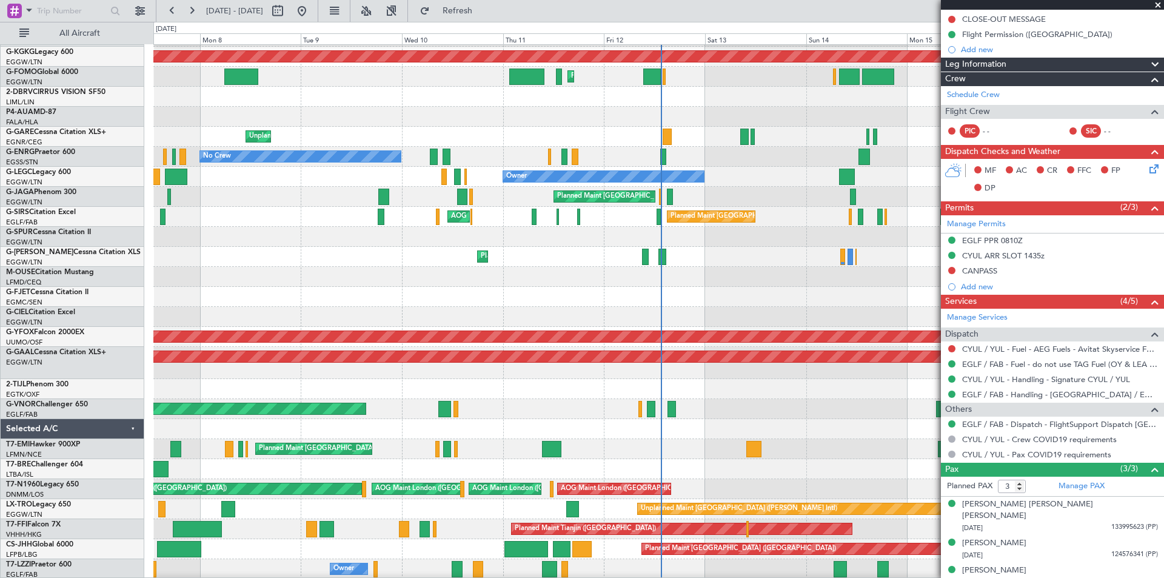
click at [984, 4] on div at bounding box center [1052, 5] width 223 height 10
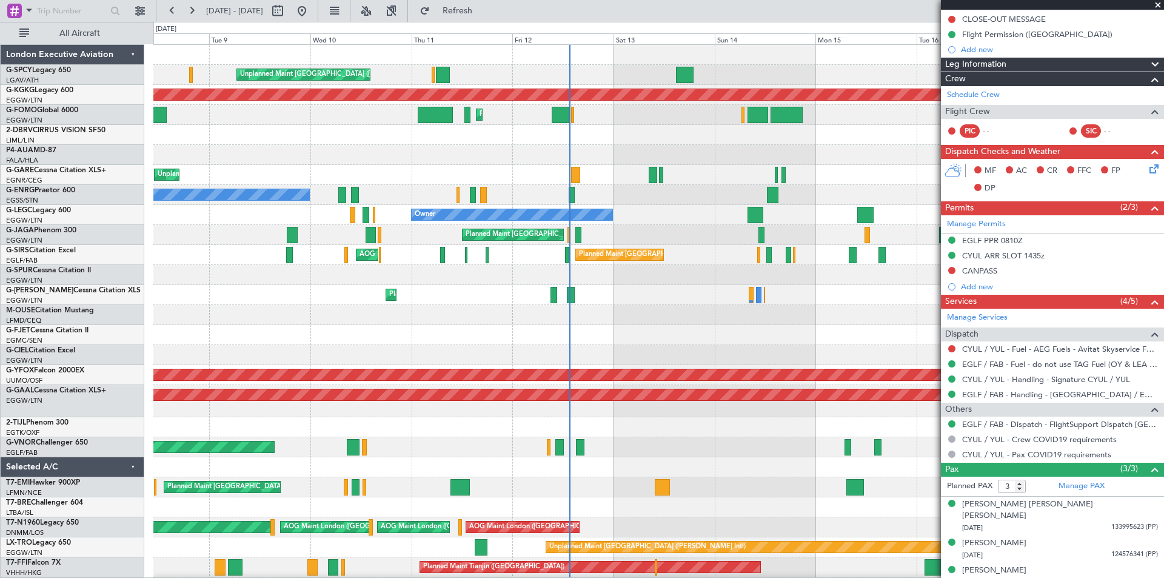
scroll to position [0, 0]
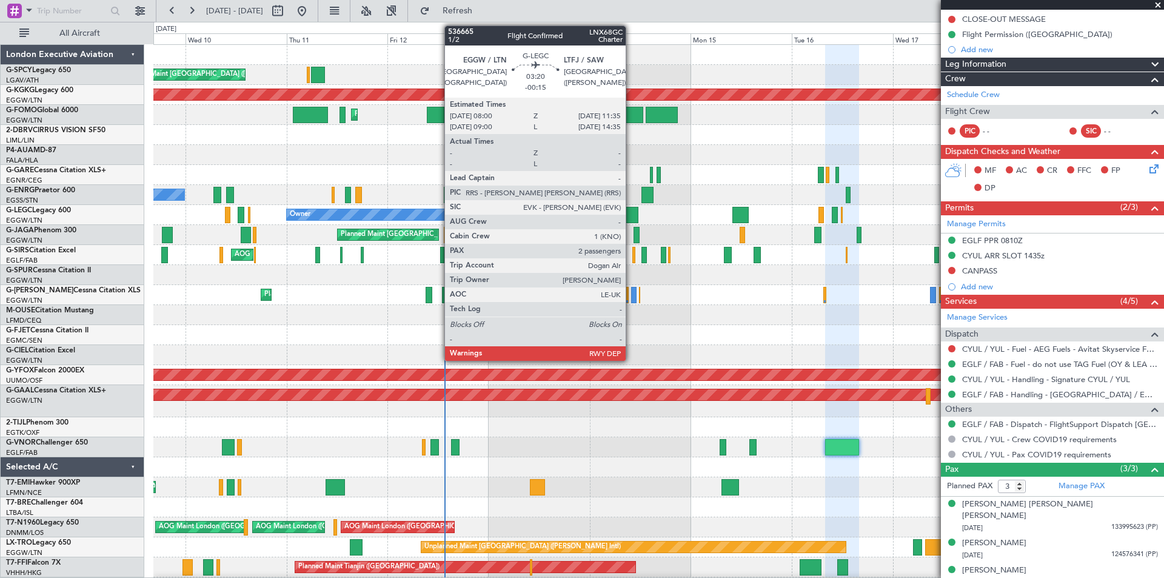
click at [631, 217] on div at bounding box center [630, 215] width 15 height 16
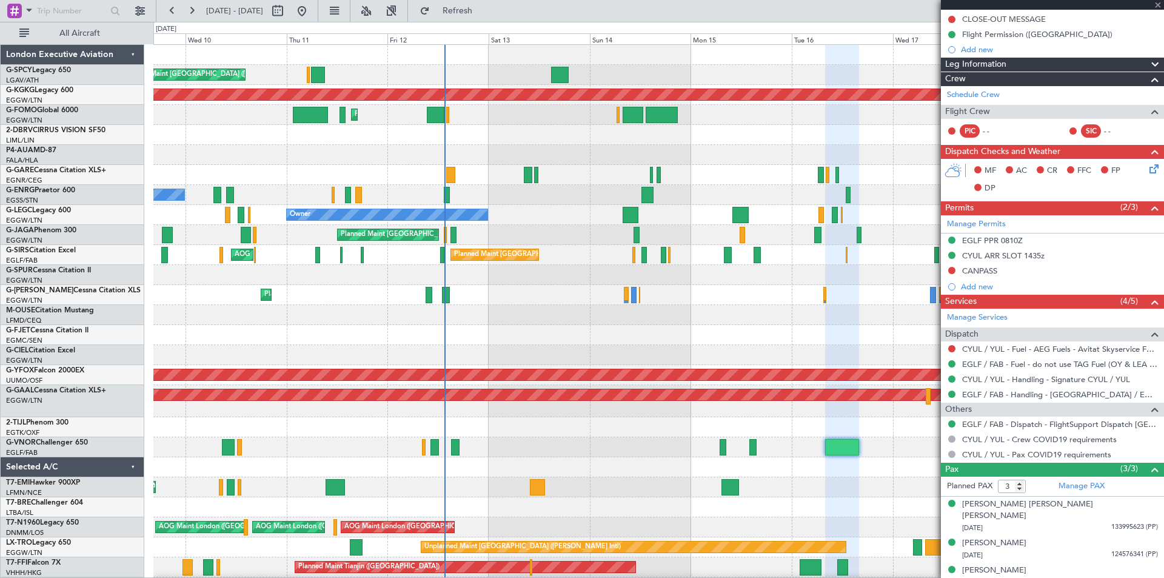
type input "-00:15"
type input "2"
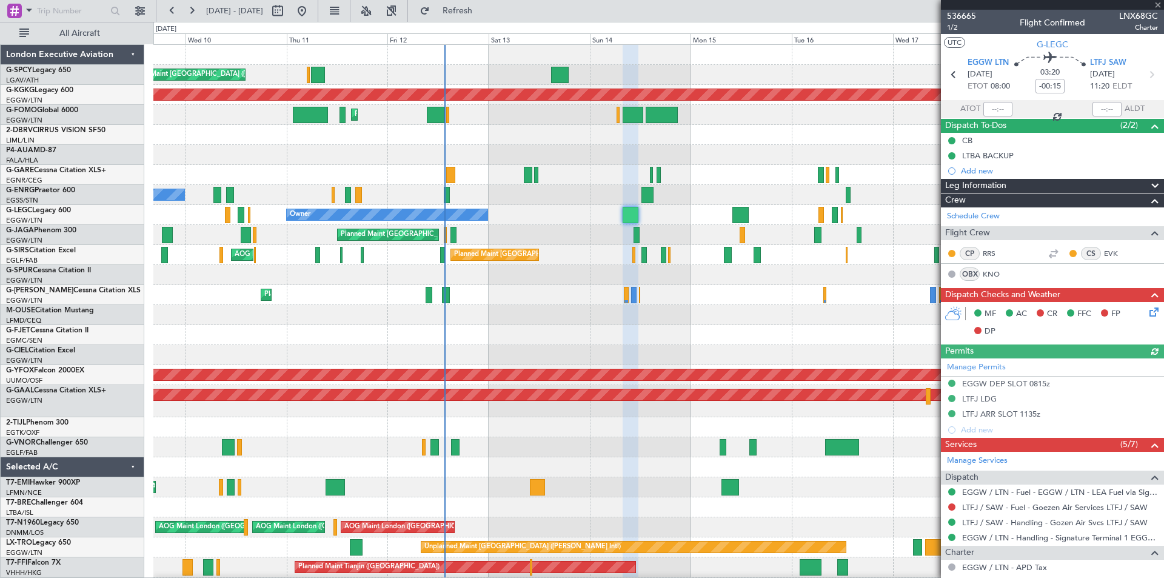
scroll to position [191, 0]
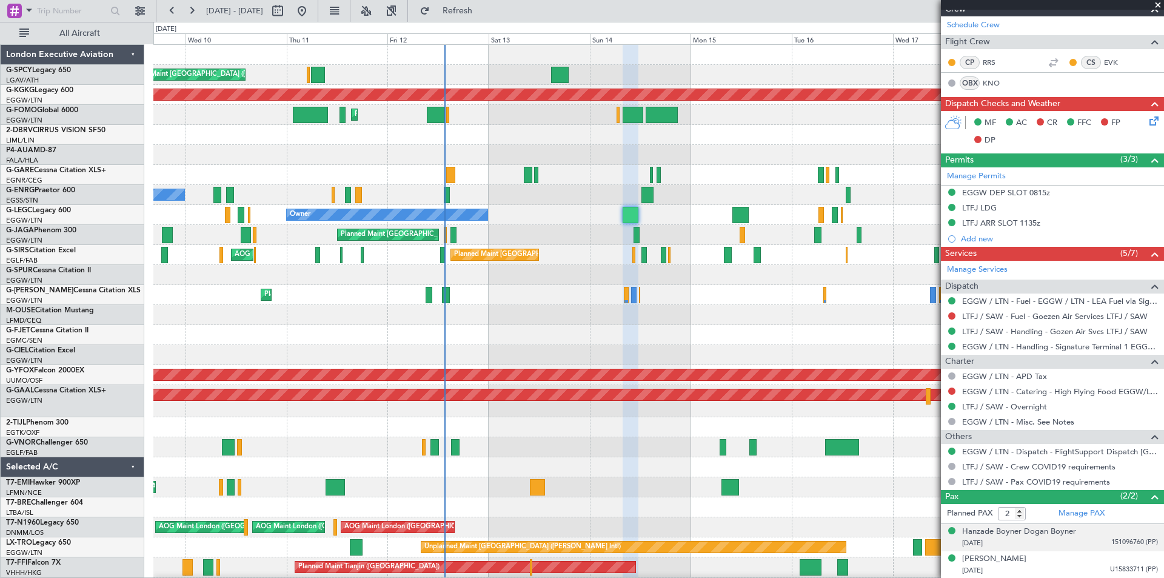
click at [1068, 544] on div "11/11/1972 151096760 (PP)" at bounding box center [1060, 543] width 196 height 12
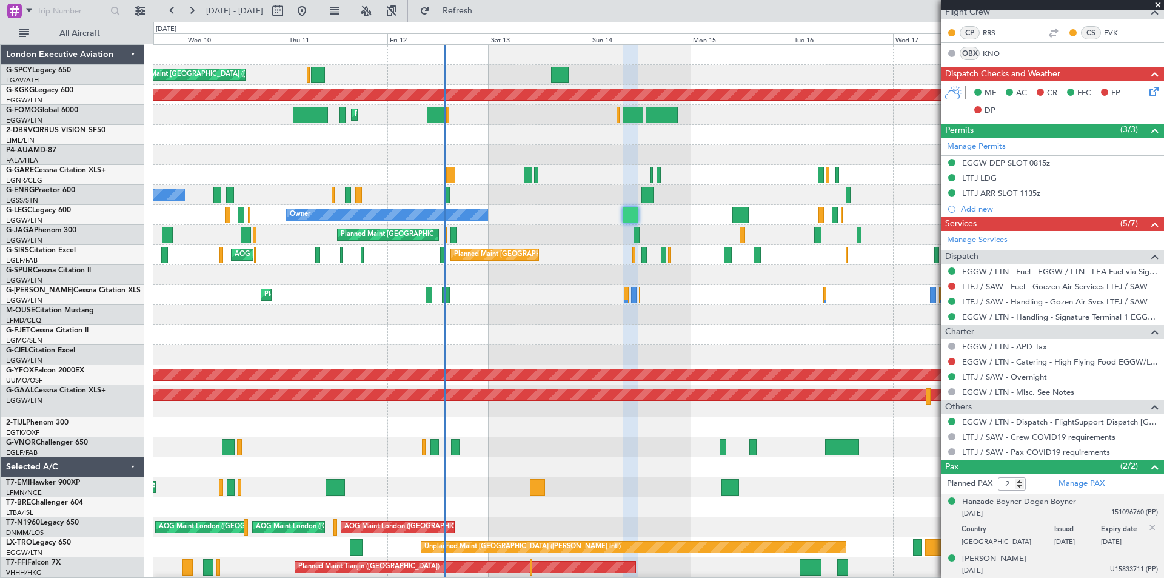
click at [1030, 566] on div "16/01/1971 U15833711 (PP)" at bounding box center [1060, 571] width 196 height 12
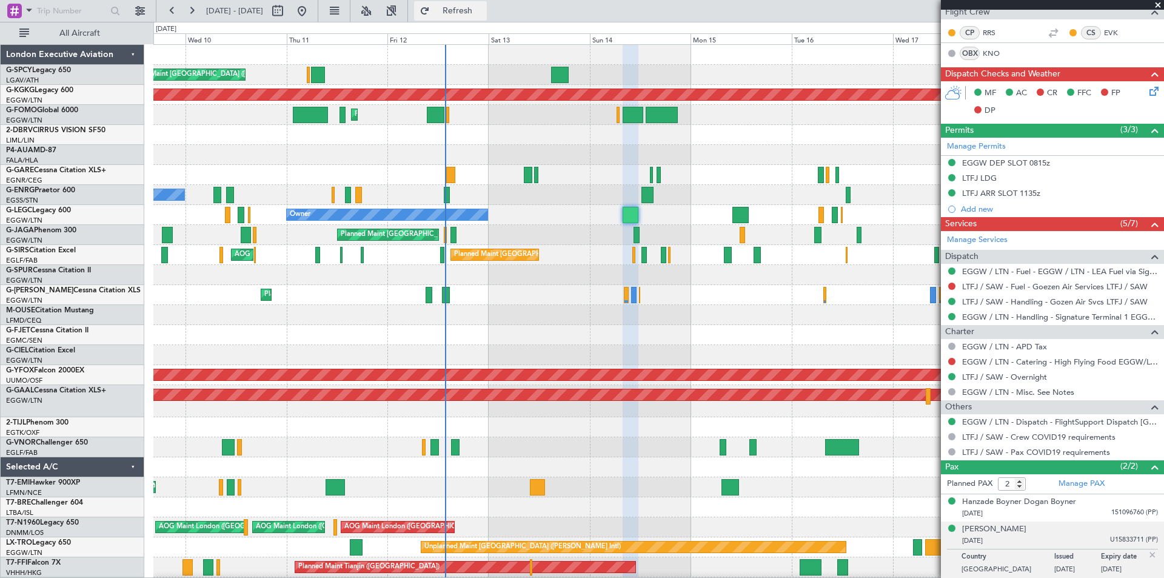
click at [483, 7] on span "Refresh" at bounding box center [457, 11] width 51 height 8
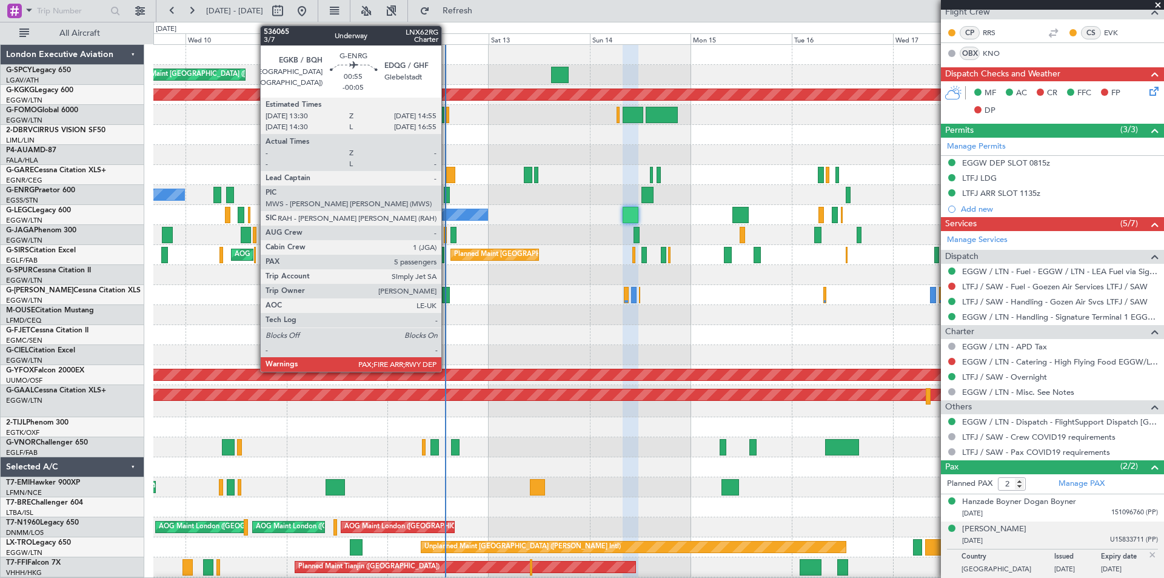
click at [447, 198] on div at bounding box center [447, 195] width 6 height 16
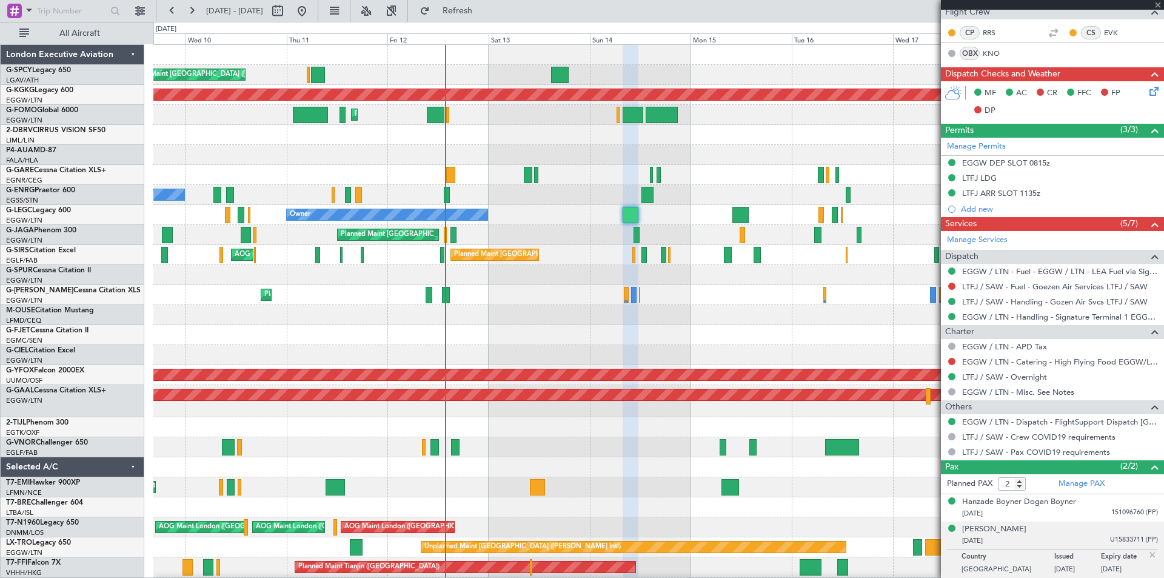
type input "-00:05"
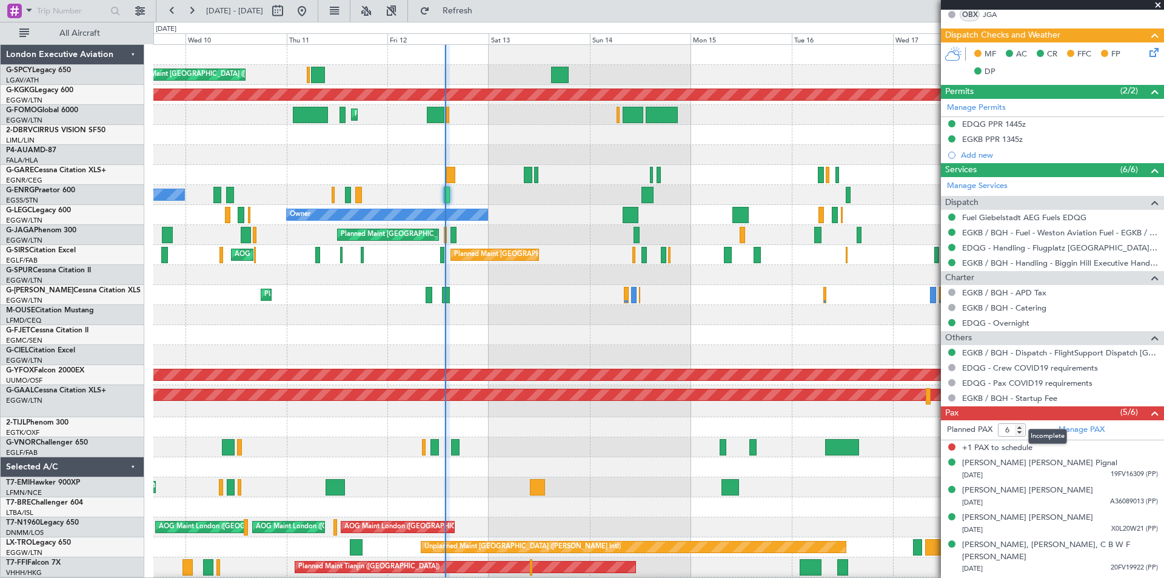
scroll to position [303, 0]
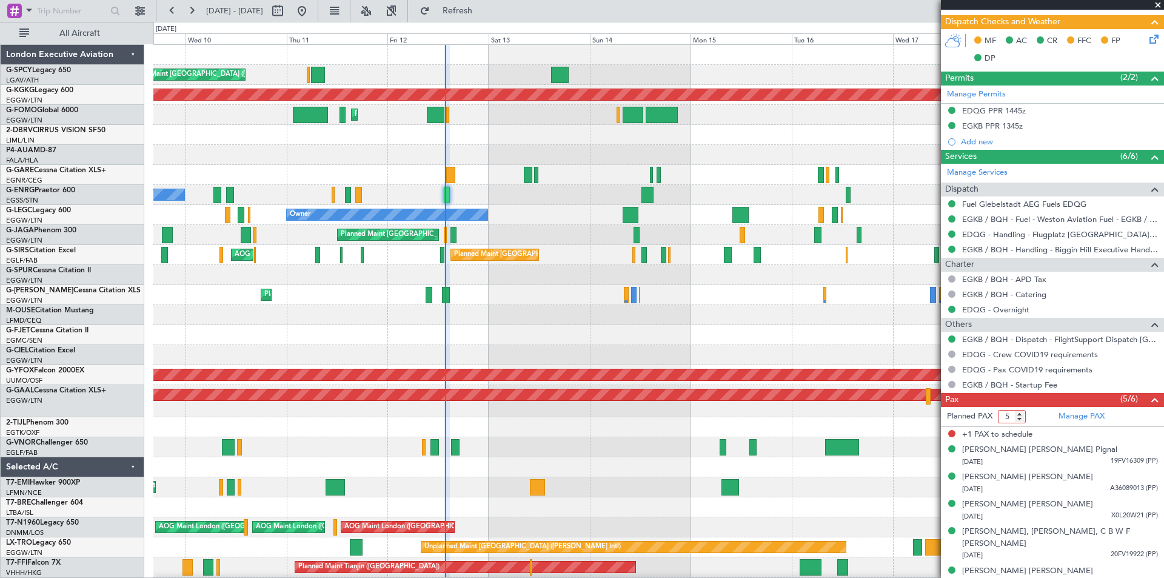
type input "5"
click at [1022, 419] on input "5" at bounding box center [1012, 416] width 28 height 13
click at [1084, 411] on link "Manage PAX" at bounding box center [1082, 417] width 46 height 12
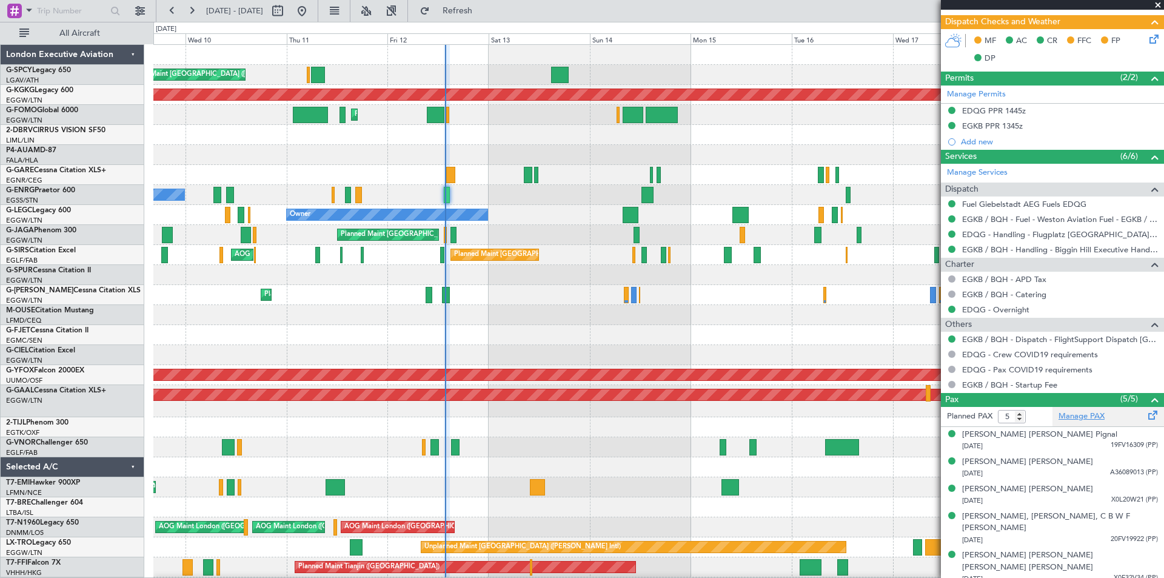
scroll to position [288, 0]
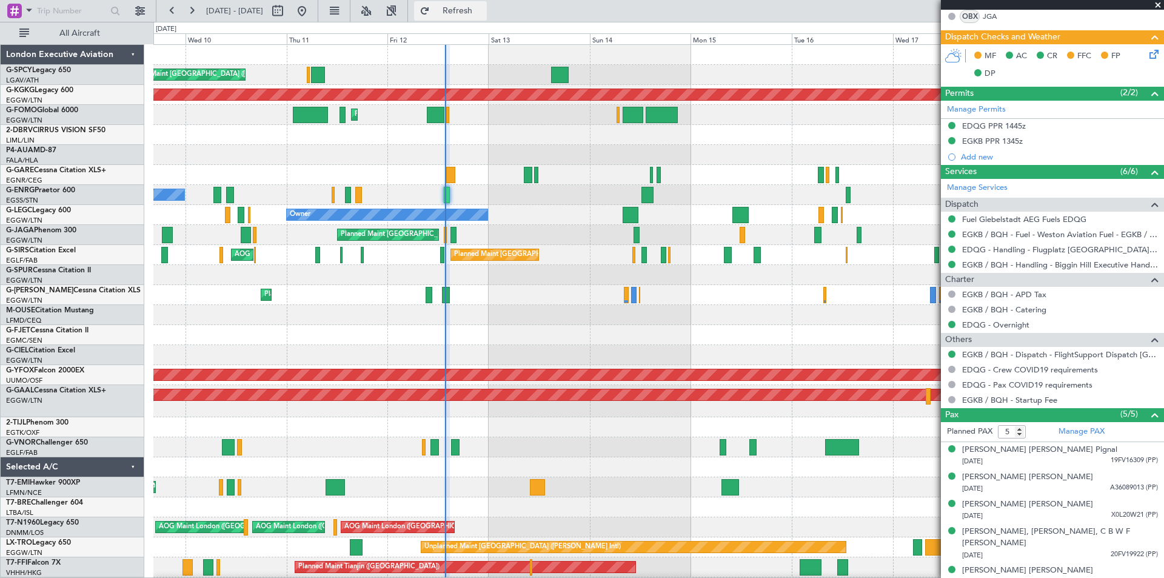
click at [483, 15] on span "Refresh" at bounding box center [457, 11] width 51 height 8
click at [312, 7] on button at bounding box center [301, 10] width 19 height 19
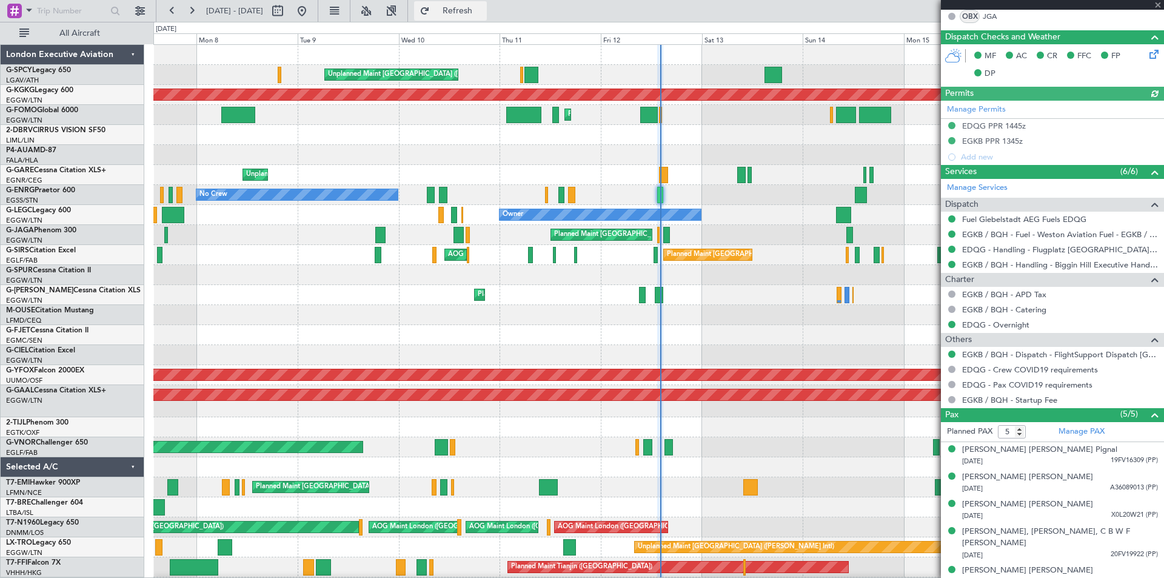
click at [483, 8] on span "Refresh" at bounding box center [457, 11] width 51 height 8
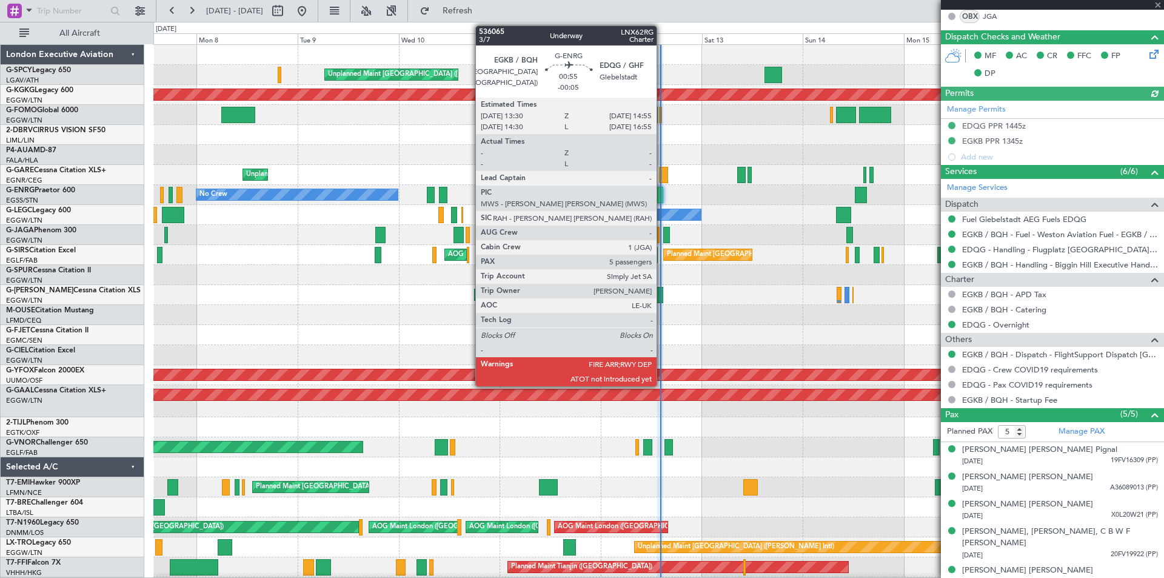
click at [662, 197] on div at bounding box center [660, 195] width 6 height 16
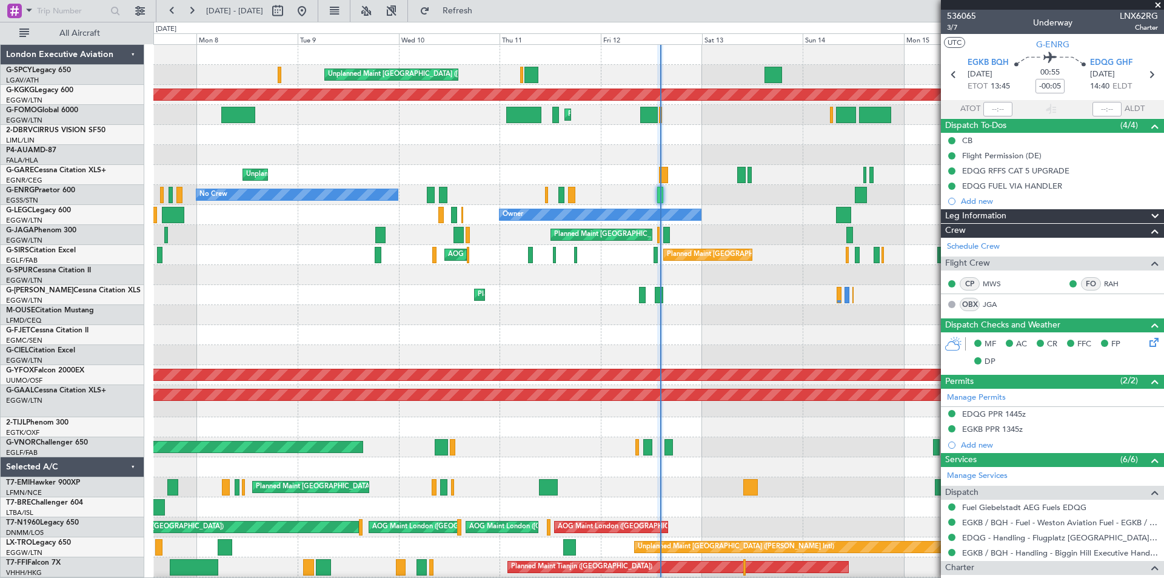
scroll to position [1, 0]
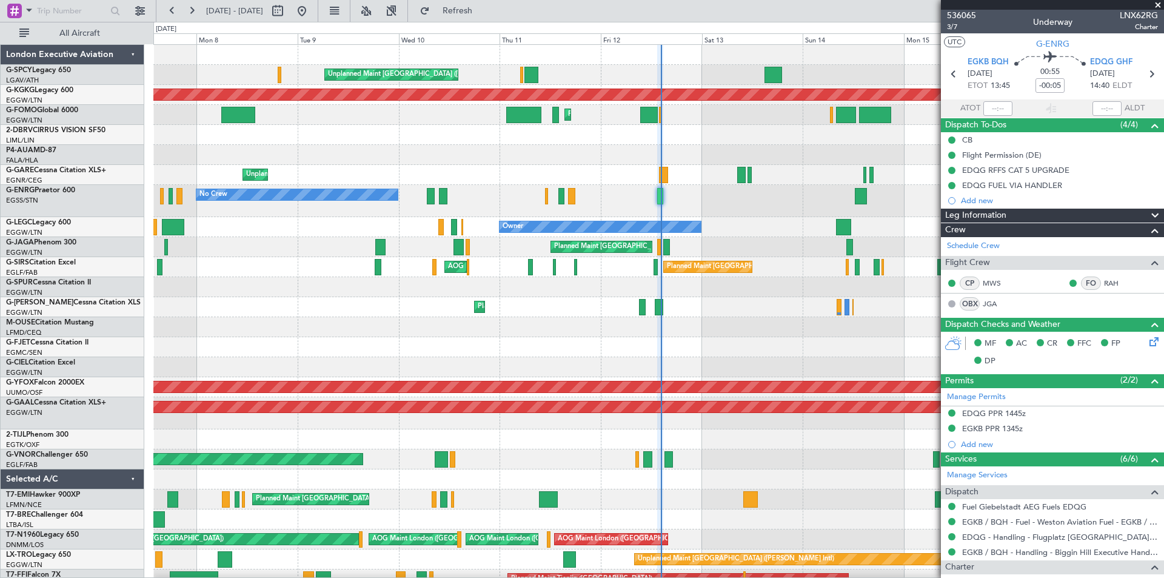
click at [1158, 2] on span at bounding box center [1158, 5] width 12 height 11
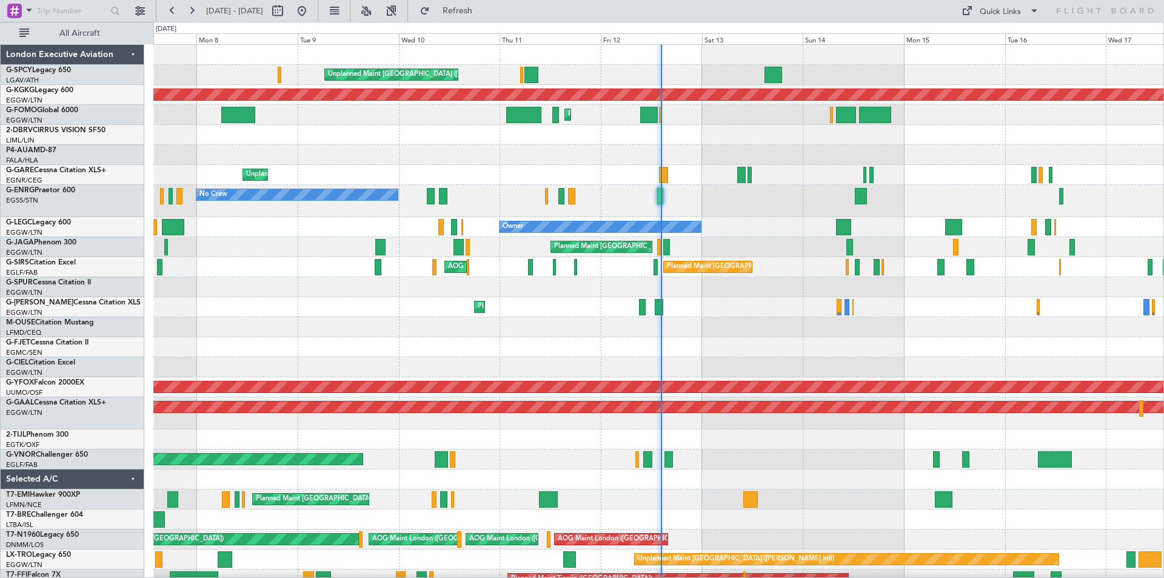
type input "0"
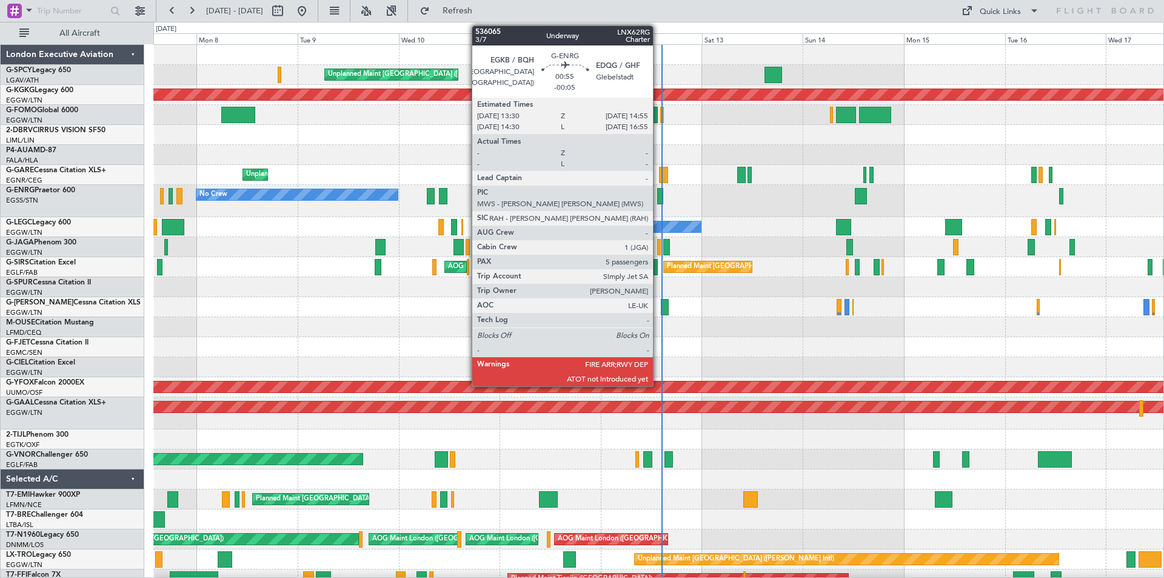
click at [659, 196] on div at bounding box center [660, 196] width 6 height 16
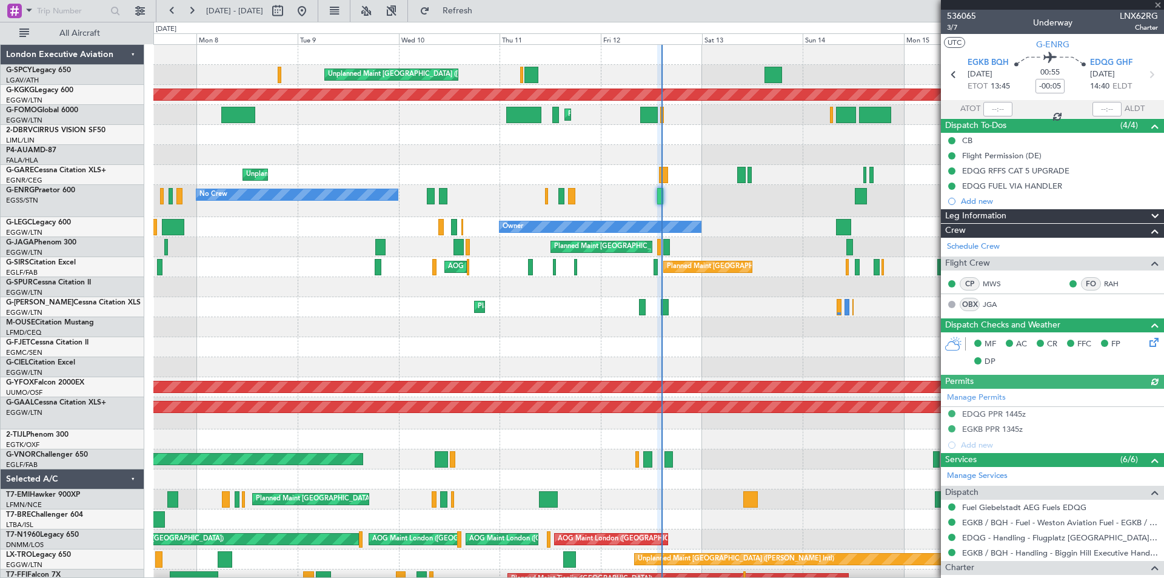
scroll to position [288, 0]
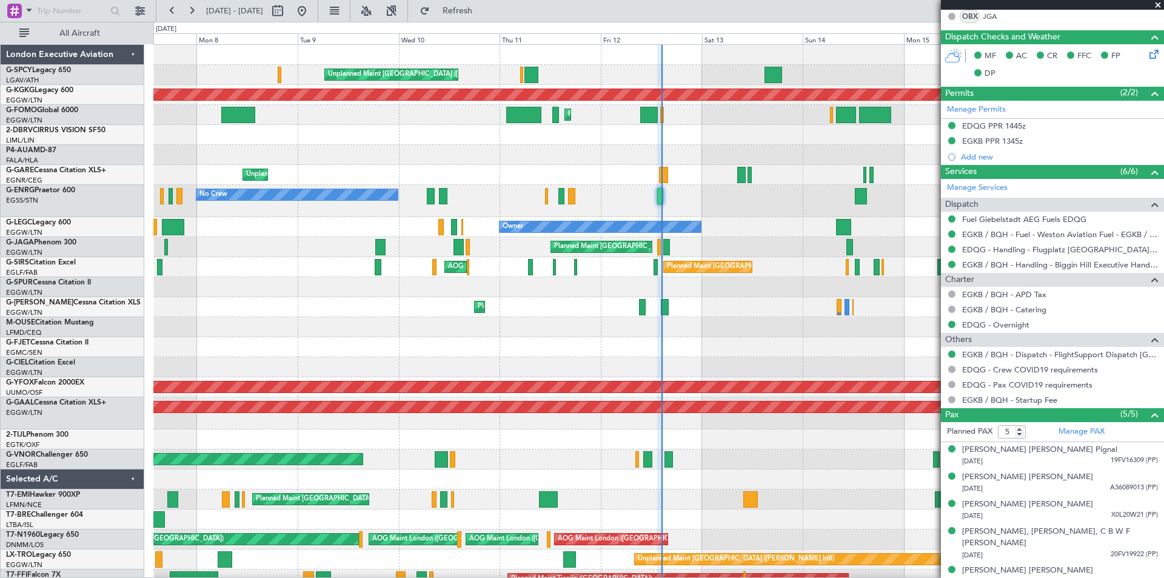
click at [1157, 4] on span at bounding box center [1158, 5] width 12 height 11
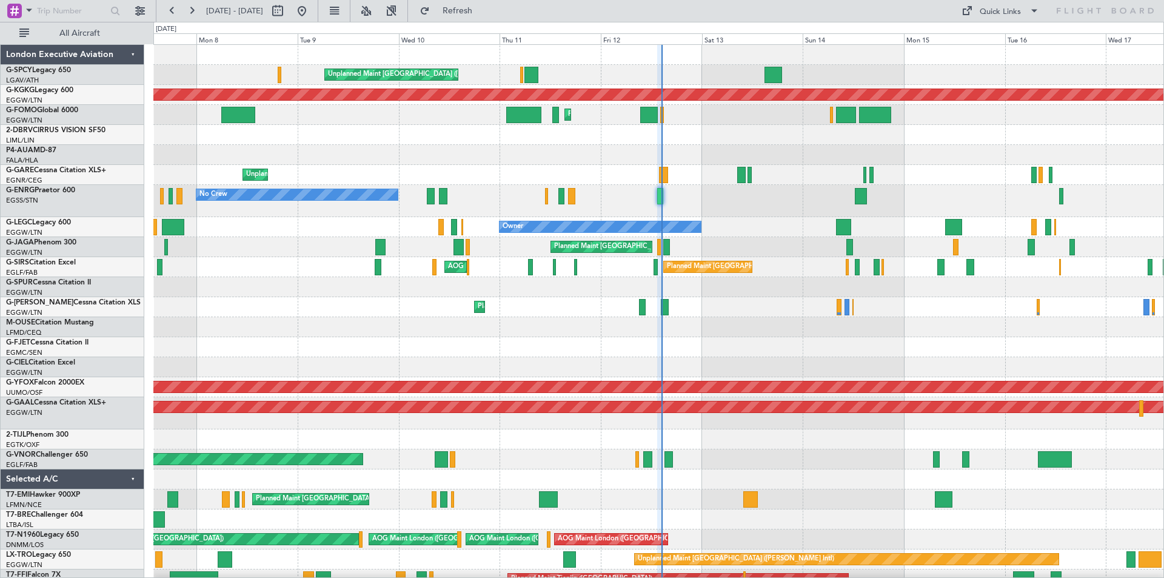
type input "0"
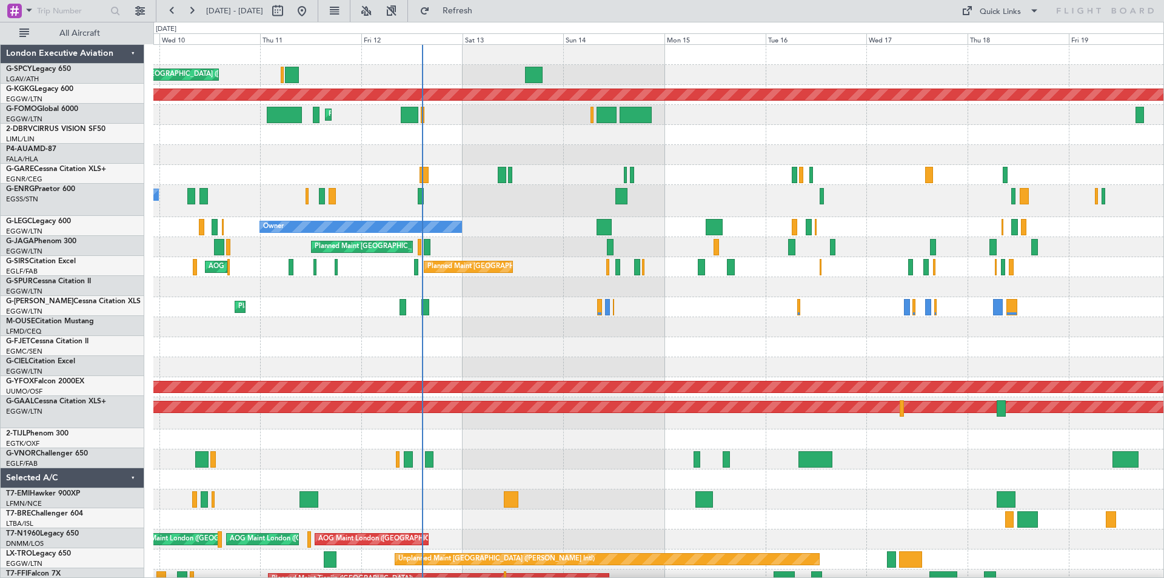
scroll to position [0, 0]
click at [312, 9] on button at bounding box center [301, 10] width 19 height 19
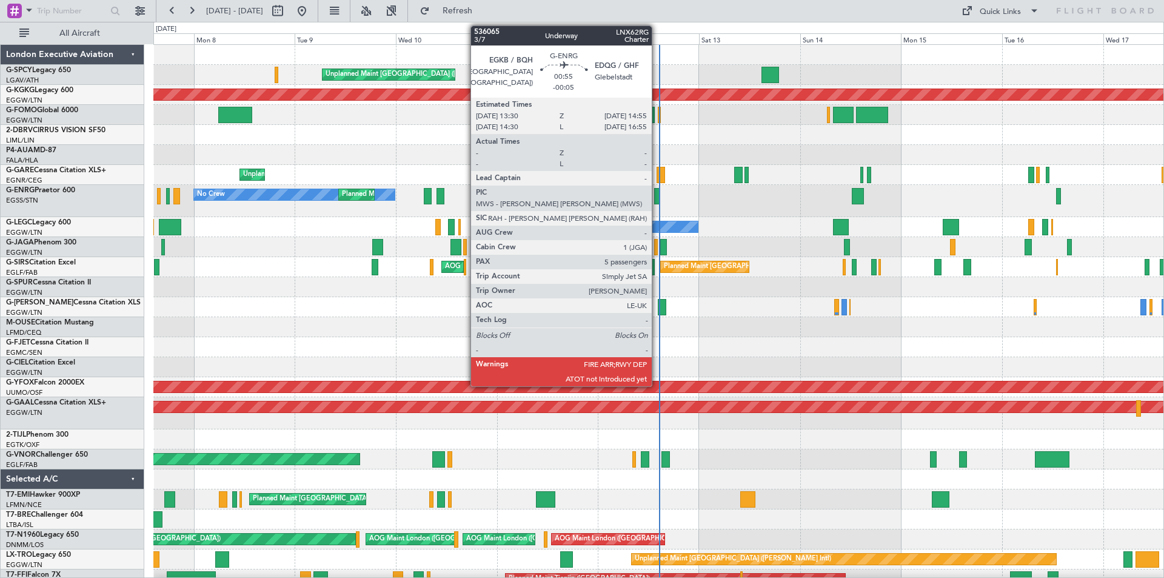
click at [657, 195] on div at bounding box center [657, 196] width 6 height 16
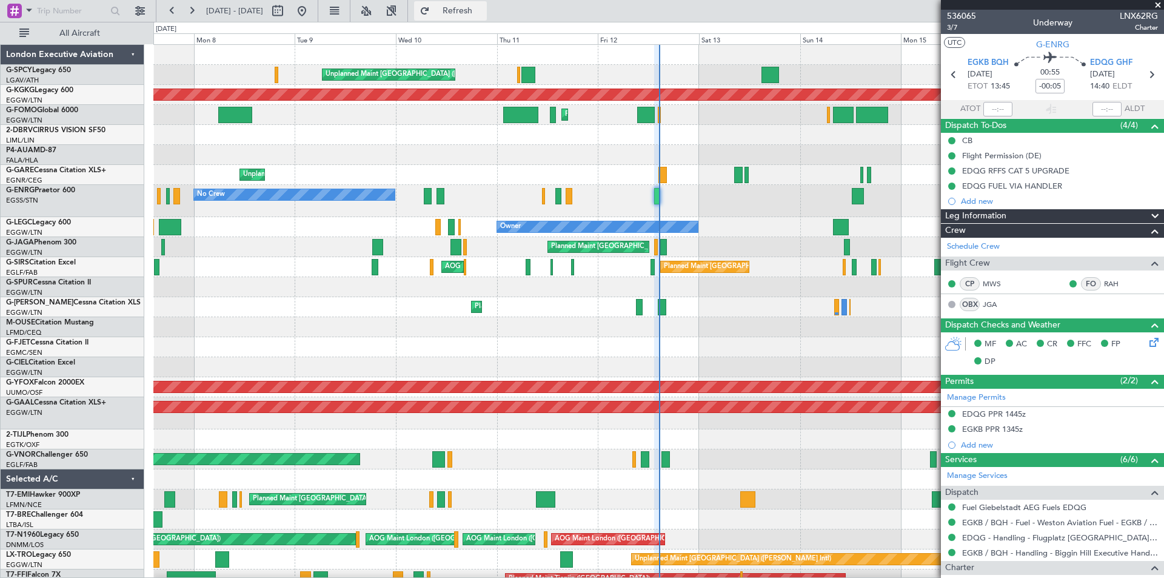
click at [483, 10] on span "Refresh" at bounding box center [457, 11] width 51 height 8
click at [1158, 7] on span at bounding box center [1158, 5] width 12 height 11
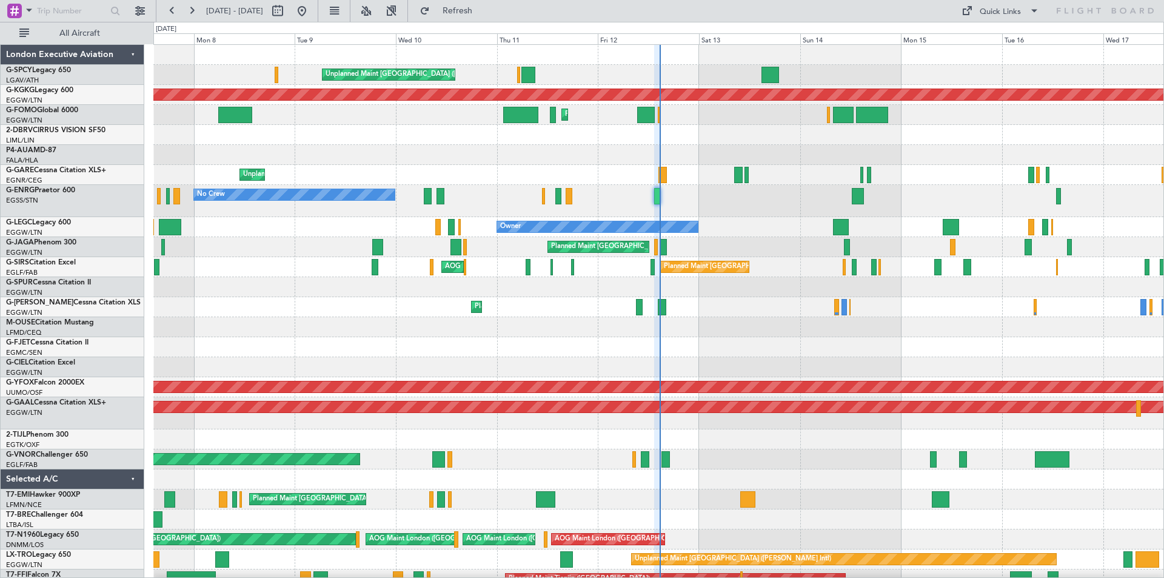
type input "0"
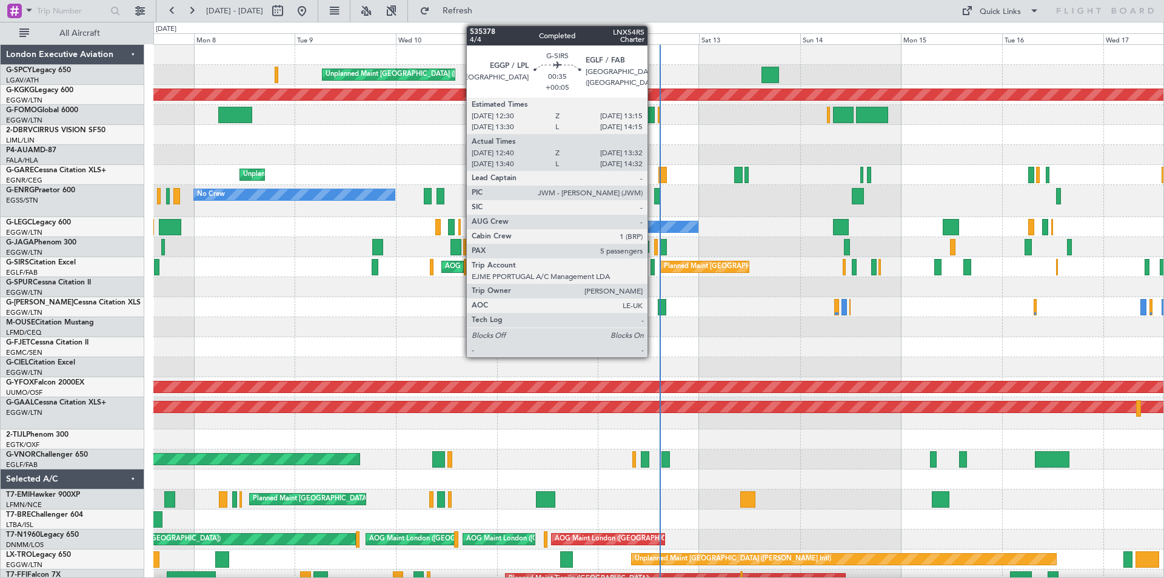
click at [653, 271] on div at bounding box center [653, 267] width 4 height 16
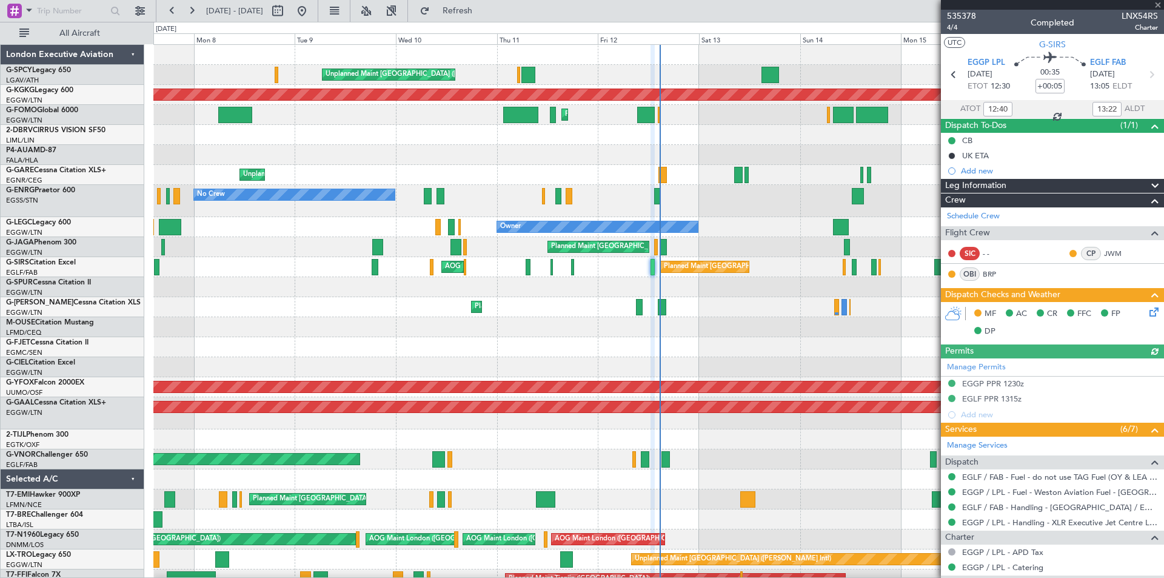
click at [591, 294] on div at bounding box center [658, 287] width 1010 height 20
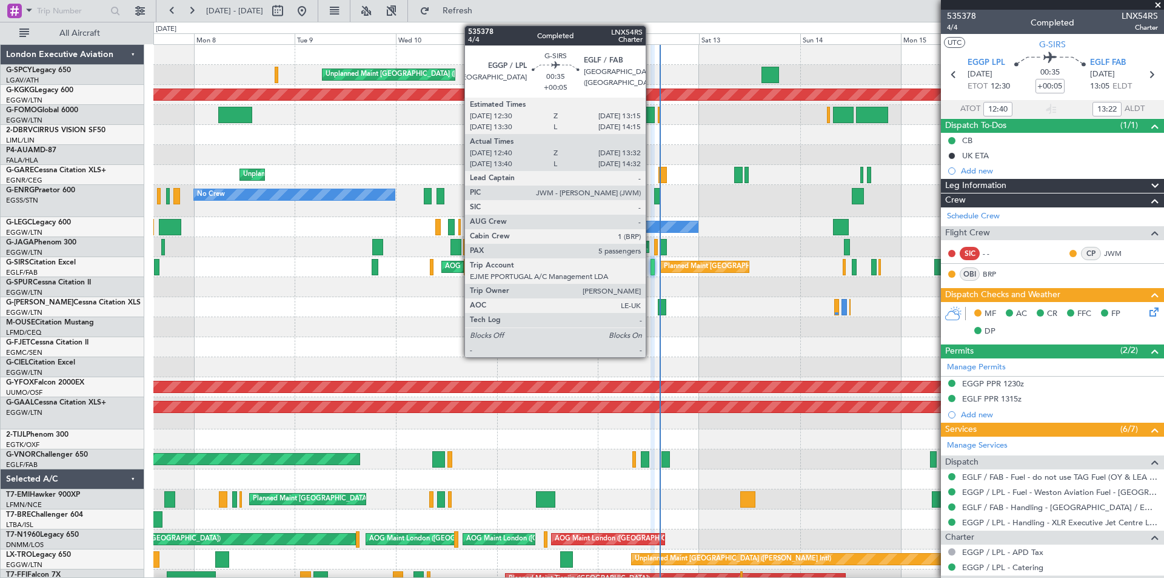
click at [651, 270] on div at bounding box center [653, 267] width 4 height 16
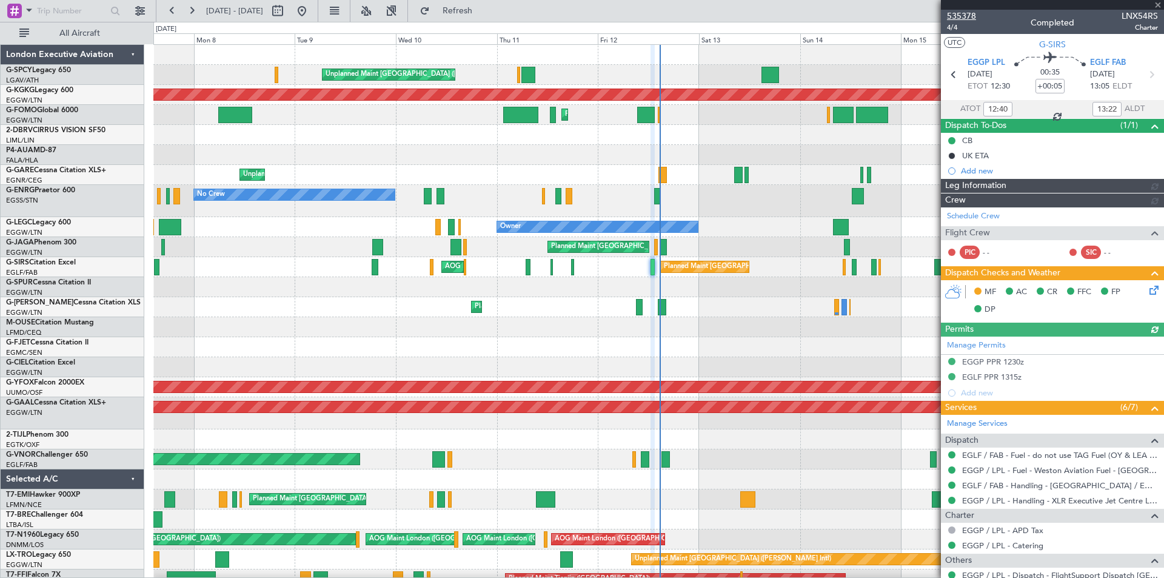
click at [968, 10] on span "535378" at bounding box center [961, 16] width 29 height 13
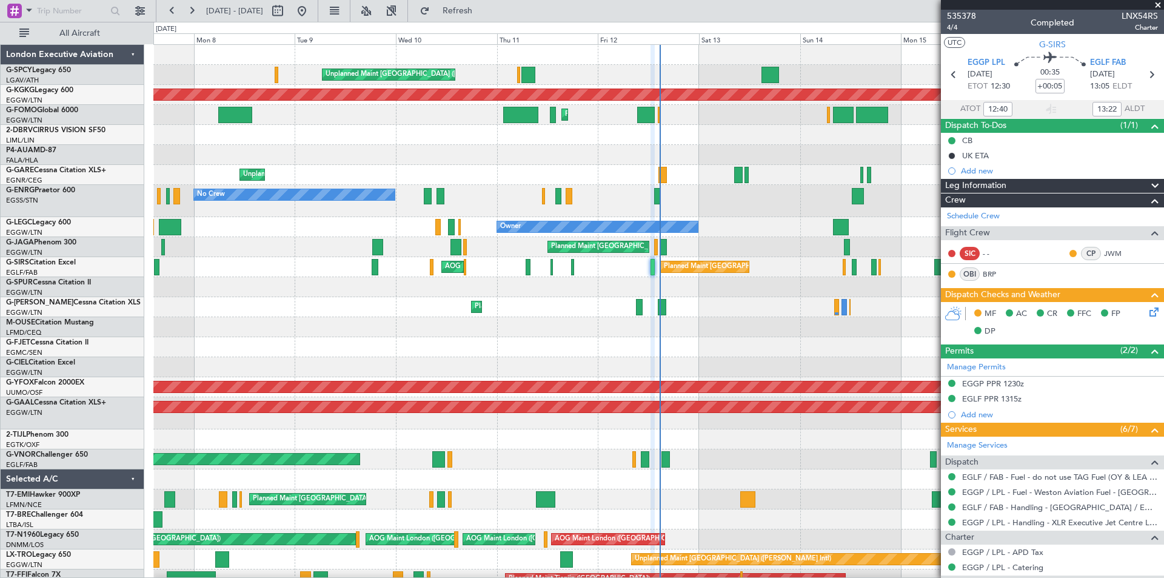
click at [1158, 5] on span at bounding box center [1158, 5] width 12 height 11
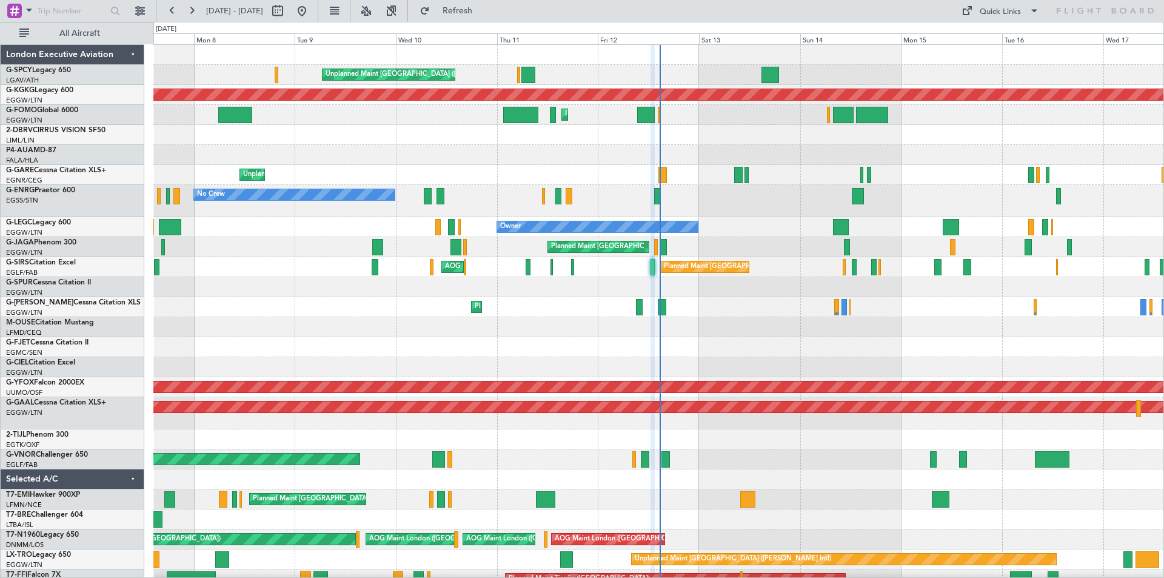
type input "0"
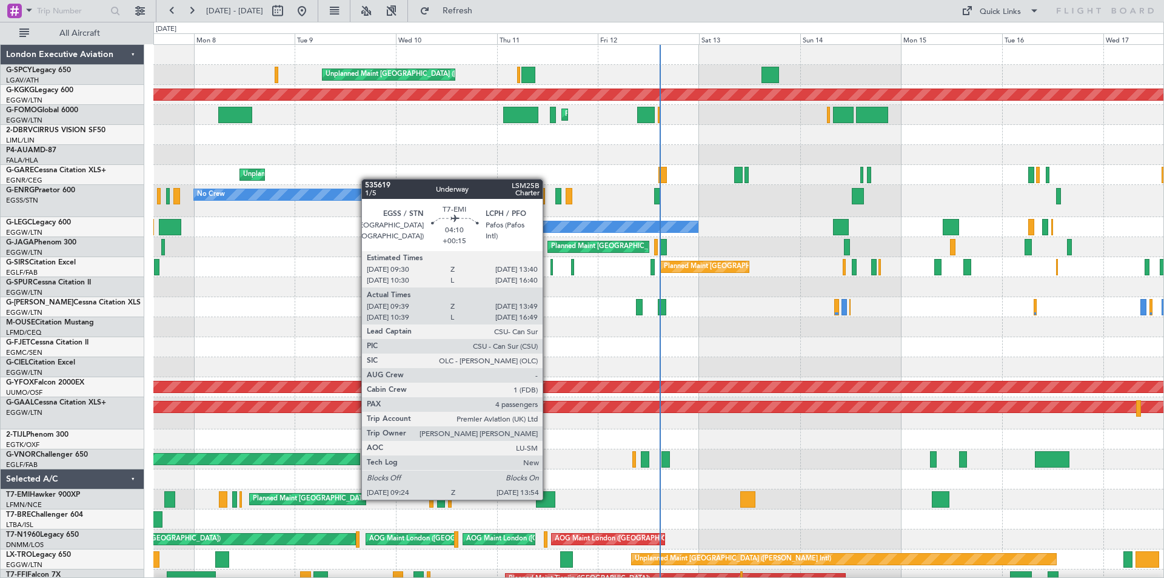
click at [548, 498] on div at bounding box center [545, 499] width 19 height 16
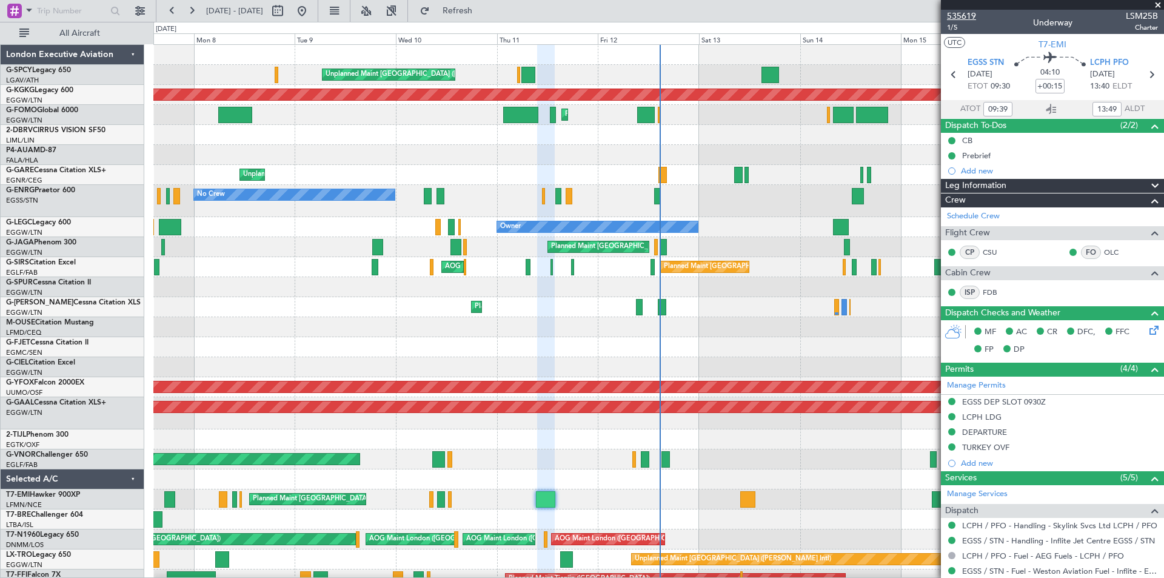
click at [973, 12] on span "535619" at bounding box center [961, 16] width 29 height 13
click at [1159, 7] on span at bounding box center [1158, 5] width 12 height 11
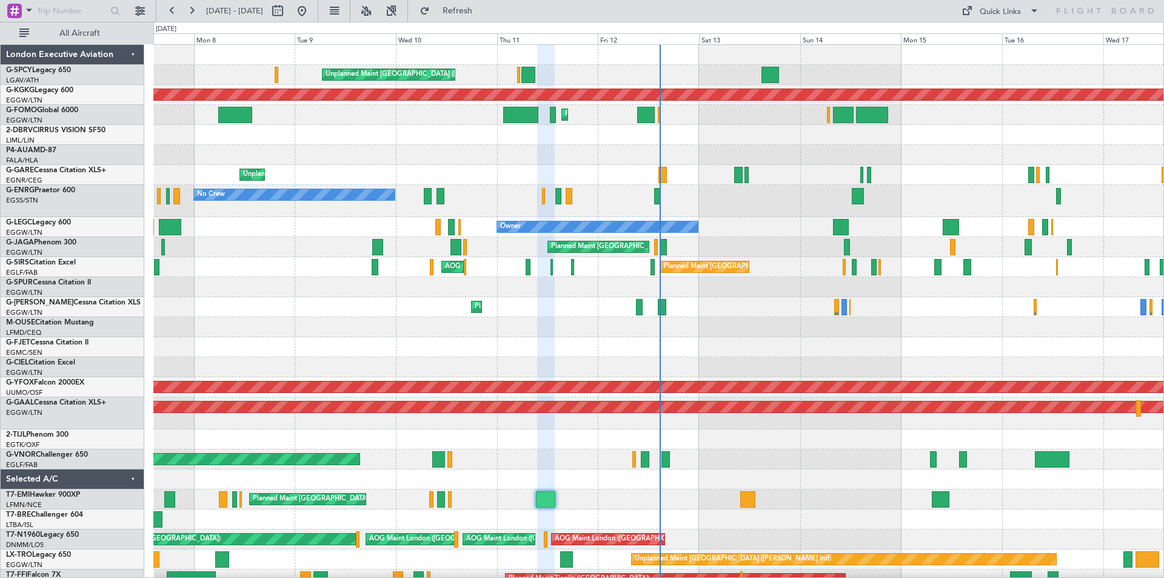
type input "0"
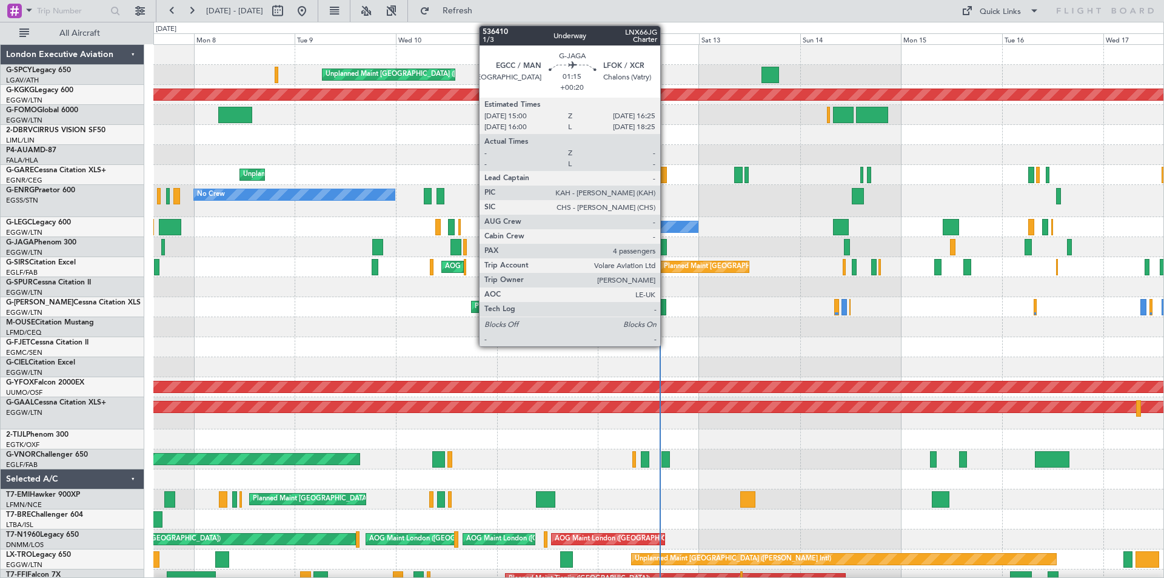
click at [666, 247] on div at bounding box center [663, 247] width 6 height 16
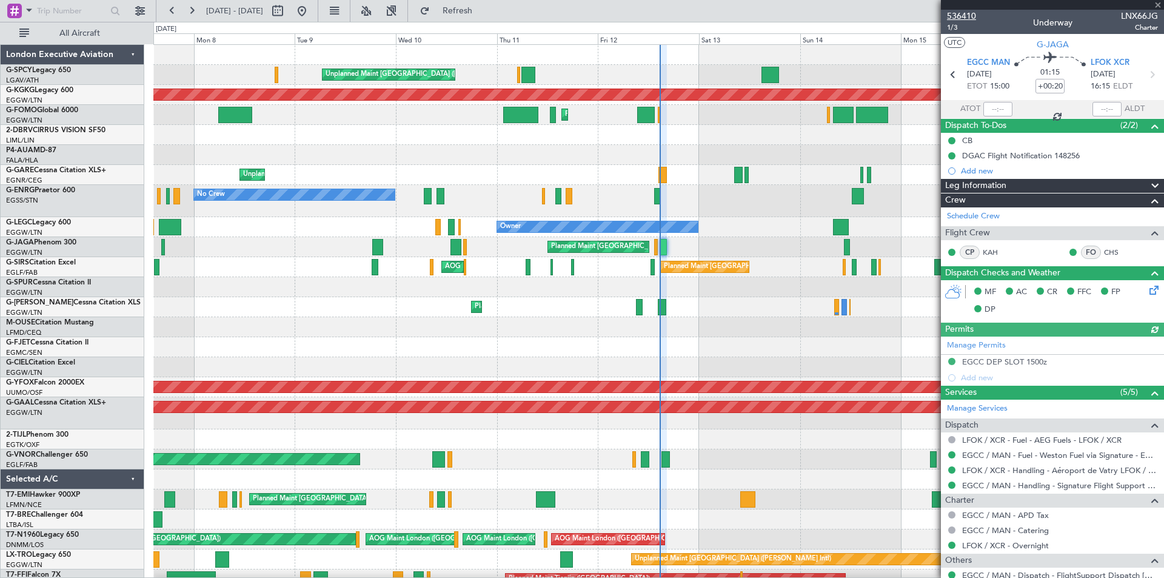
click at [971, 17] on span "536410" at bounding box center [961, 16] width 29 height 13
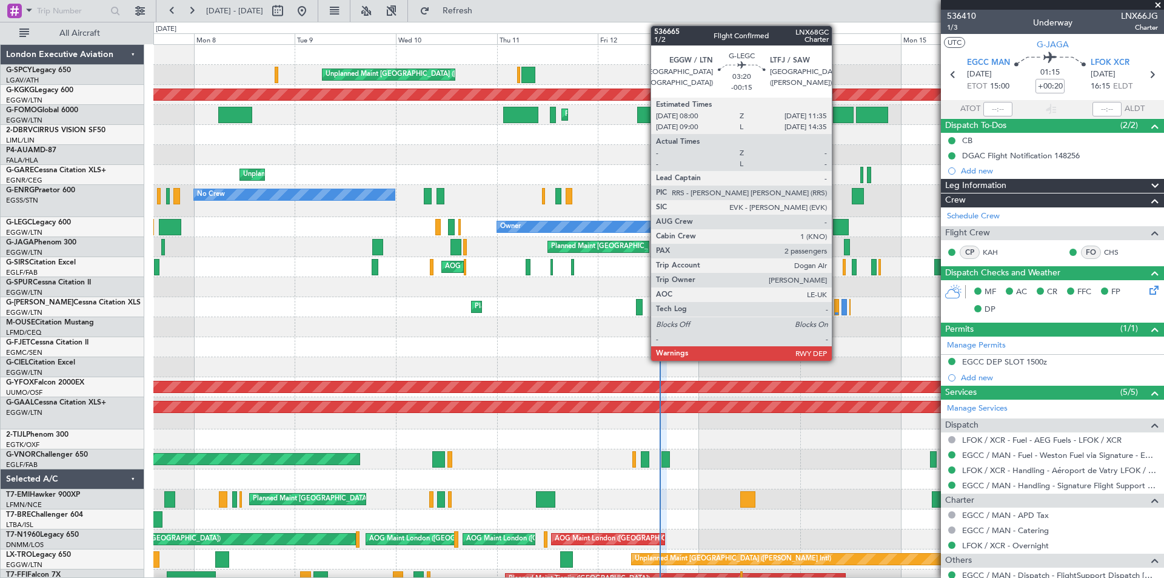
click at [837, 230] on div at bounding box center [840, 227] width 15 height 16
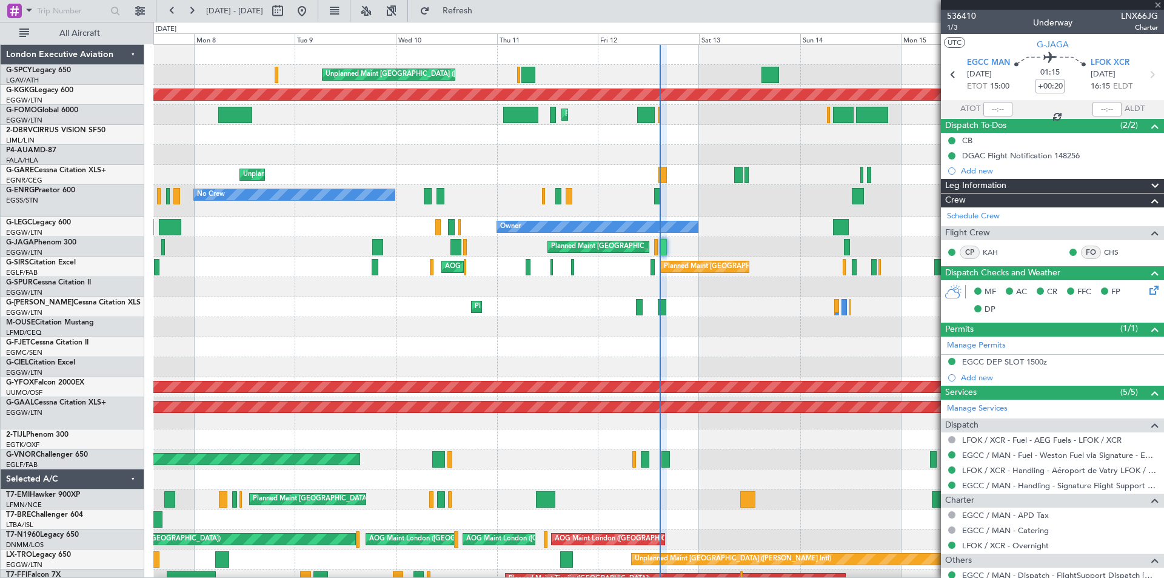
type input "-00:15"
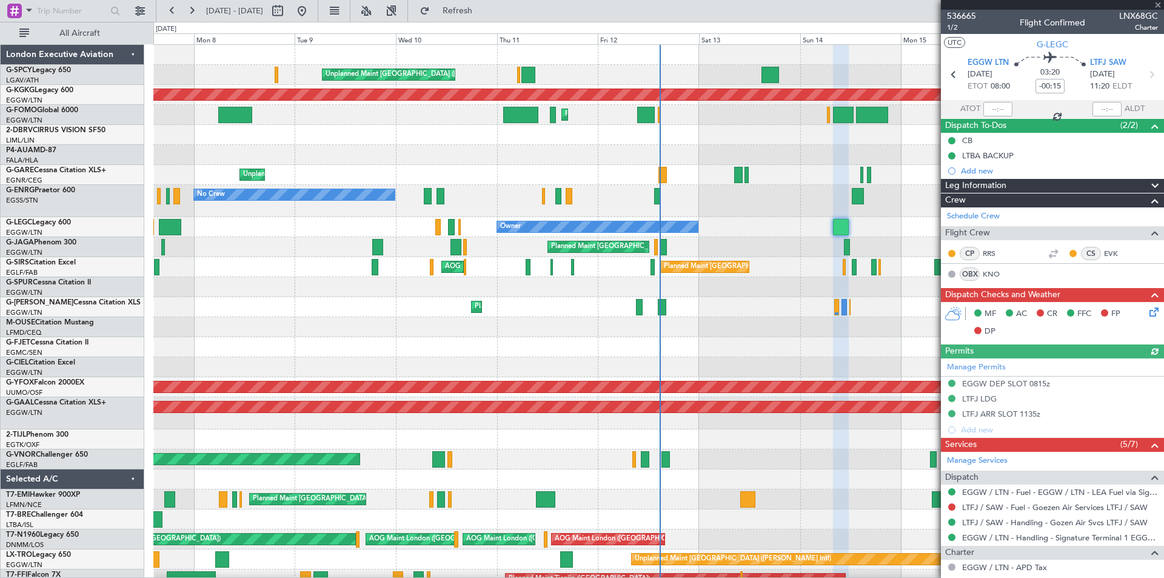
scroll to position [191, 0]
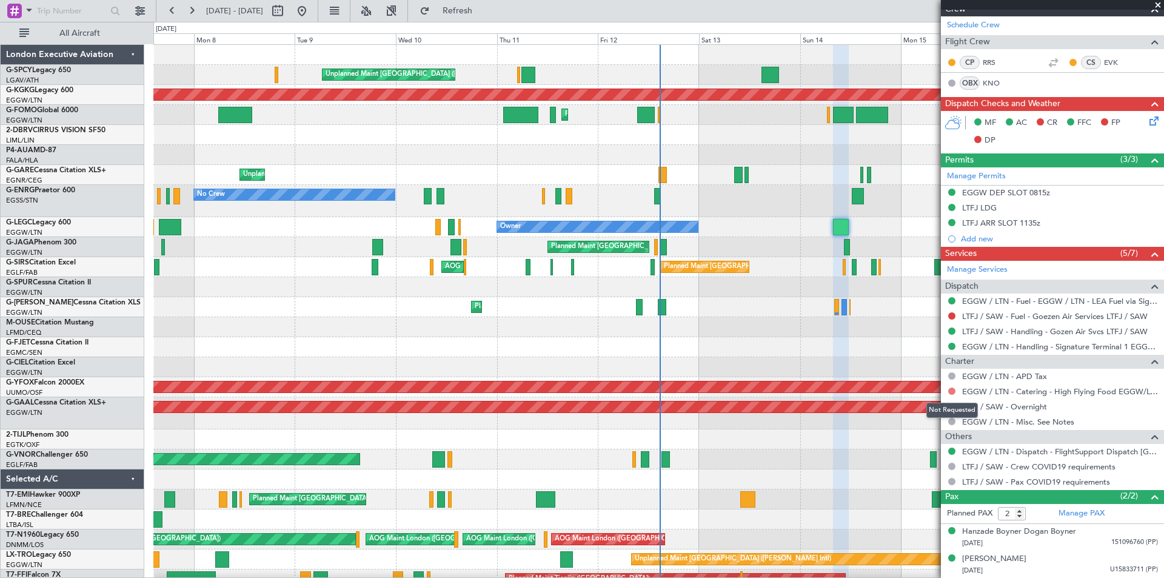
click at [953, 389] on button at bounding box center [951, 390] width 7 height 7
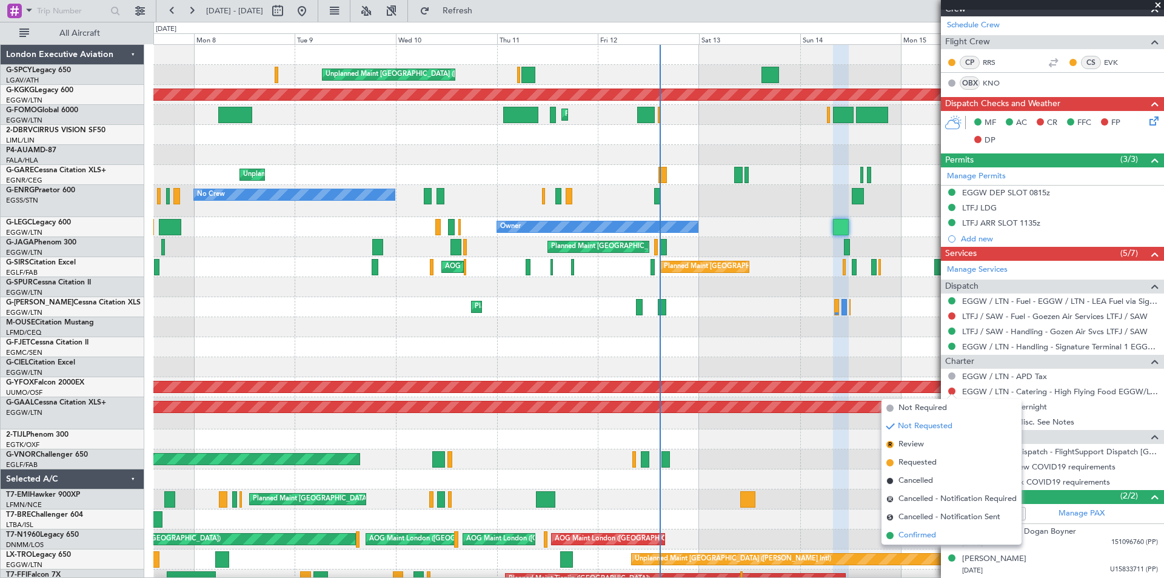
click at [914, 536] on span "Confirmed" at bounding box center [918, 535] width 38 height 12
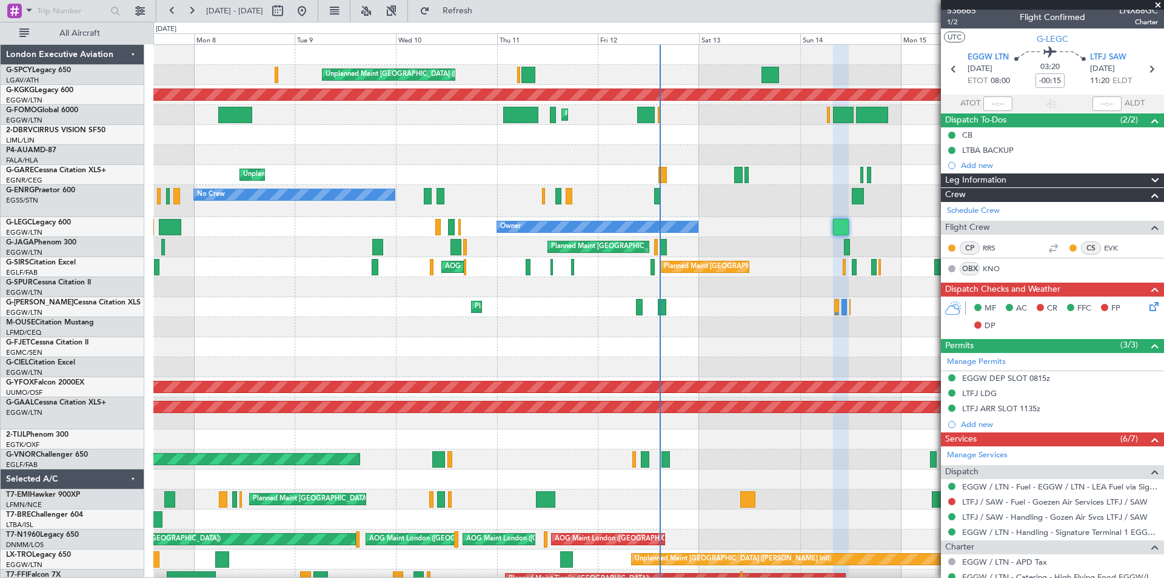
scroll to position [0, 0]
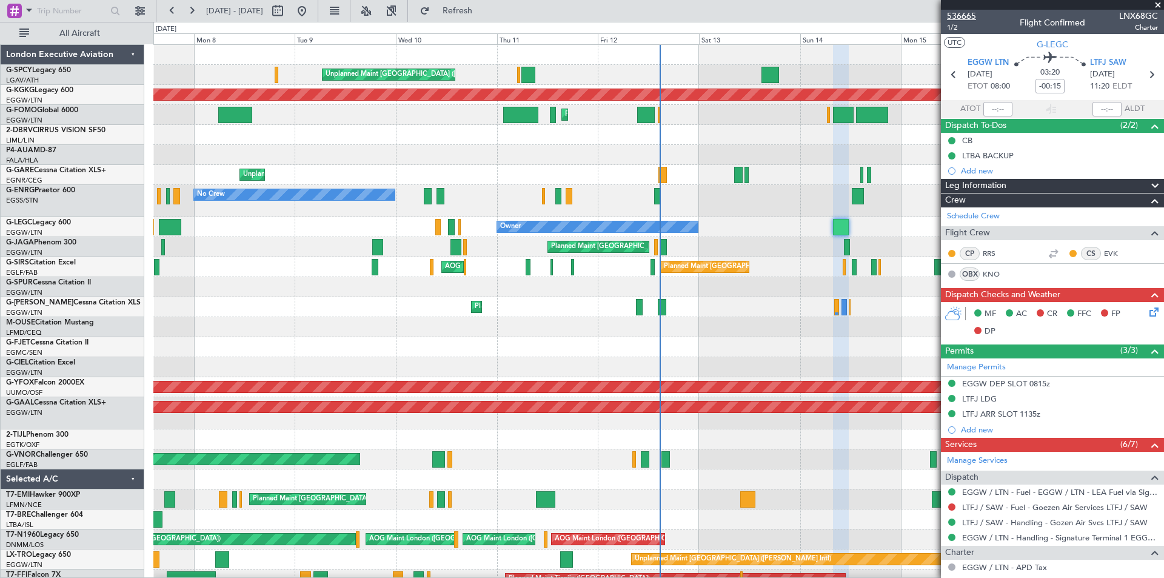
click at [973, 15] on span "536665" at bounding box center [961, 16] width 29 height 13
click at [1158, 7] on span at bounding box center [1158, 5] width 12 height 11
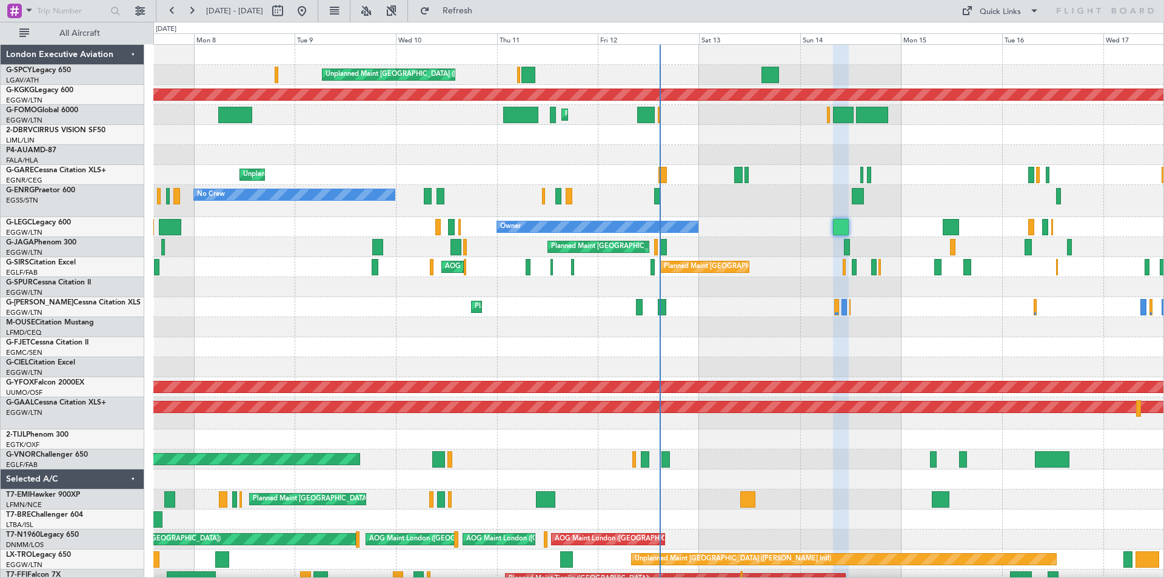
type input "0"
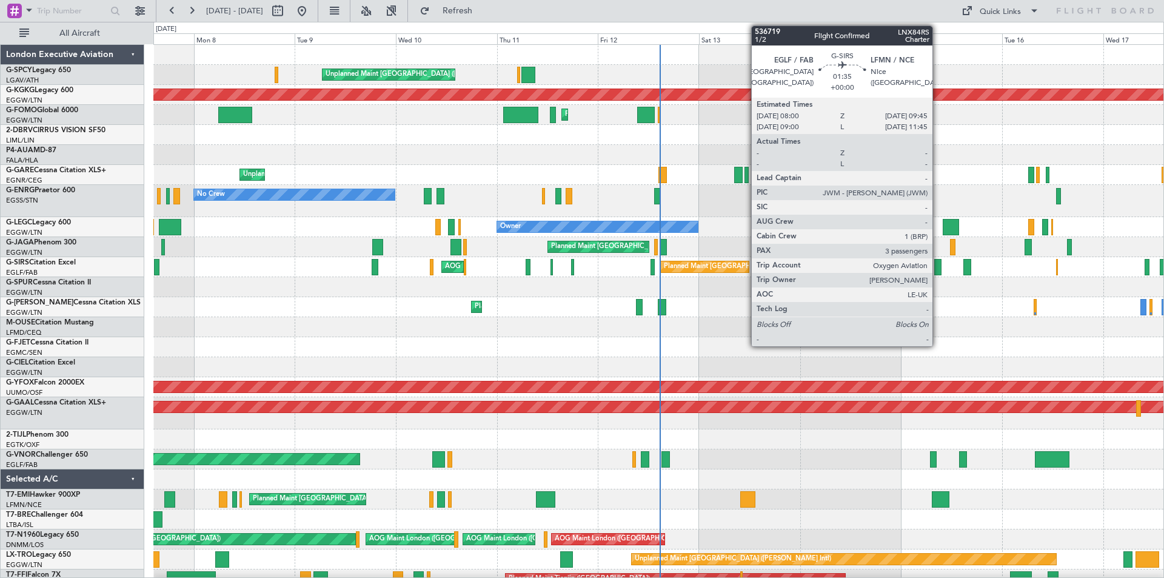
click at [938, 269] on div at bounding box center [938, 267] width 8 height 16
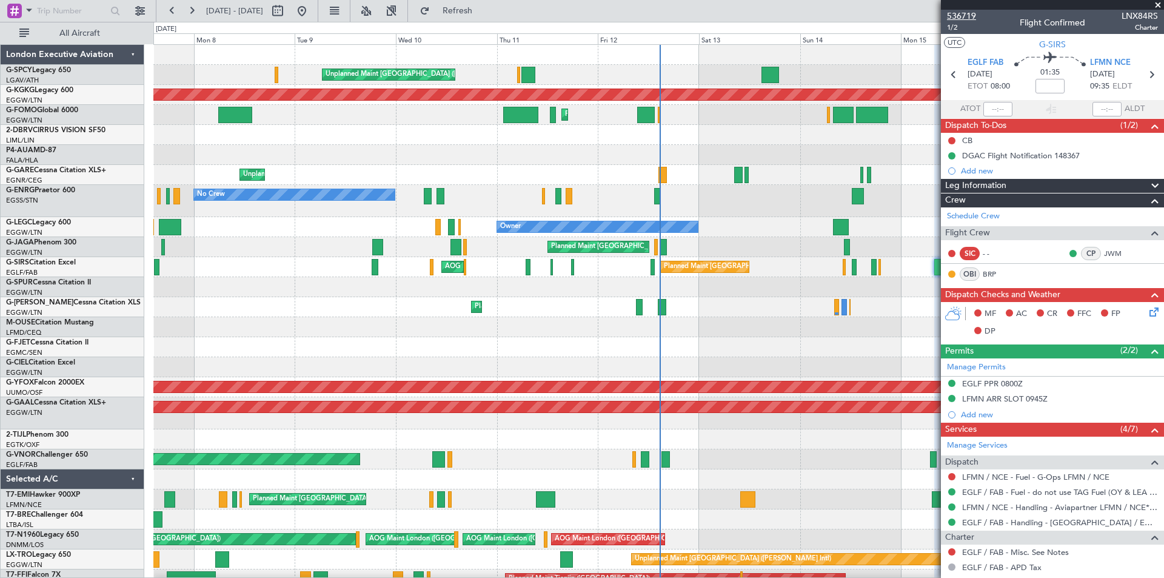
click at [972, 13] on span "536719" at bounding box center [961, 16] width 29 height 13
click at [483, 12] on span "Refresh" at bounding box center [457, 11] width 51 height 8
click at [1157, 7] on span at bounding box center [1158, 5] width 12 height 11
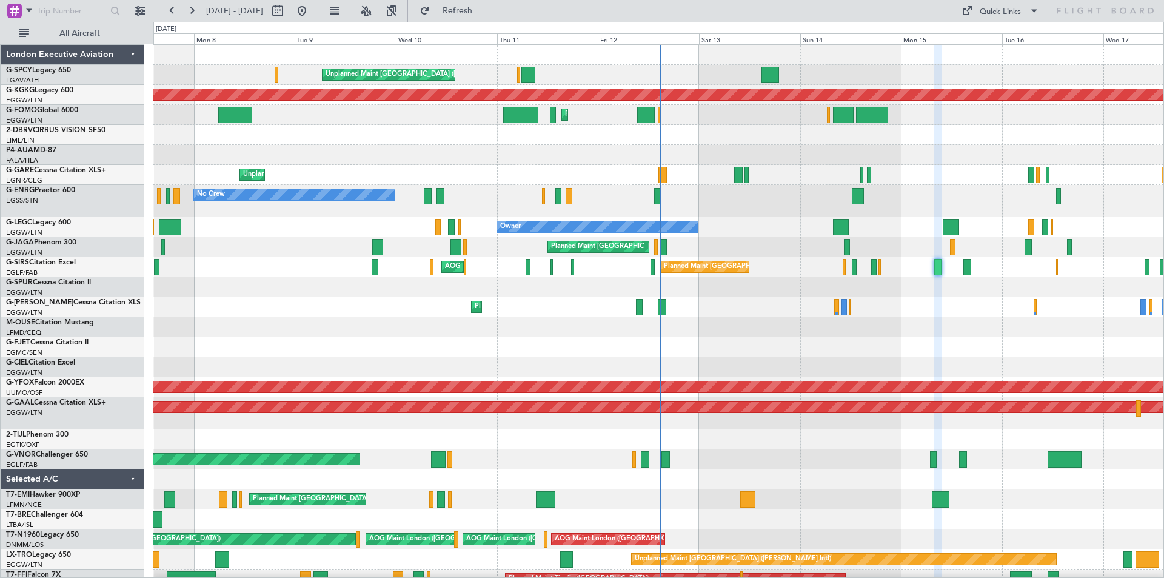
type input "0"
click at [483, 9] on span "Refresh" at bounding box center [457, 11] width 51 height 8
